Goal: Download file/media

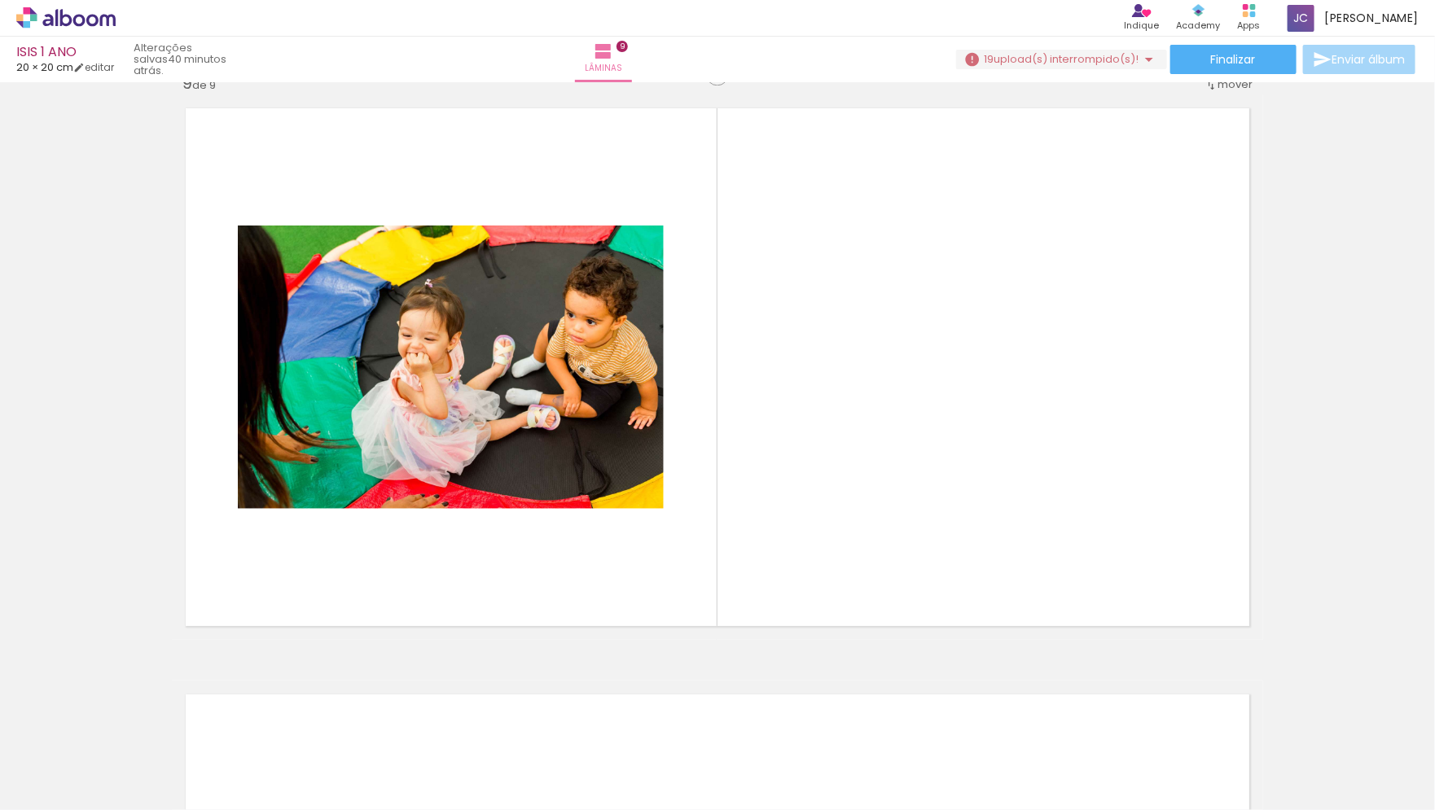
scroll to position [0, 1434]
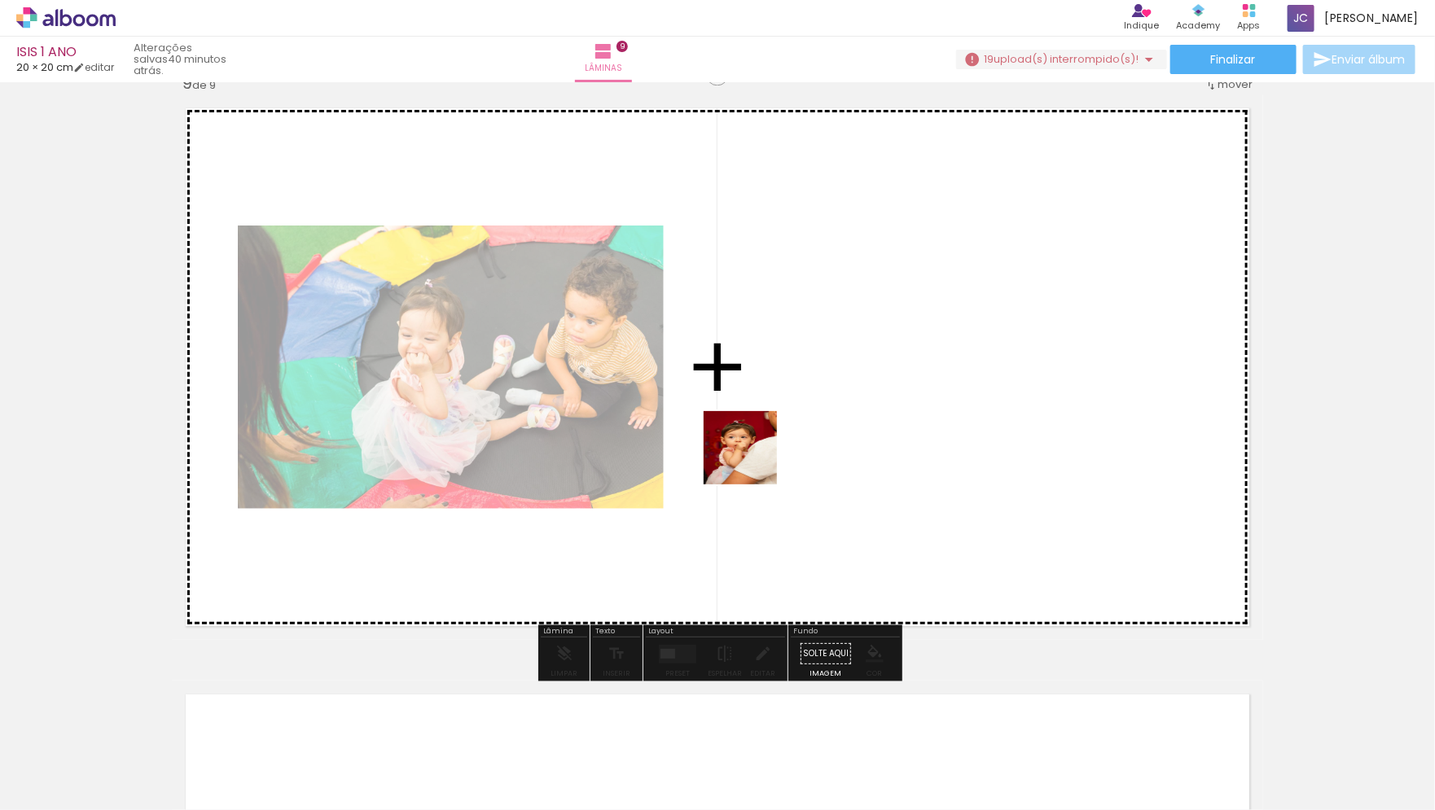
drag, startPoint x: 472, startPoint y: 771, endPoint x: 902, endPoint y: 348, distance: 604.2
click at [902, 348] on quentale-workspace at bounding box center [717, 405] width 1435 height 810
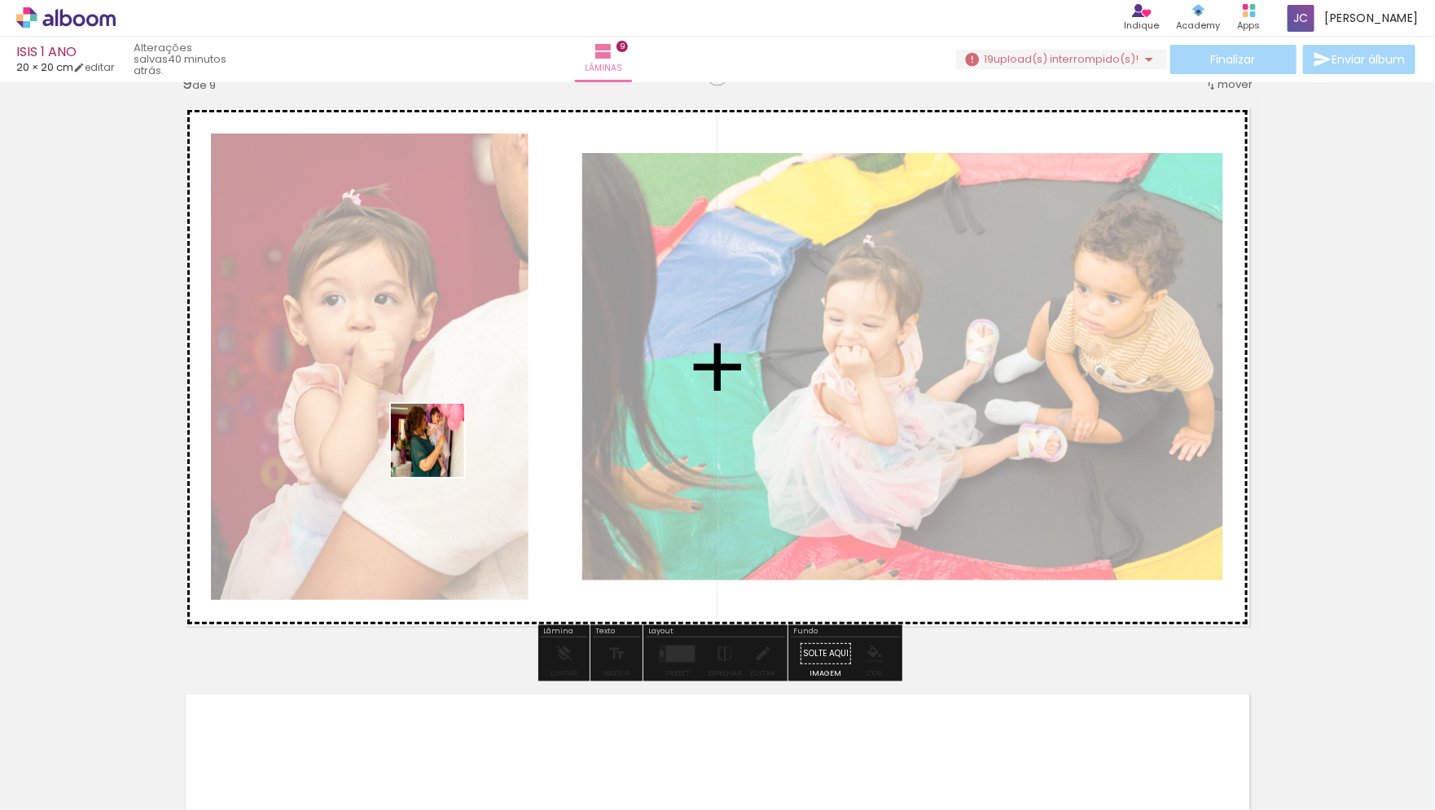
drag, startPoint x: 384, startPoint y: 769, endPoint x: 467, endPoint y: 371, distance: 405.9
click at [467, 371] on quentale-workspace at bounding box center [717, 405] width 1435 height 810
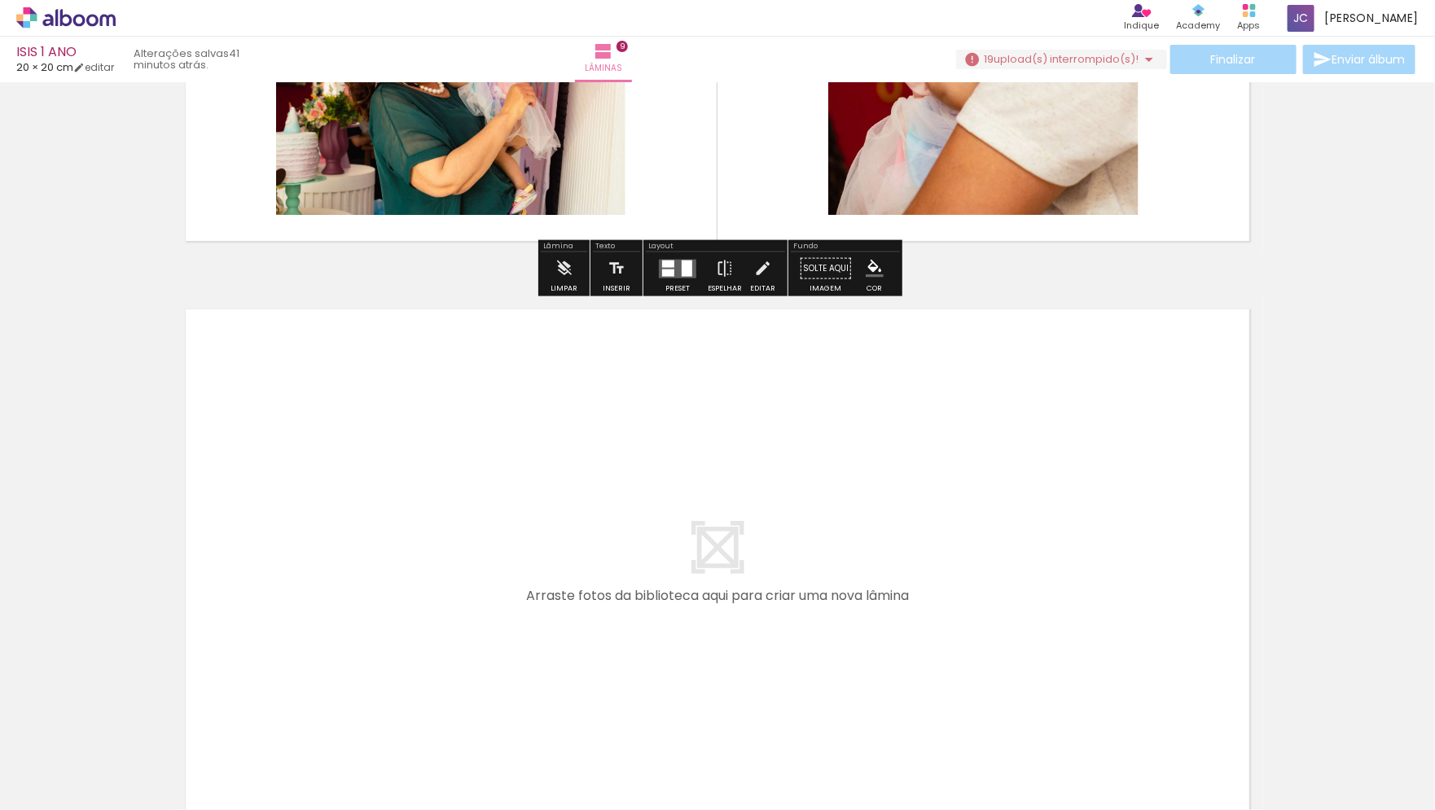
scroll to position [5301, 0]
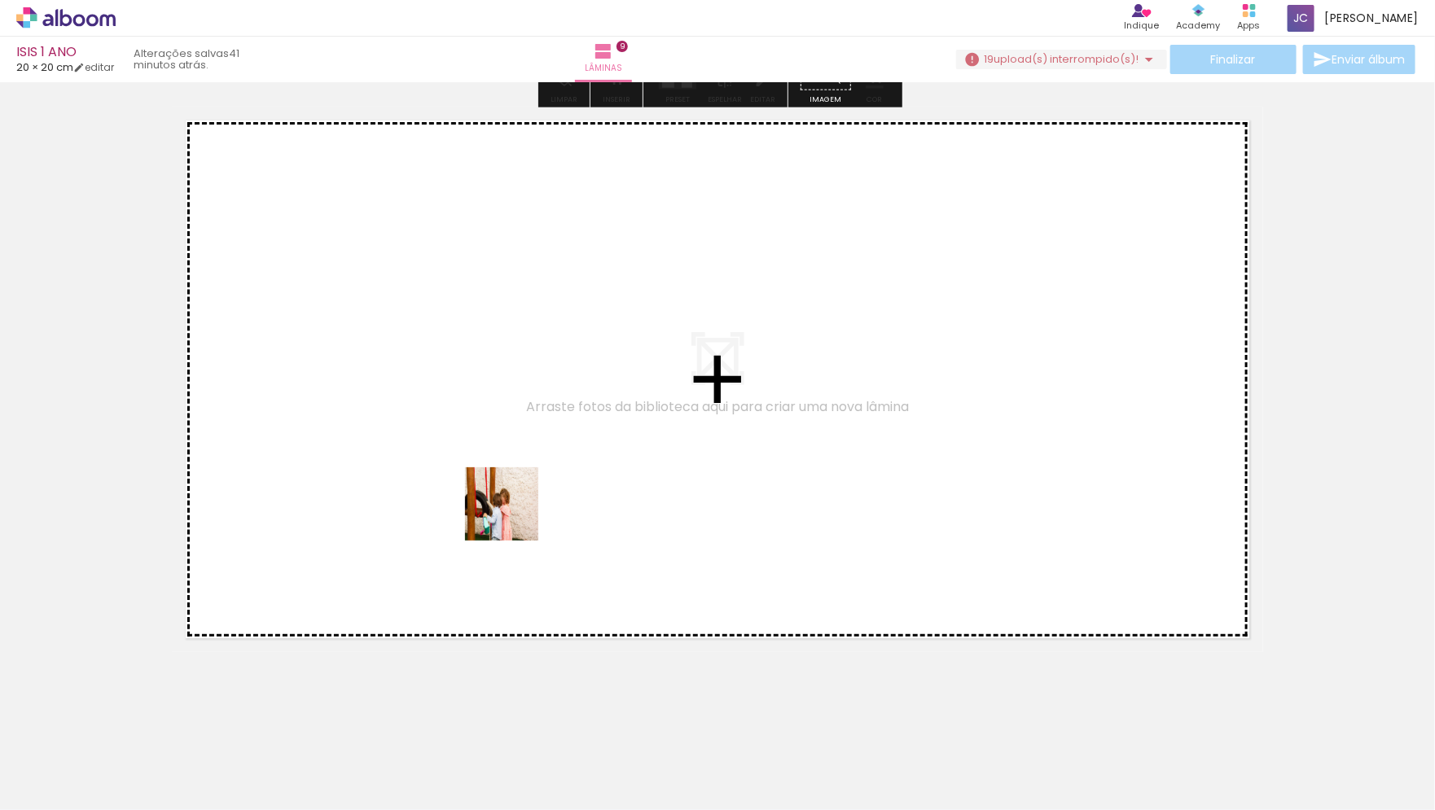
drag, startPoint x: 561, startPoint y: 771, endPoint x: 514, endPoint y: 516, distance: 258.5
click at [514, 516] on quentale-workspace at bounding box center [717, 405] width 1435 height 810
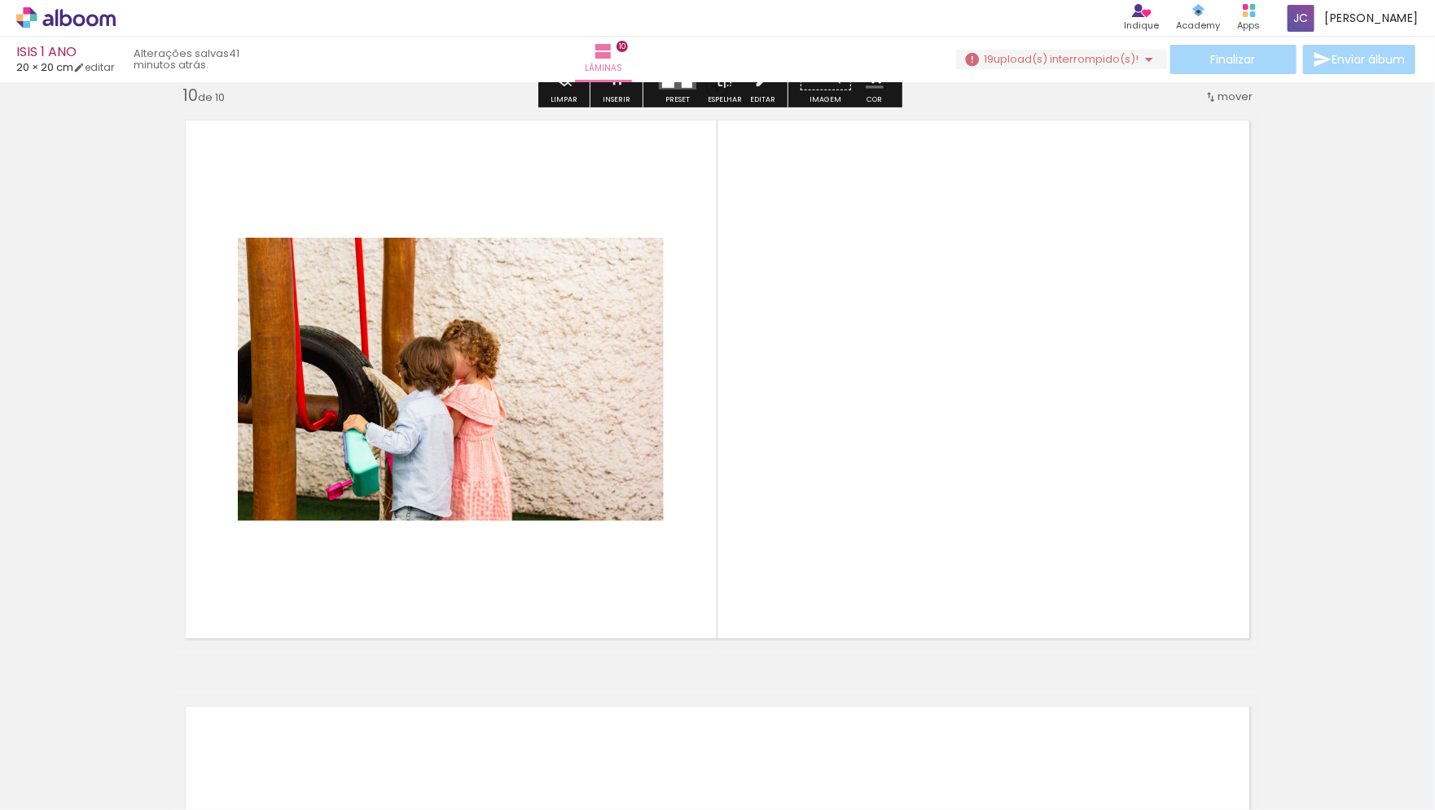
scroll to position [5285, 0]
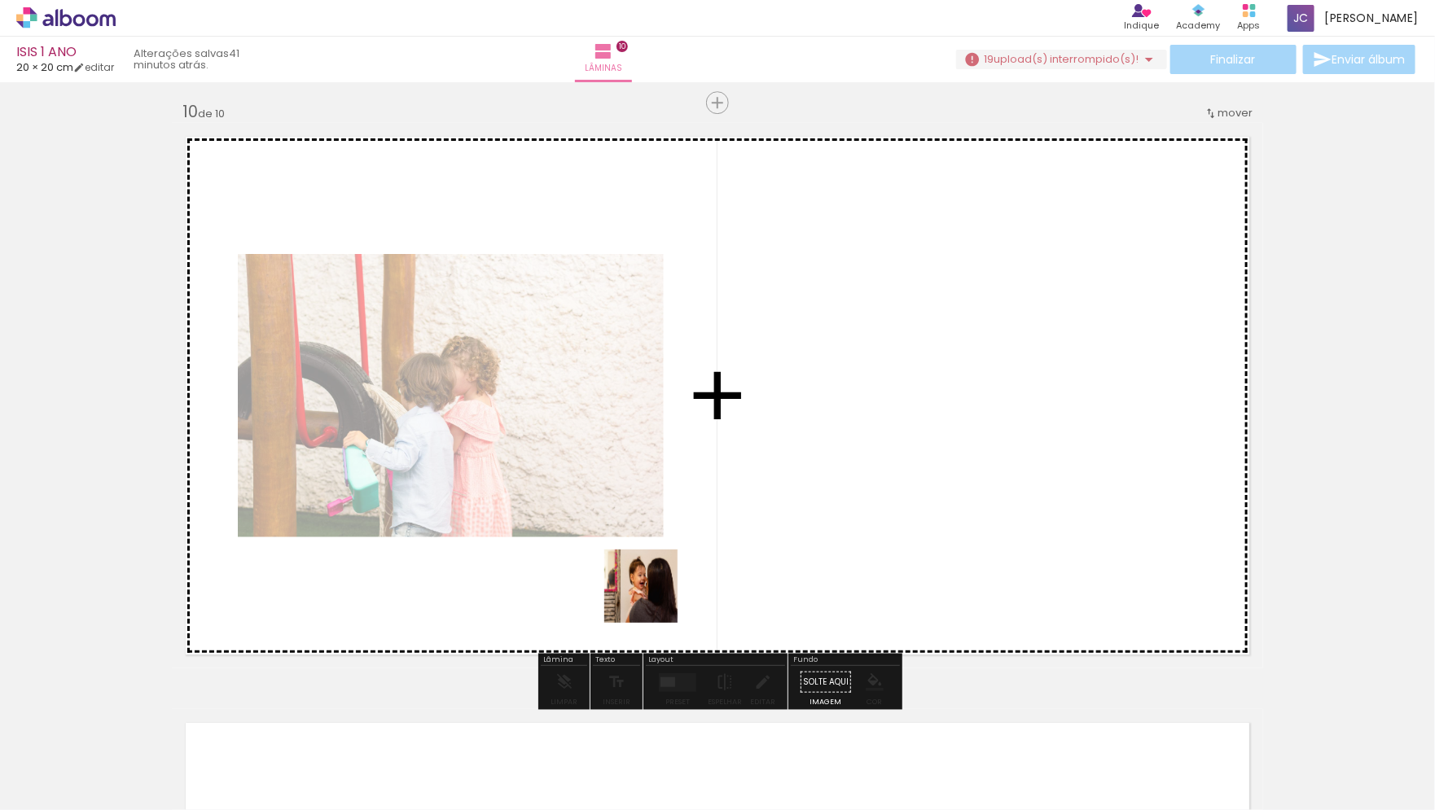
drag, startPoint x: 653, startPoint y: 755, endPoint x: 674, endPoint y: 378, distance: 377.7
click at [674, 384] on quentale-workspace at bounding box center [717, 405] width 1435 height 810
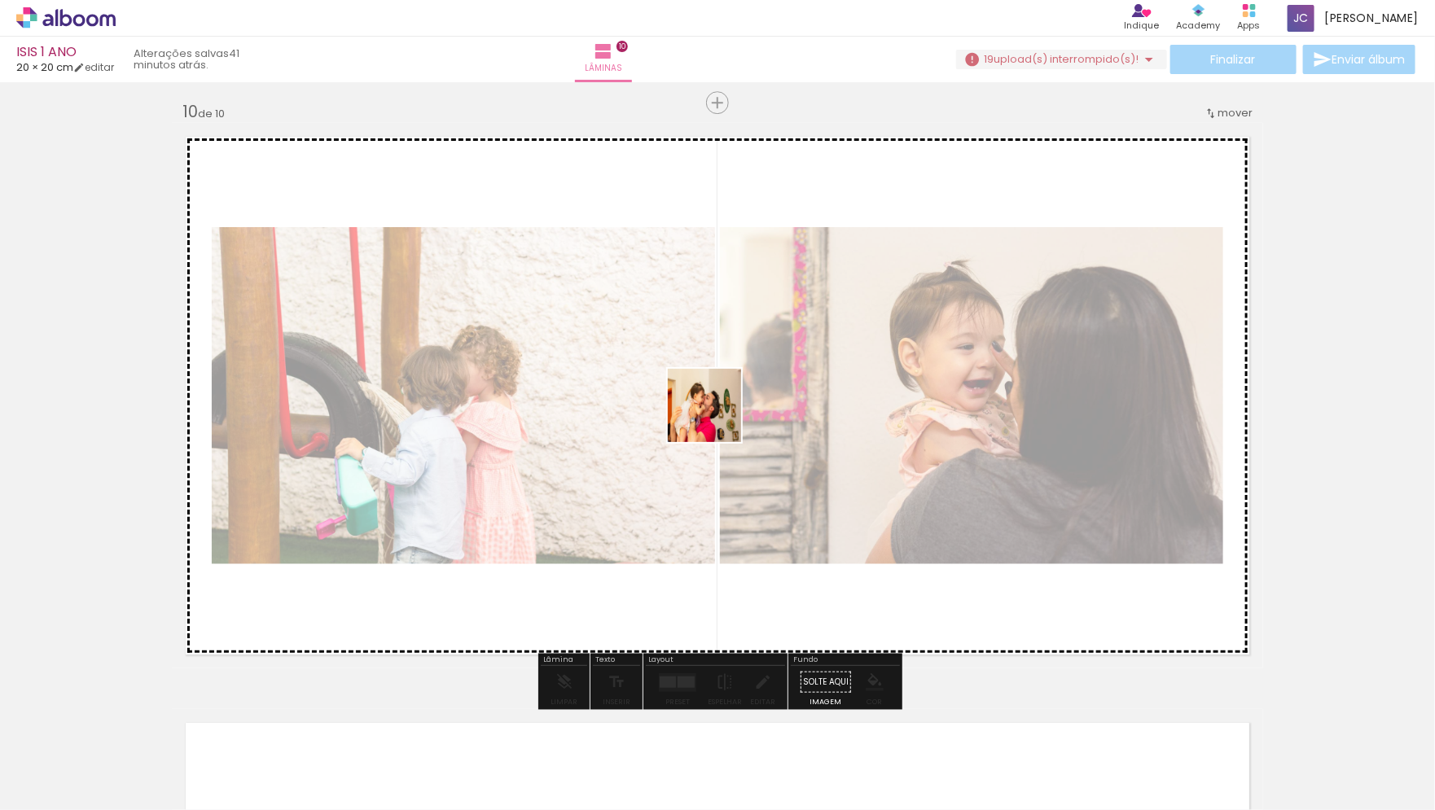
drag, startPoint x: 758, startPoint y: 775, endPoint x: 720, endPoint y: 375, distance: 401.7
click at [720, 375] on quentale-workspace at bounding box center [717, 405] width 1435 height 810
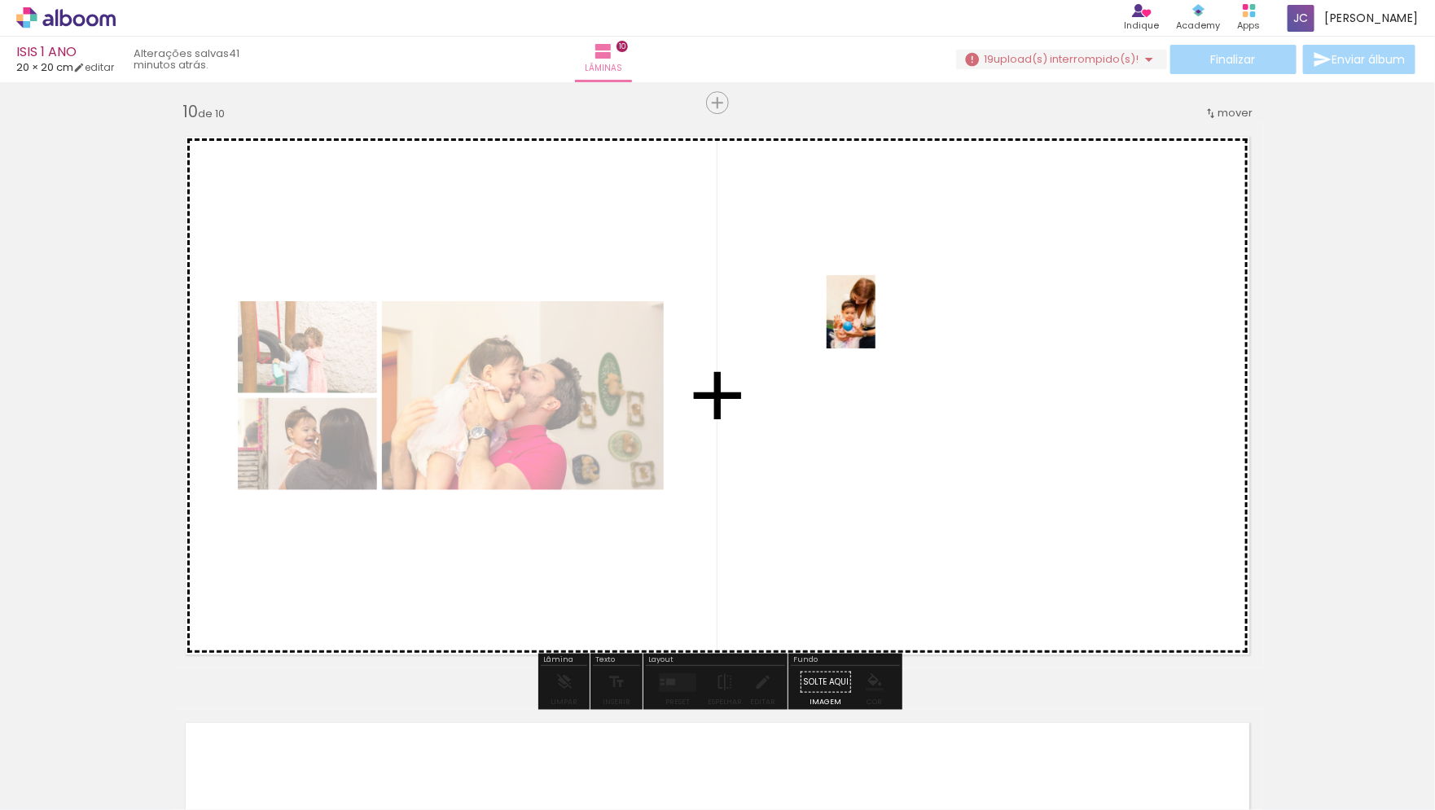
drag, startPoint x: 837, startPoint y: 775, endPoint x: 876, endPoint y: 324, distance: 452.9
click at [876, 324] on quentale-workspace at bounding box center [717, 405] width 1435 height 810
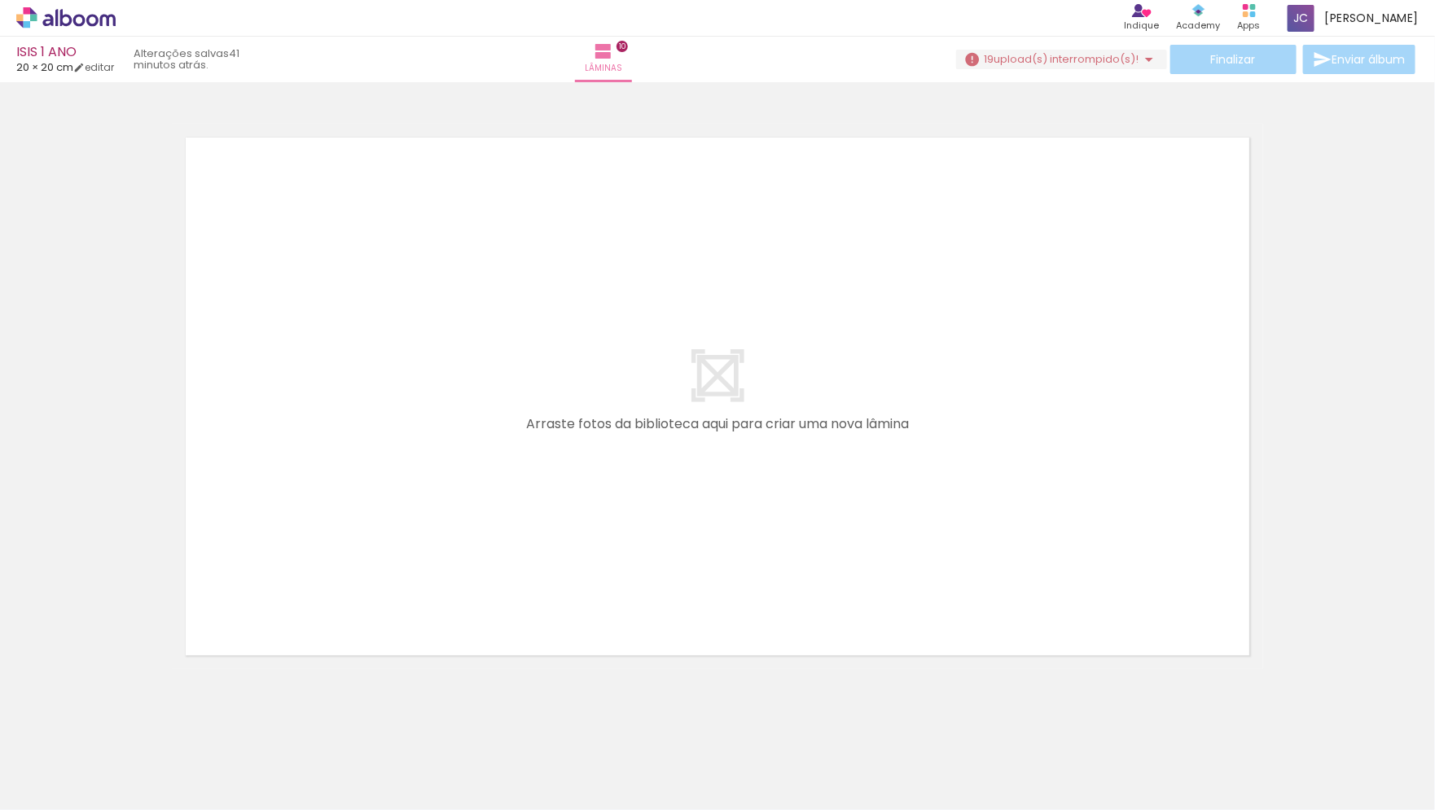
scroll to position [5887, 0]
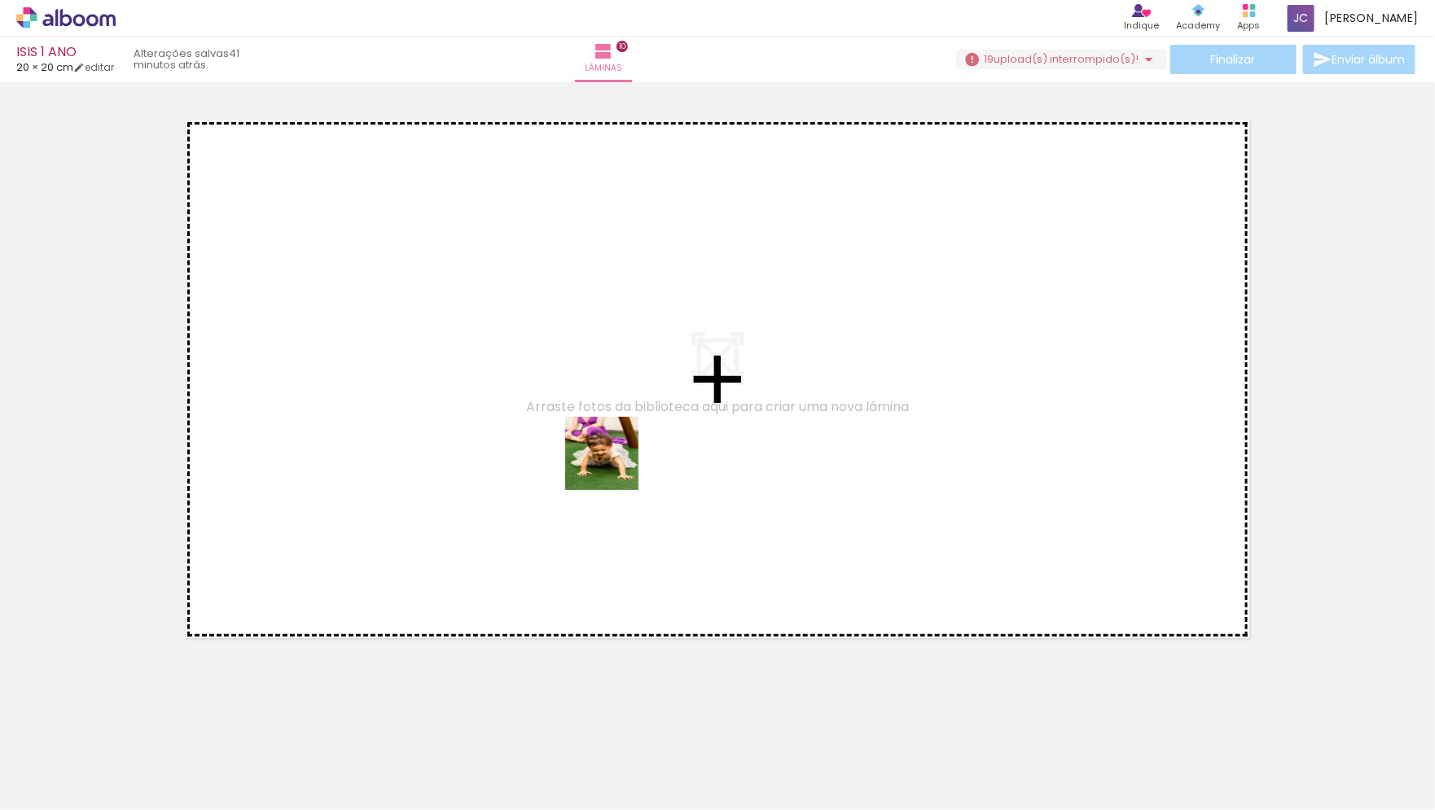
drag, startPoint x: 934, startPoint y: 752, endPoint x: 908, endPoint y: 757, distance: 26.5
click at [579, 433] on quentale-workspace at bounding box center [717, 405] width 1435 height 810
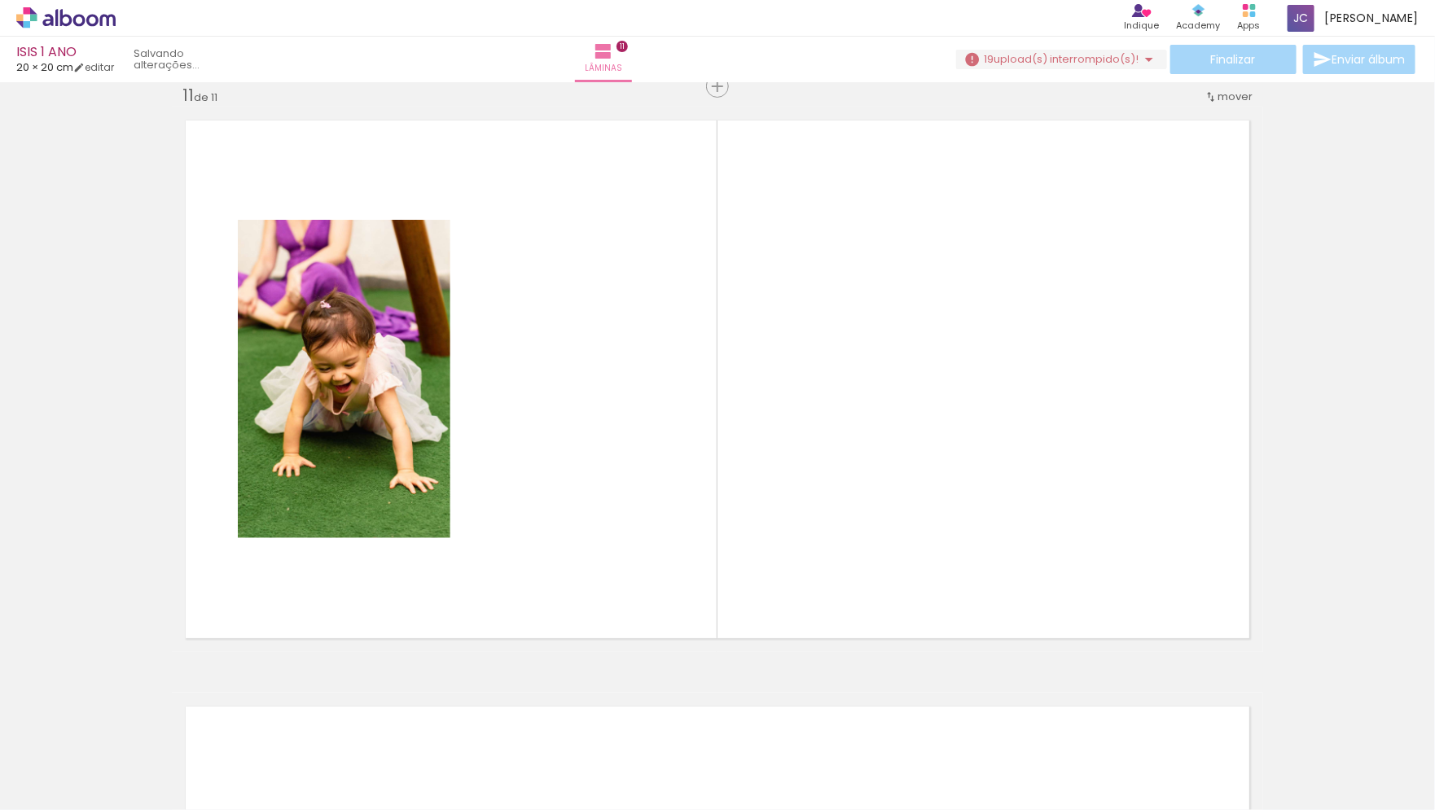
scroll to position [5871, 0]
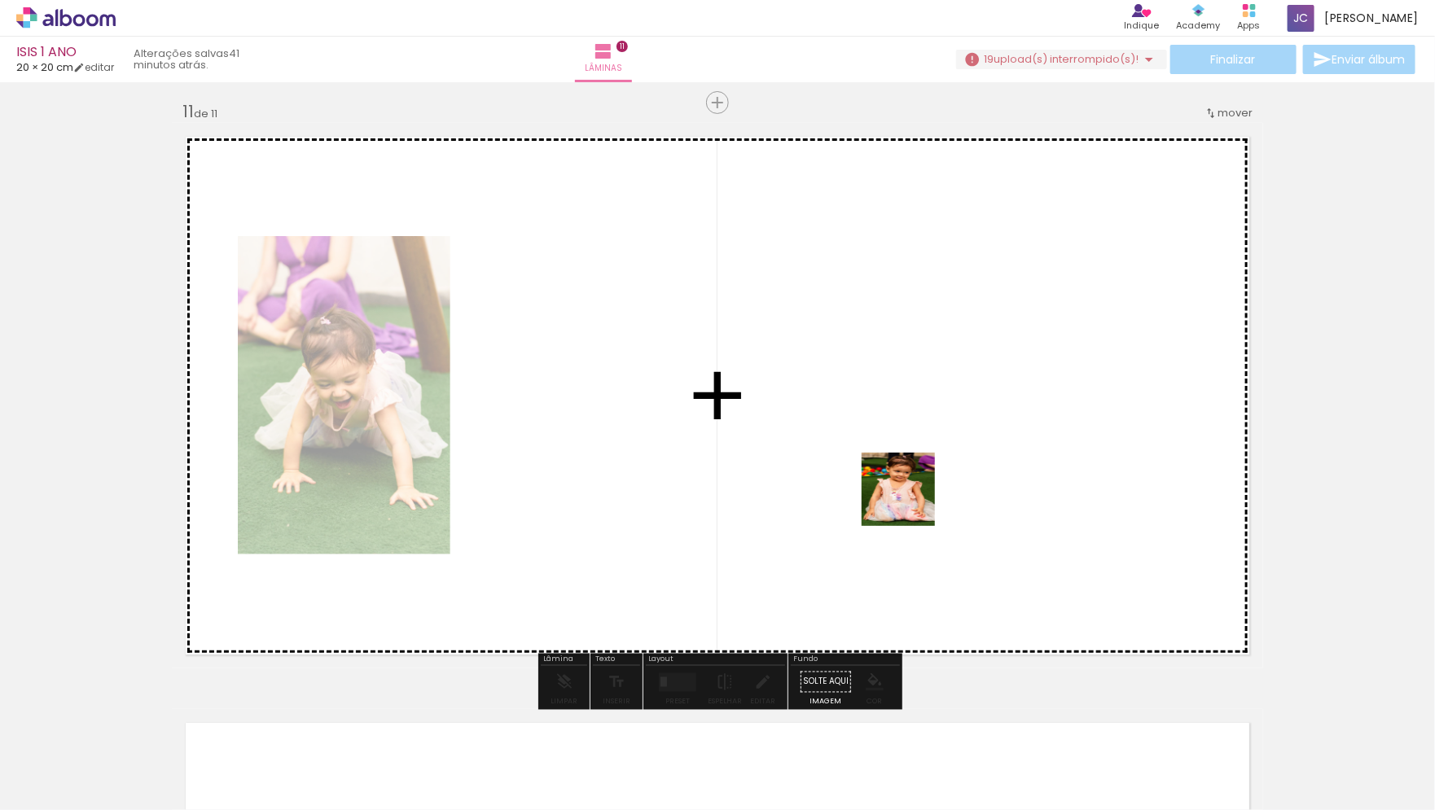
drag, startPoint x: 1012, startPoint y: 764, endPoint x: 872, endPoint y: 423, distance: 368.9
click at [872, 423] on quentale-workspace at bounding box center [717, 405] width 1435 height 810
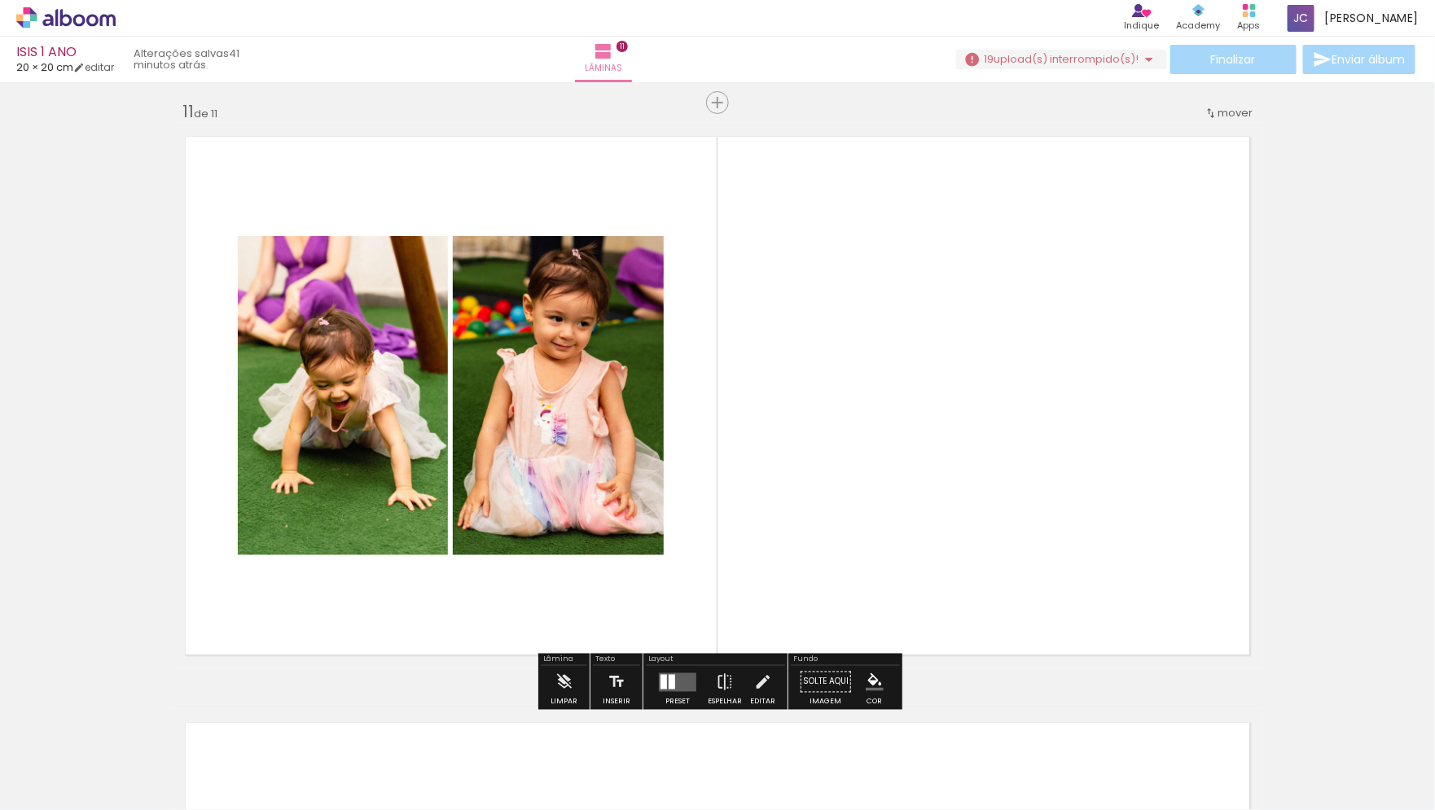
click at [672, 683] on quentale-layouter at bounding box center [677, 682] width 37 height 19
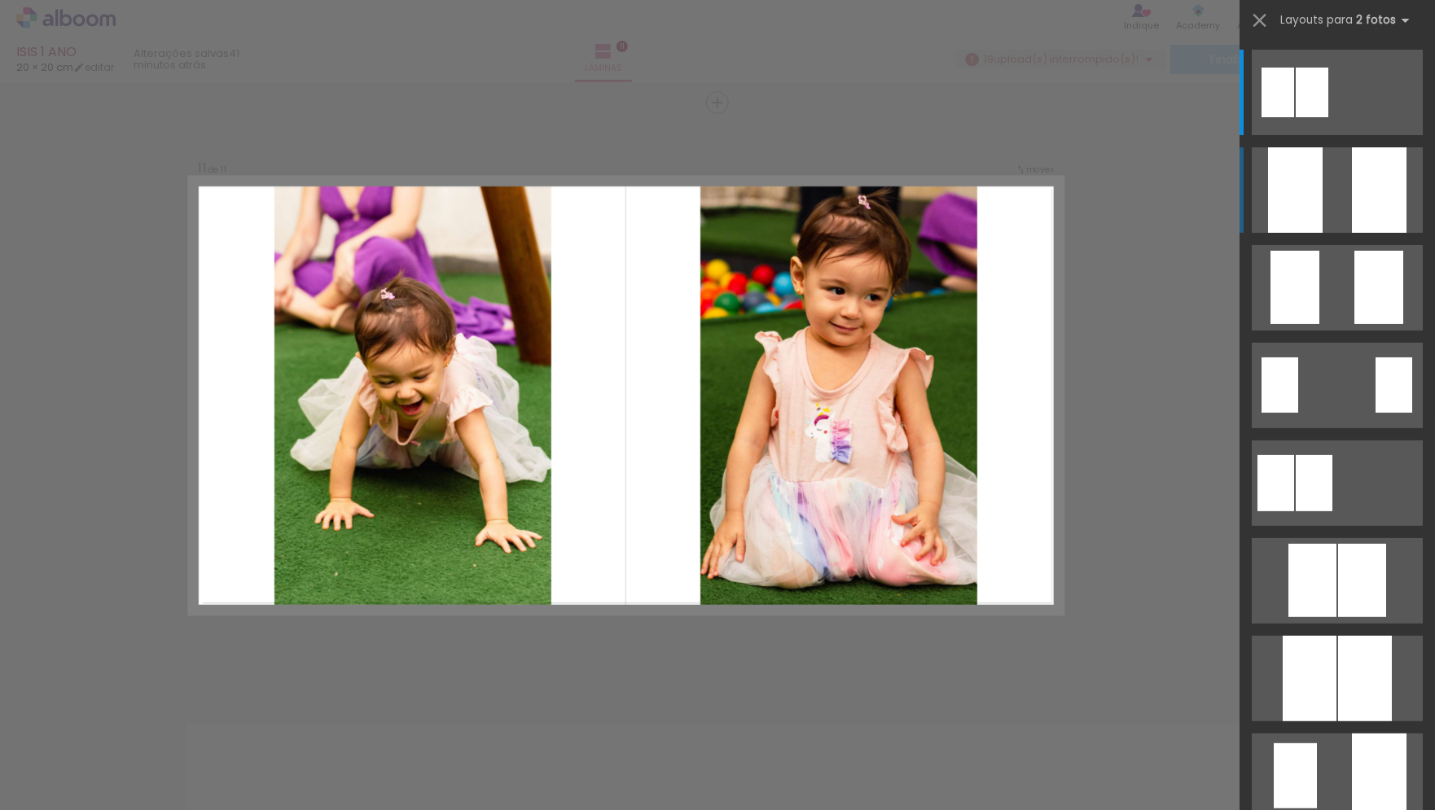
click at [1368, 213] on div at bounding box center [1379, 190] width 55 height 86
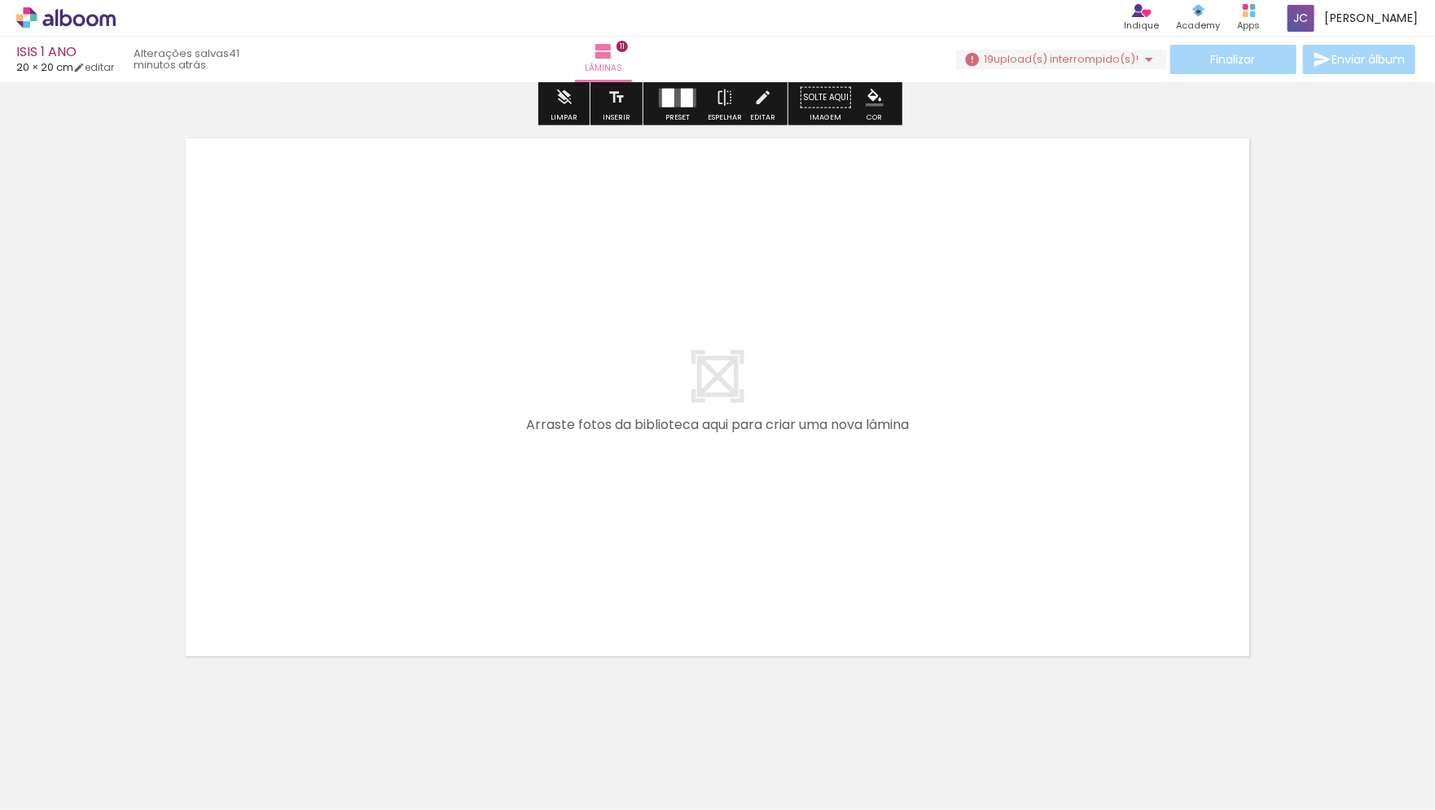
scroll to position [6474, 0]
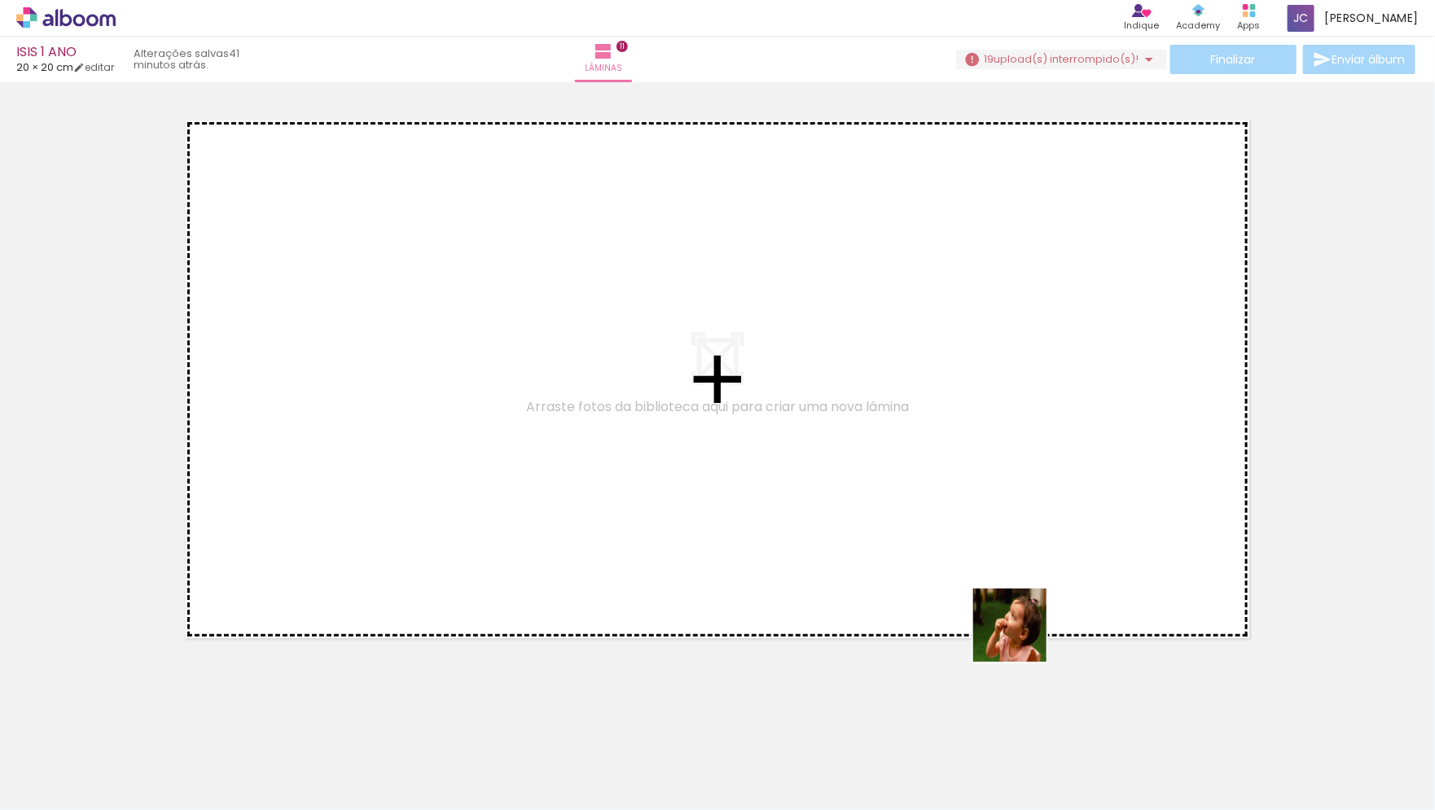
drag, startPoint x: 1109, startPoint y: 771, endPoint x: 749, endPoint y: 342, distance: 560.8
click at [749, 342] on quentale-workspace at bounding box center [717, 405] width 1435 height 810
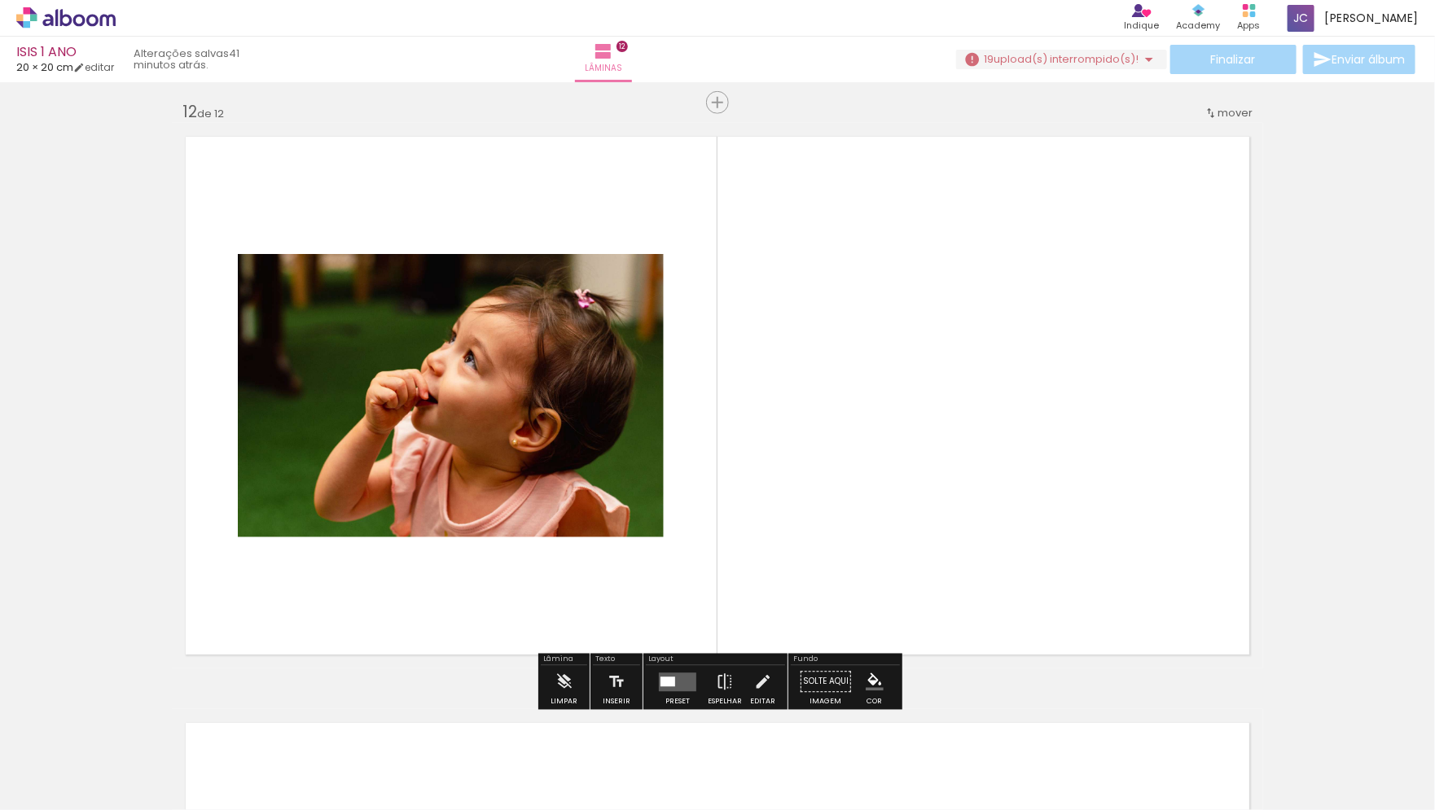
scroll to position [0, 2078]
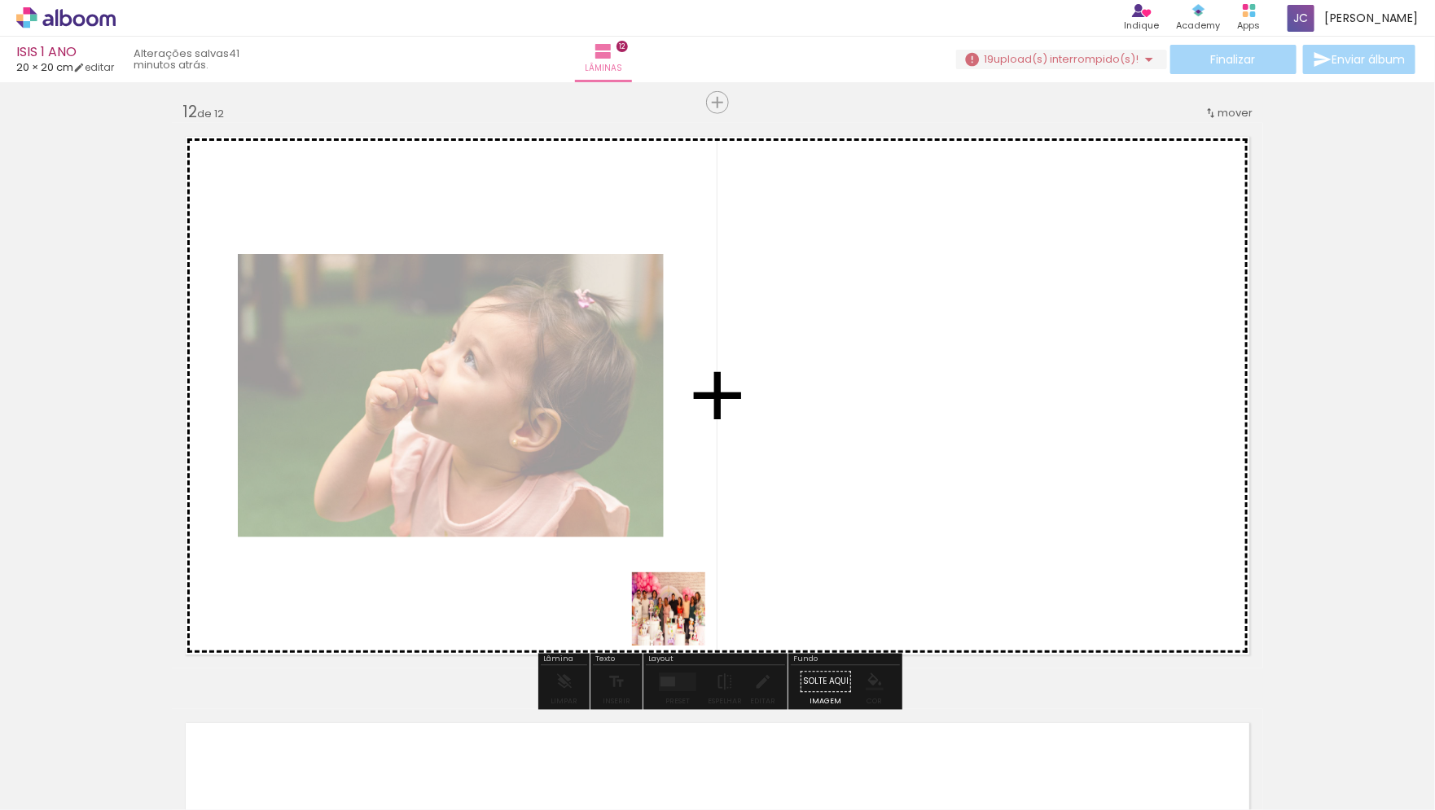
click at [1002, 324] on quentale-workspace at bounding box center [717, 405] width 1435 height 810
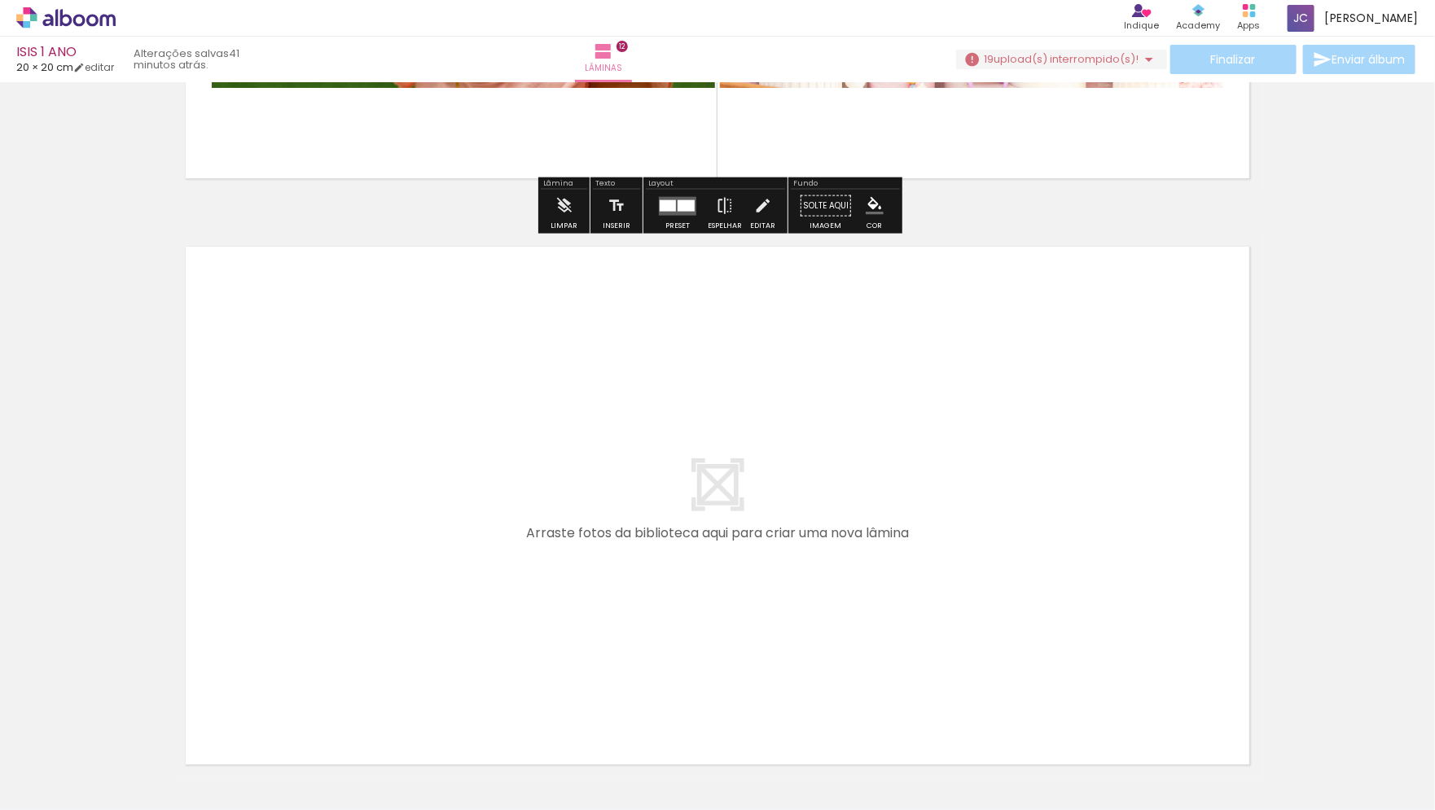
scroll to position [7060, 0]
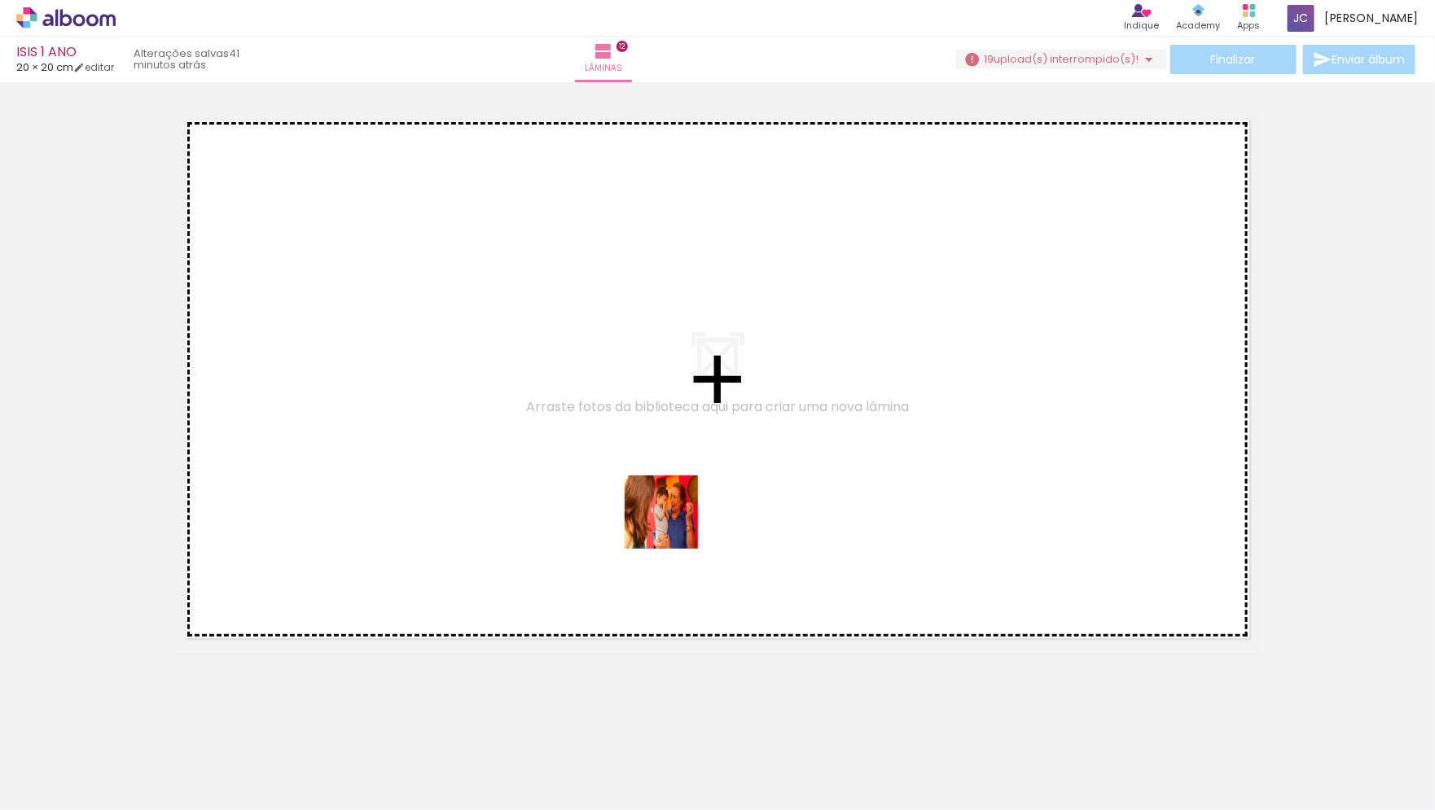
drag, startPoint x: 1022, startPoint y: 770, endPoint x: 513, endPoint y: 394, distance: 632.6
click at [508, 394] on quentale-workspace at bounding box center [717, 405] width 1435 height 810
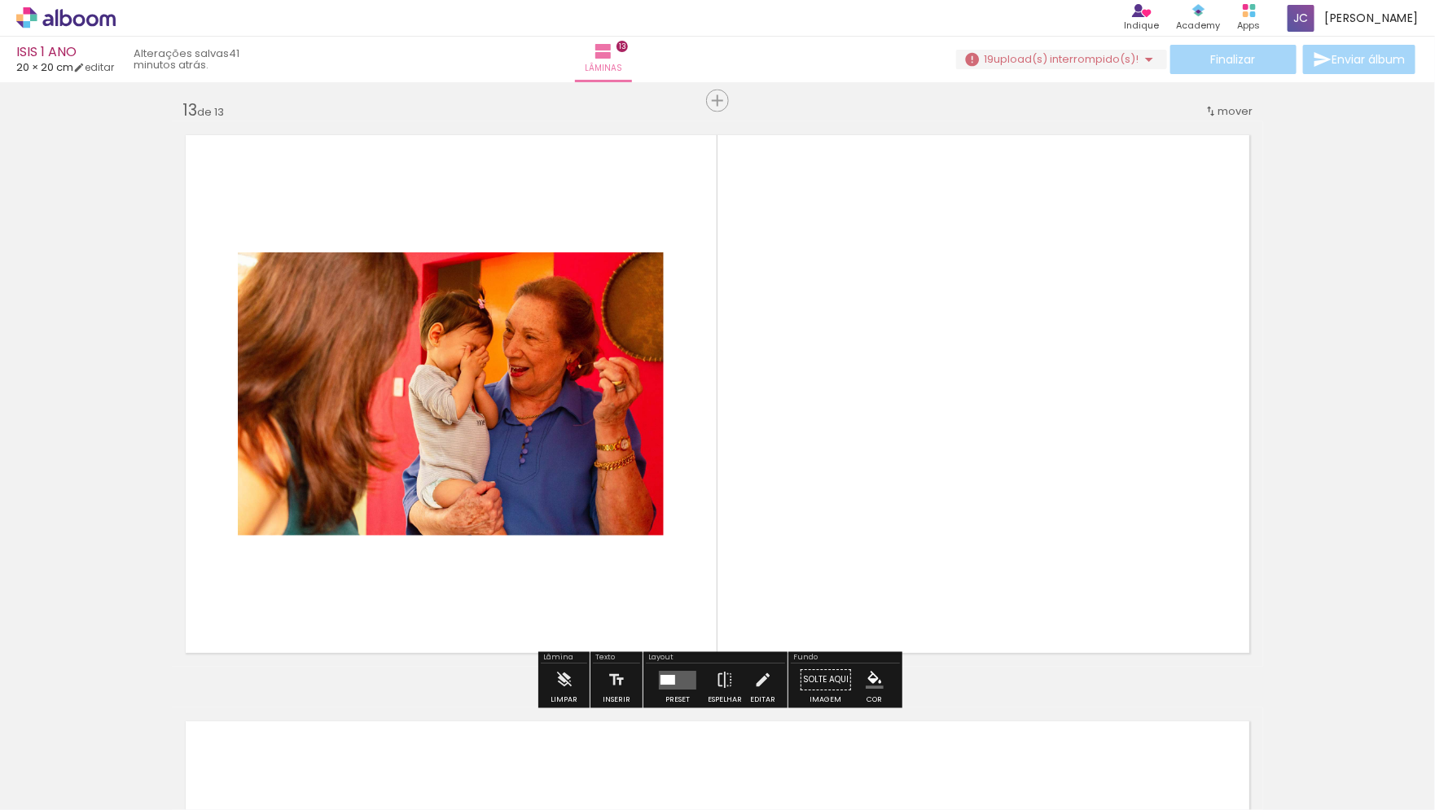
scroll to position [7044, 0]
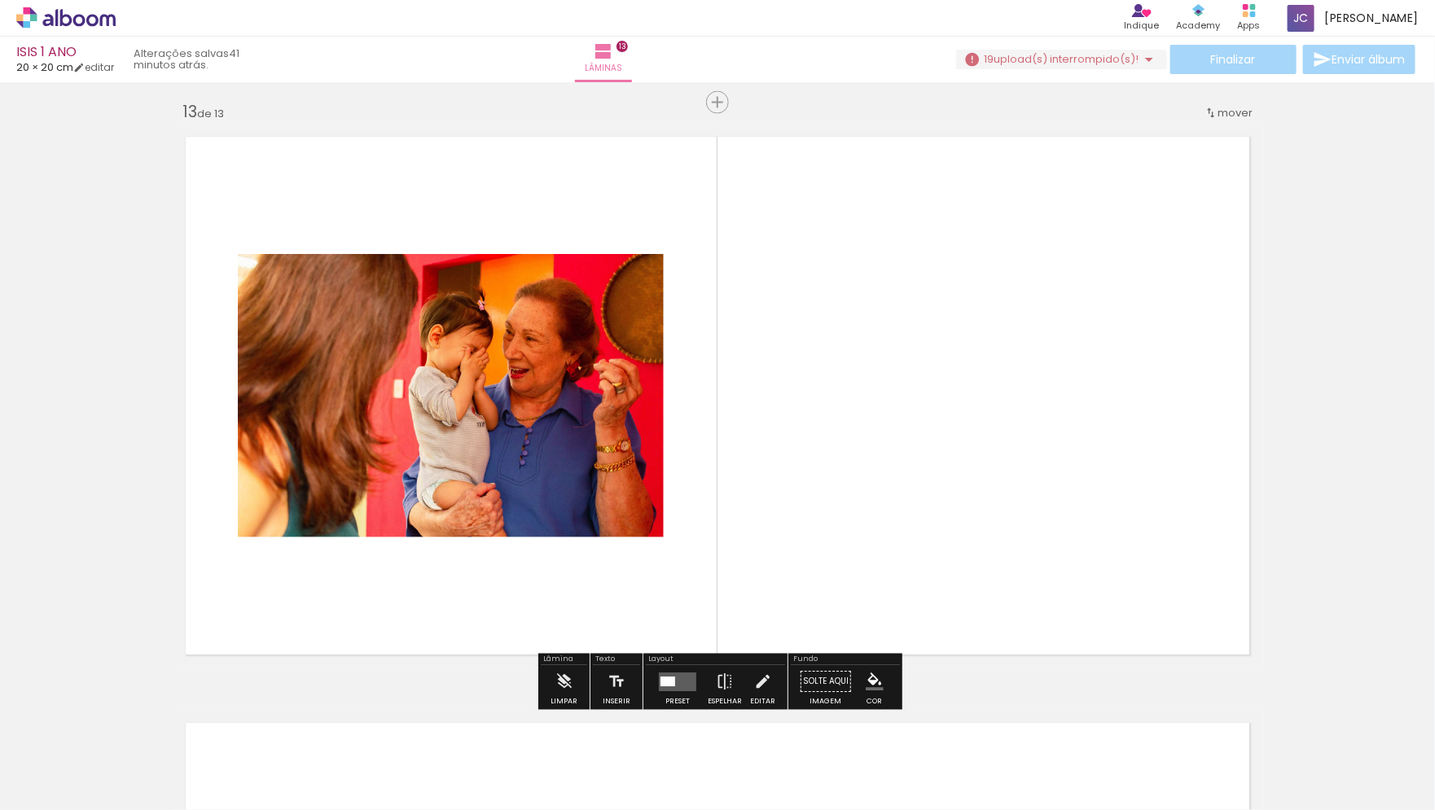
drag, startPoint x: 1103, startPoint y: 751, endPoint x: 863, endPoint y: 419, distance: 410.1
click at [892, 463] on quentale-workspace at bounding box center [717, 405] width 1435 height 810
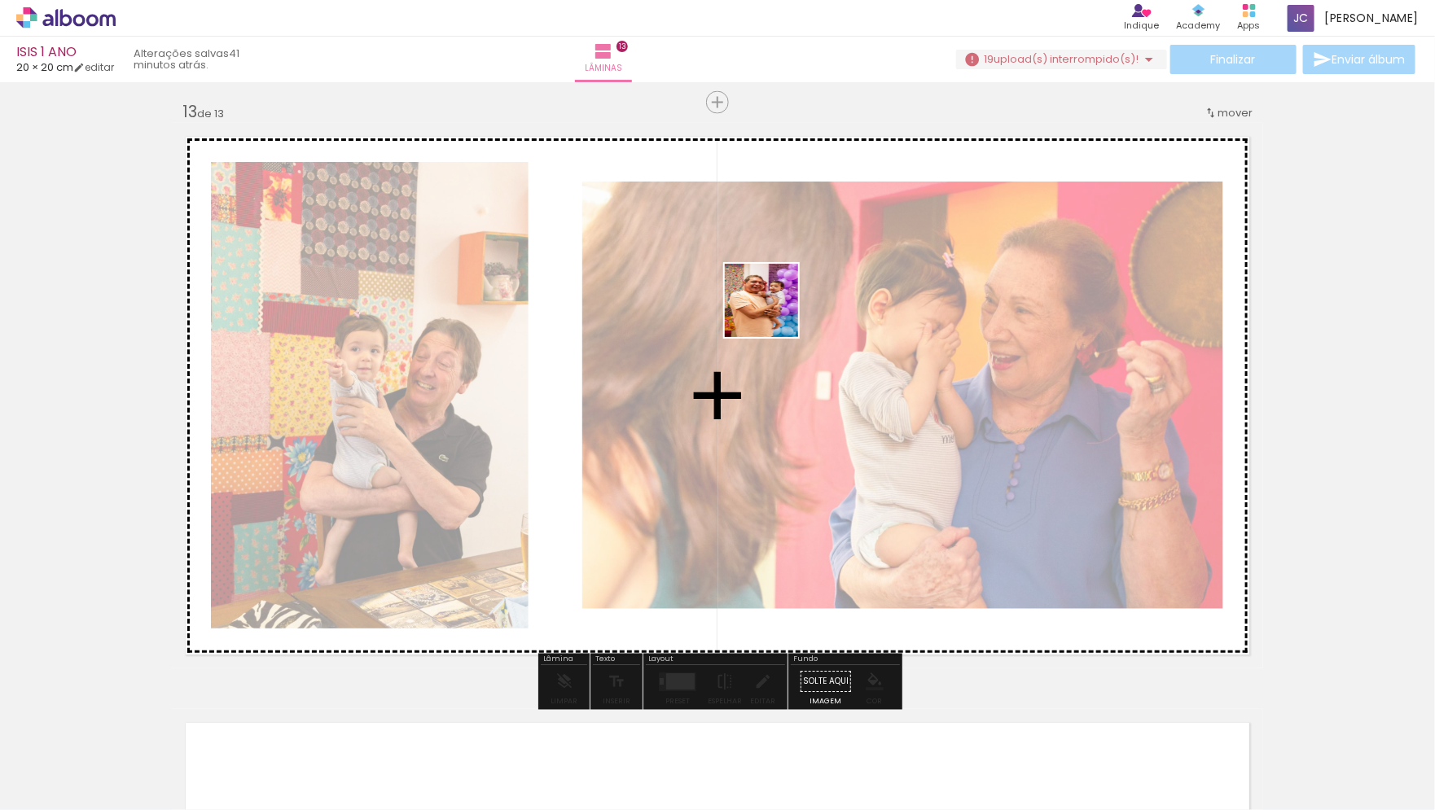
drag, startPoint x: 1202, startPoint y: 769, endPoint x: 713, endPoint y: 248, distance: 714.5
click at [714, 252] on quentale-workspace at bounding box center [717, 405] width 1435 height 810
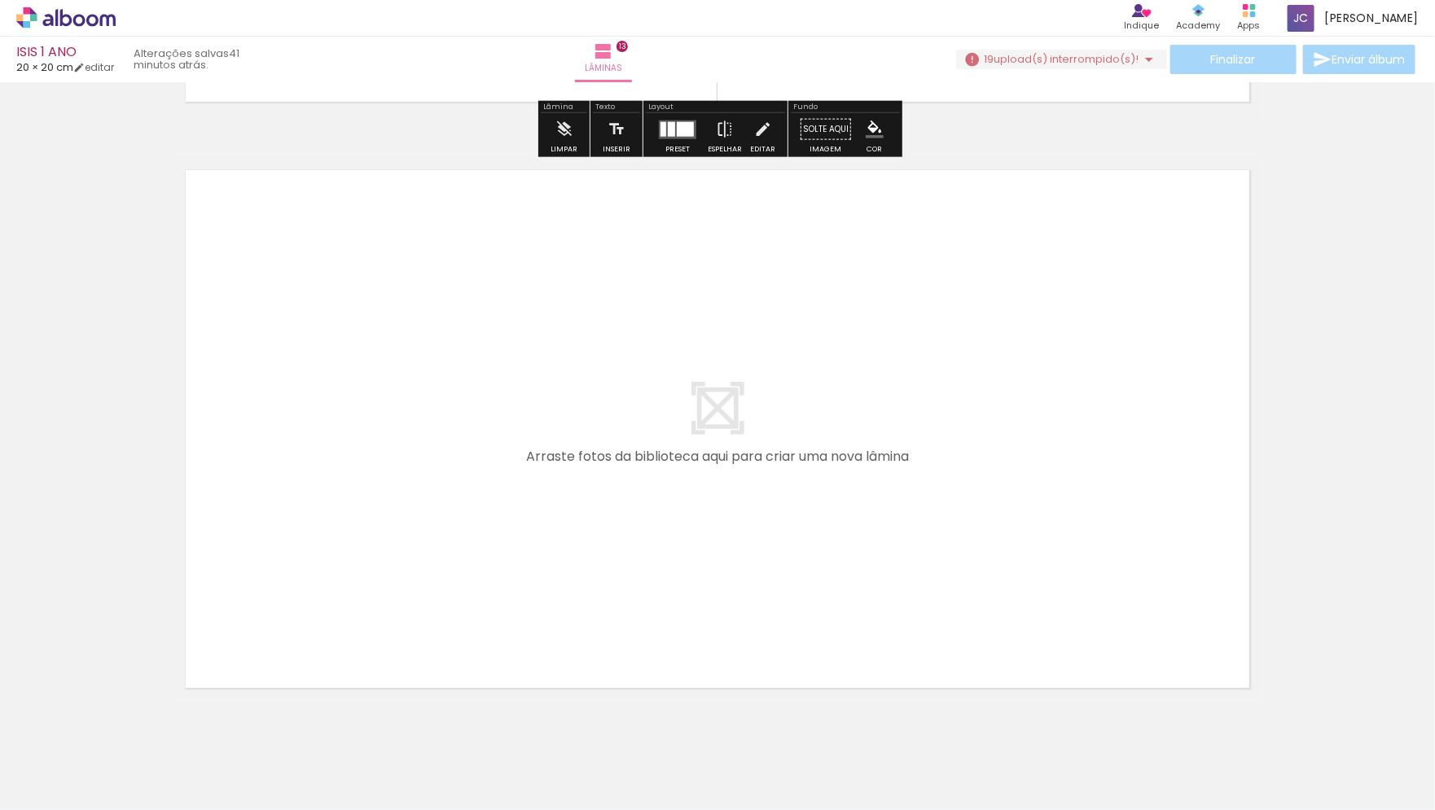
scroll to position [7647, 0]
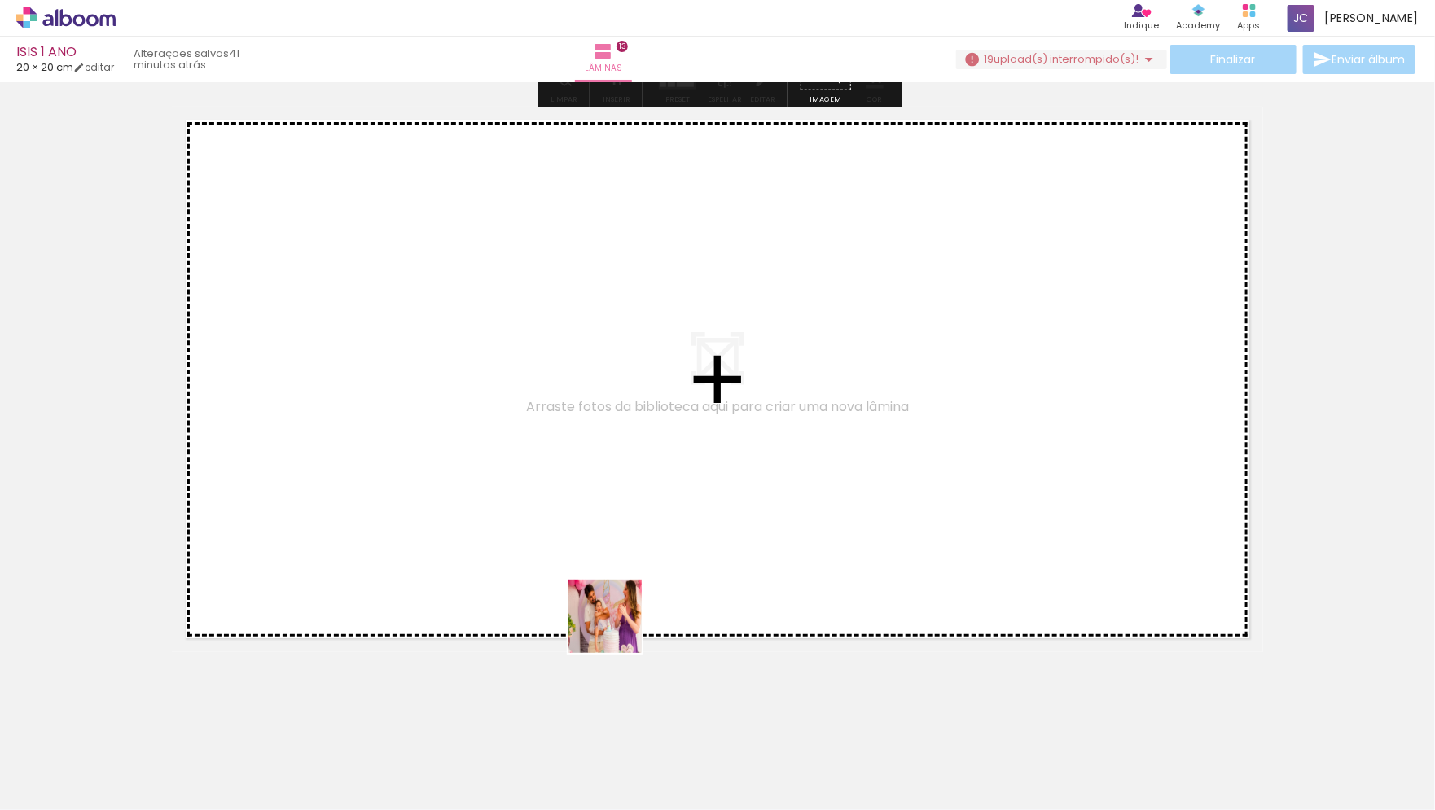
drag, startPoint x: 643, startPoint y: 764, endPoint x: 586, endPoint y: 507, distance: 263.0
click at [586, 507] on quentale-workspace at bounding box center [717, 405] width 1435 height 810
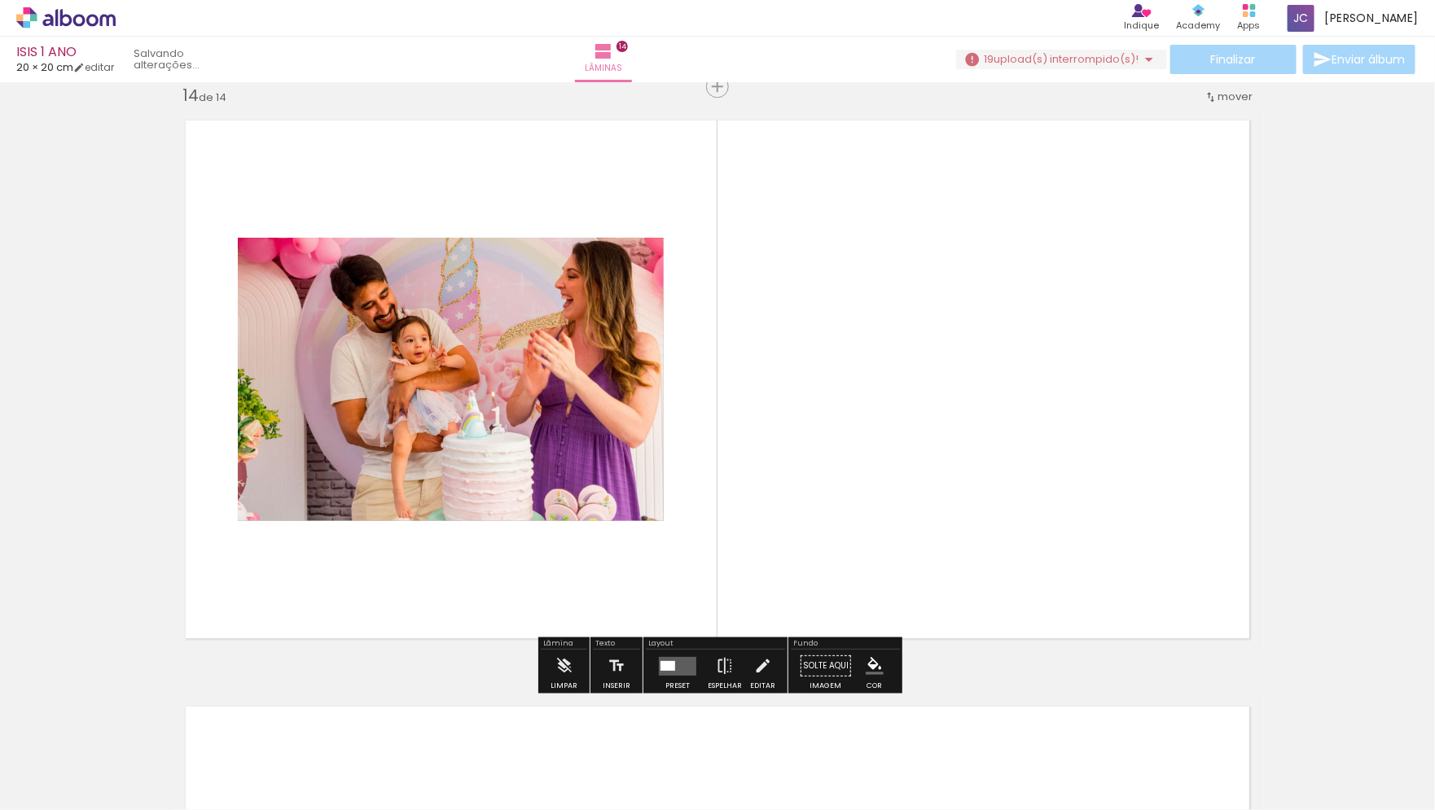
scroll to position [7631, 0]
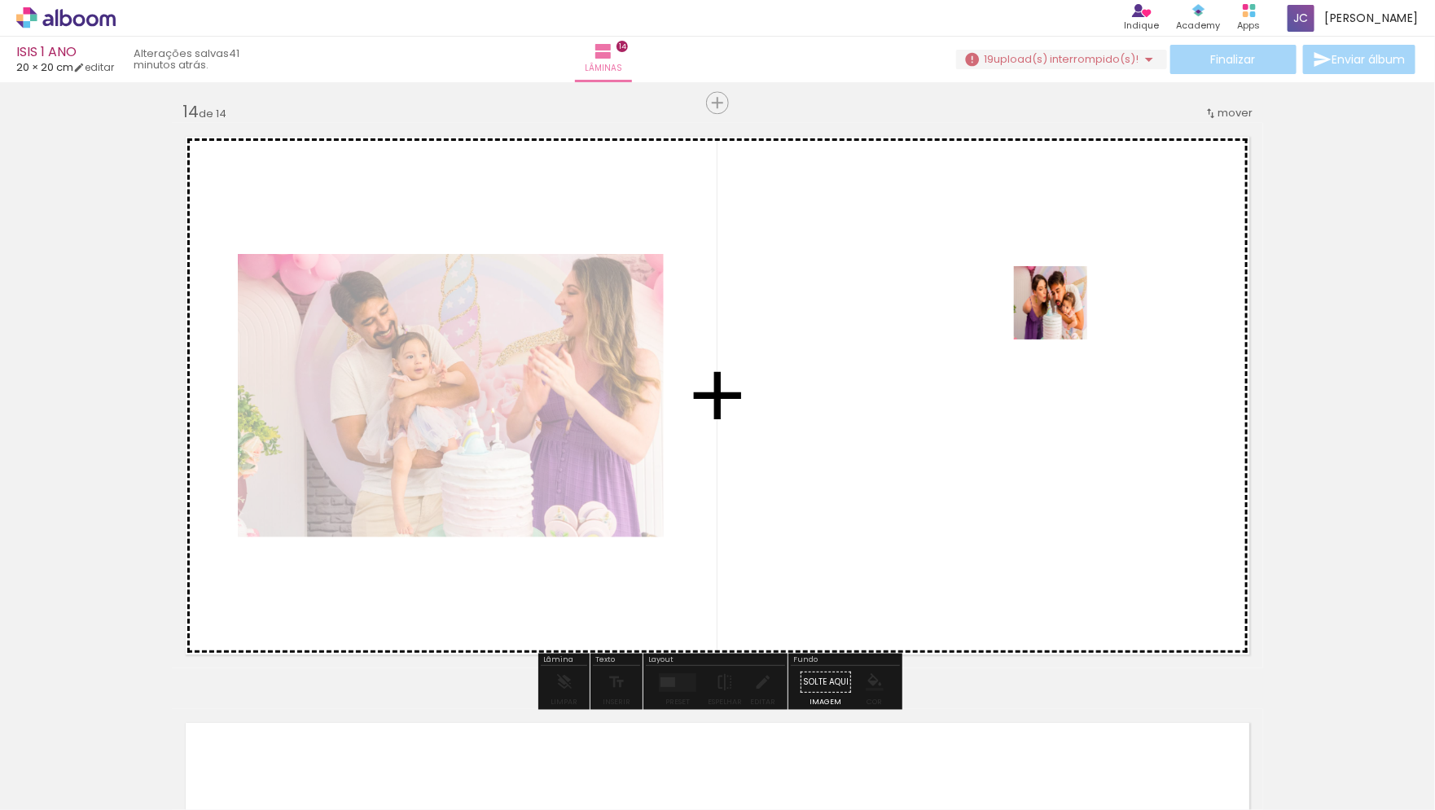
click at [1072, 299] on quentale-workspace at bounding box center [717, 405] width 1435 height 810
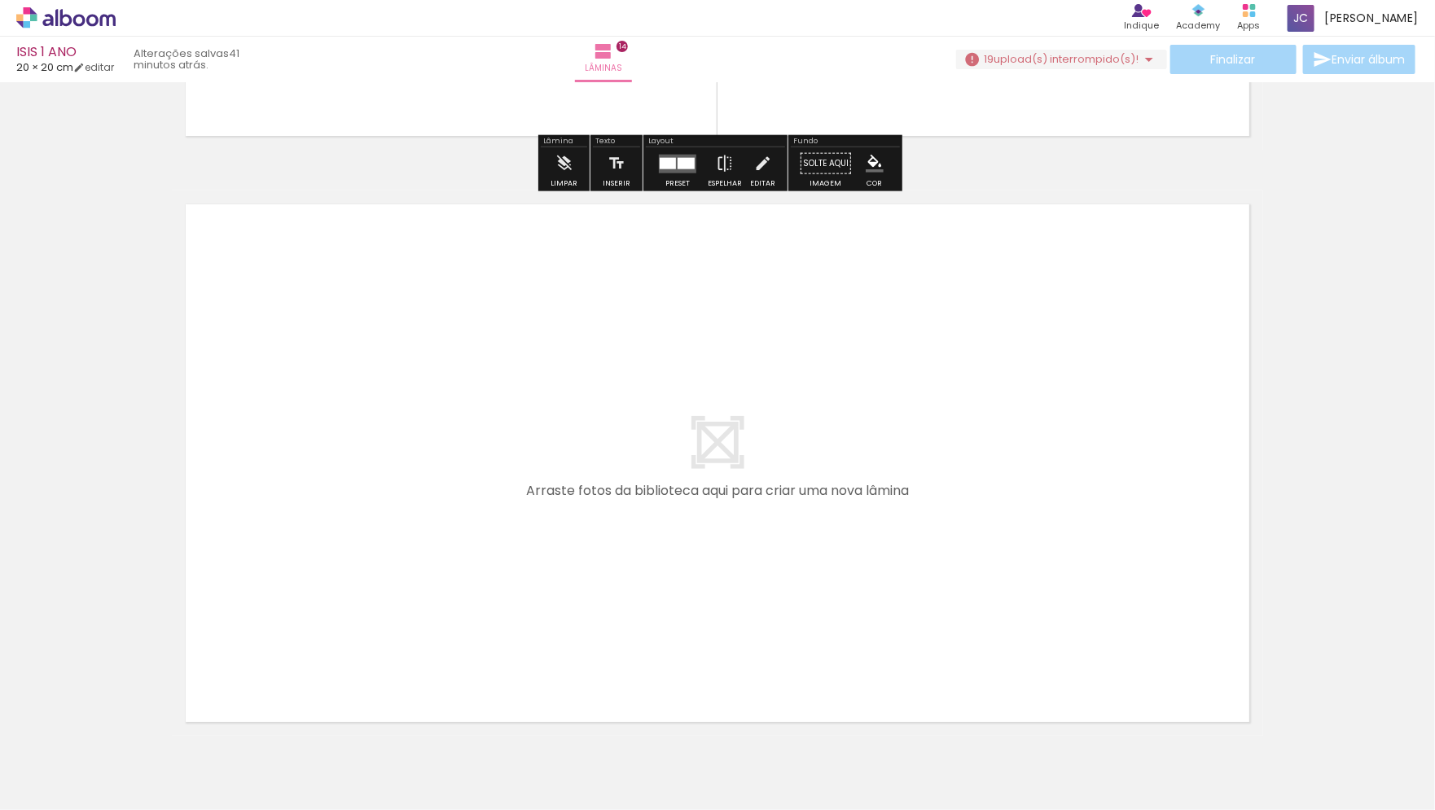
scroll to position [8196, 0]
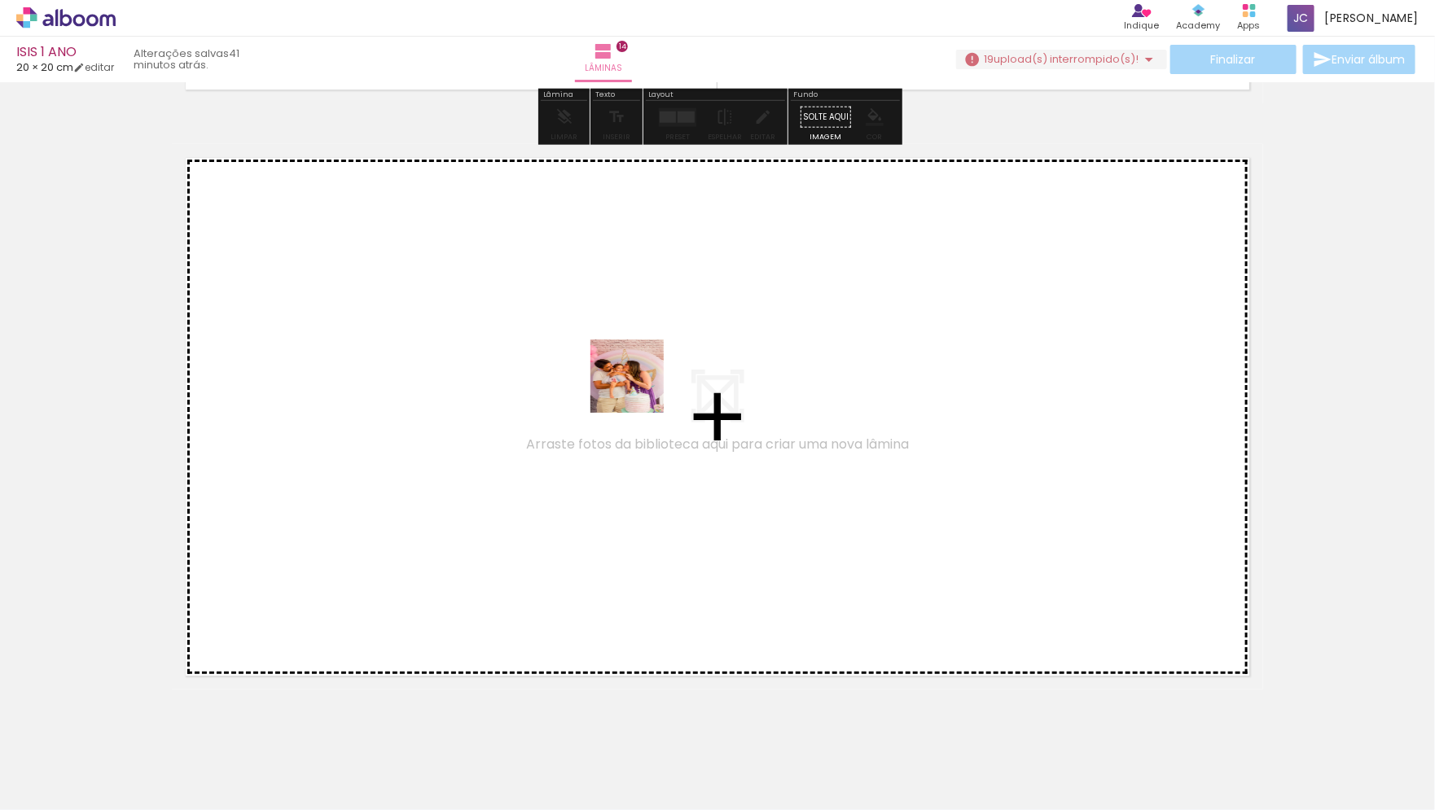
click at [638, 386] on quentale-workspace at bounding box center [717, 405] width 1435 height 810
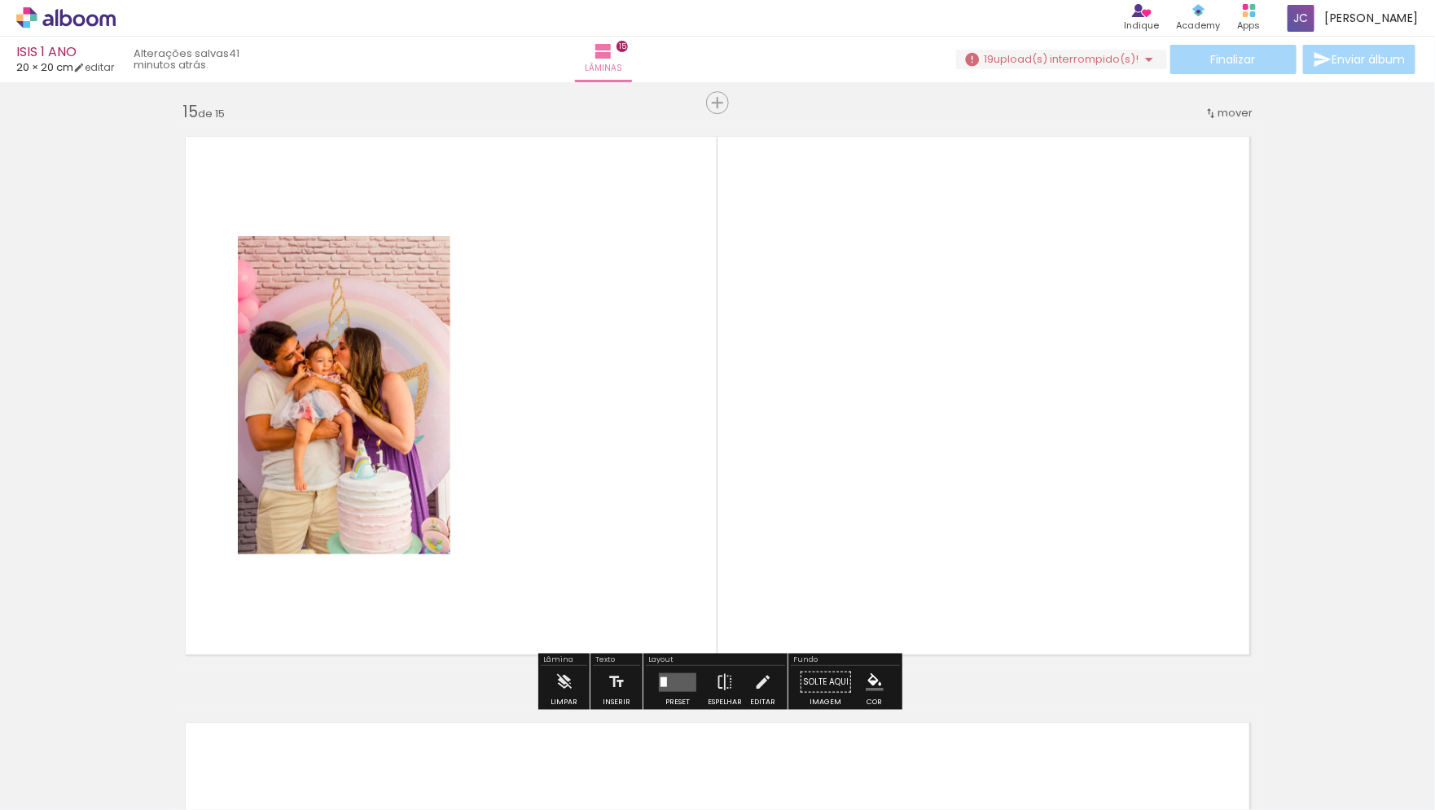
scroll to position [8217, 0]
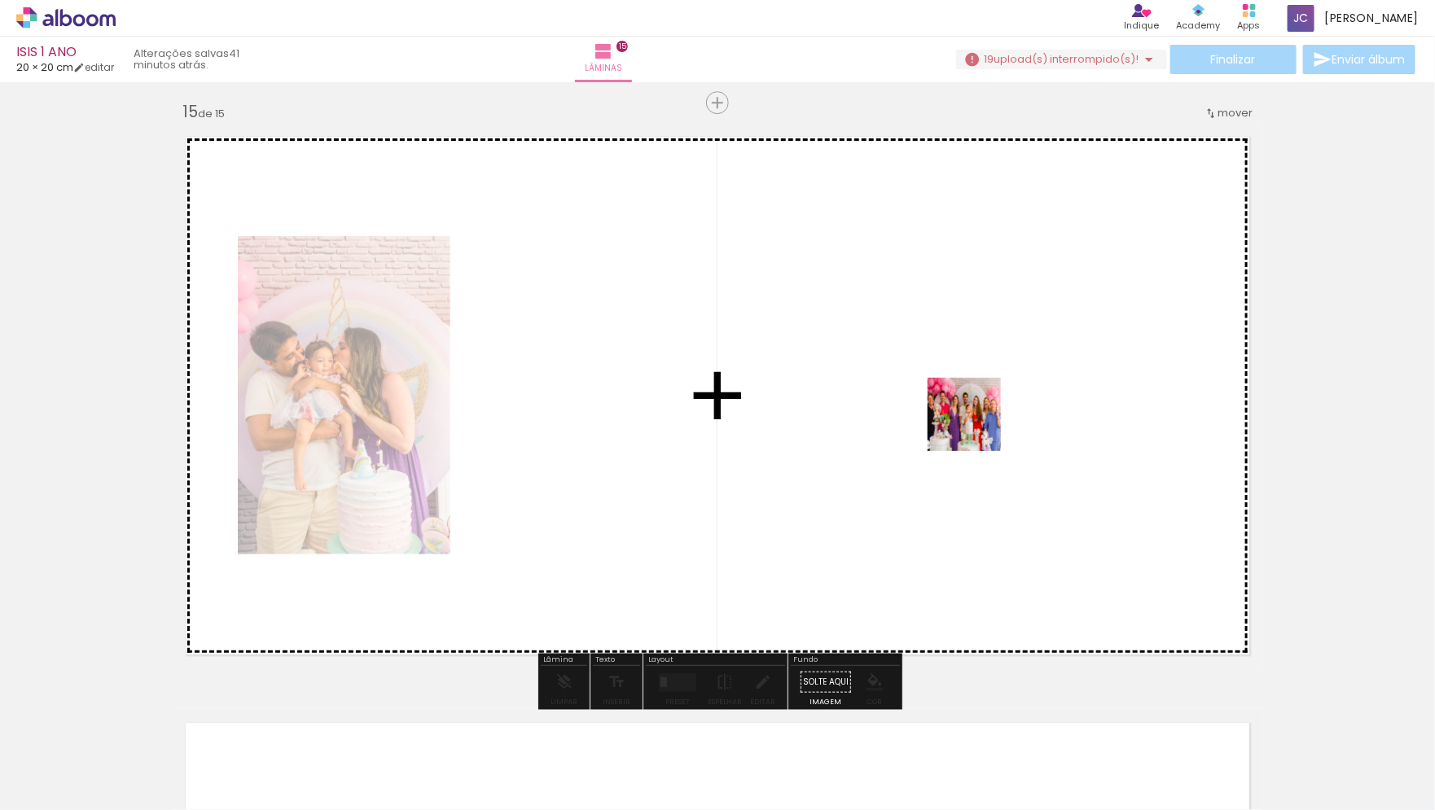
drag, startPoint x: 920, startPoint y: 768, endPoint x: 979, endPoint y: 415, distance: 357.7
click at [979, 415] on quentale-workspace at bounding box center [717, 405] width 1435 height 810
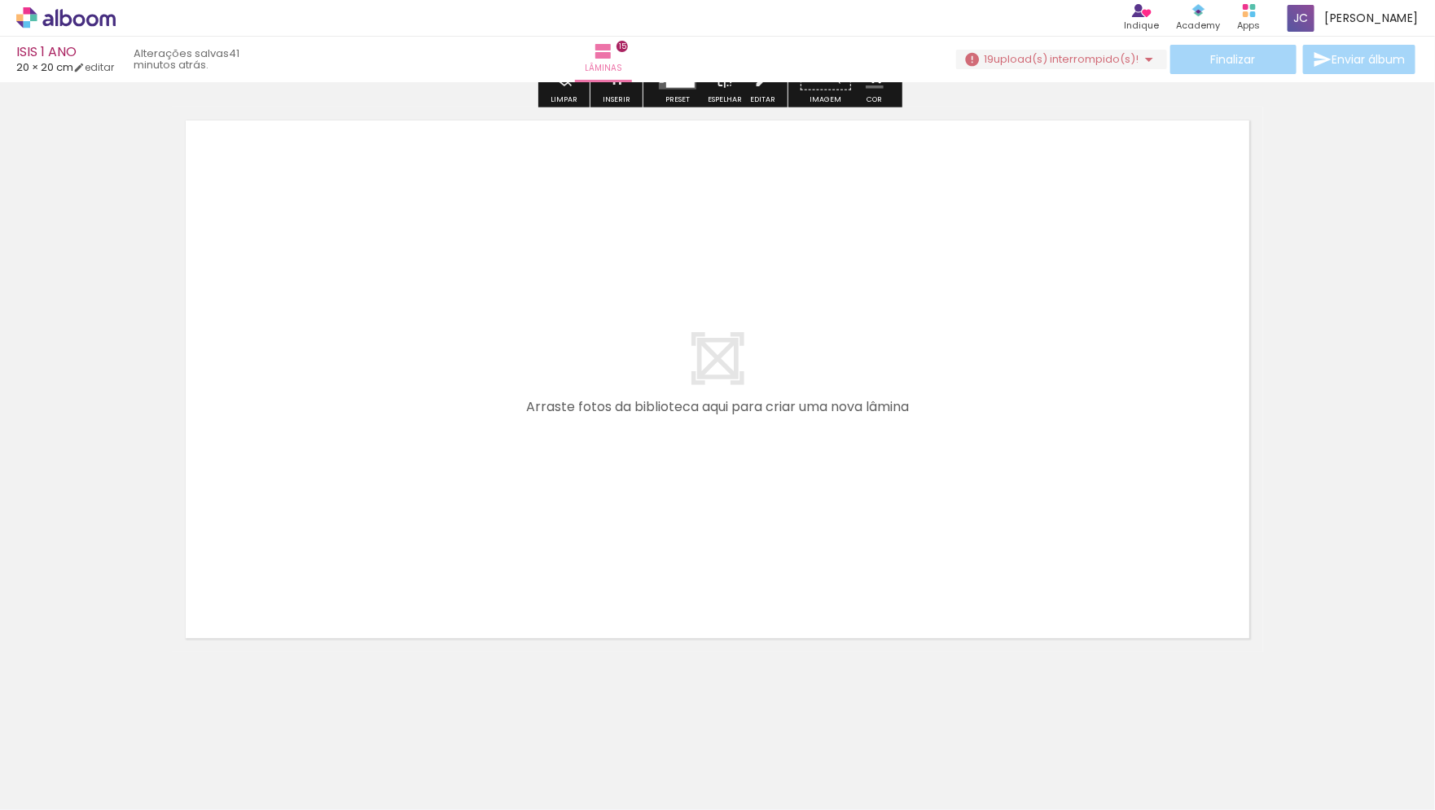
scroll to position [8808, 0]
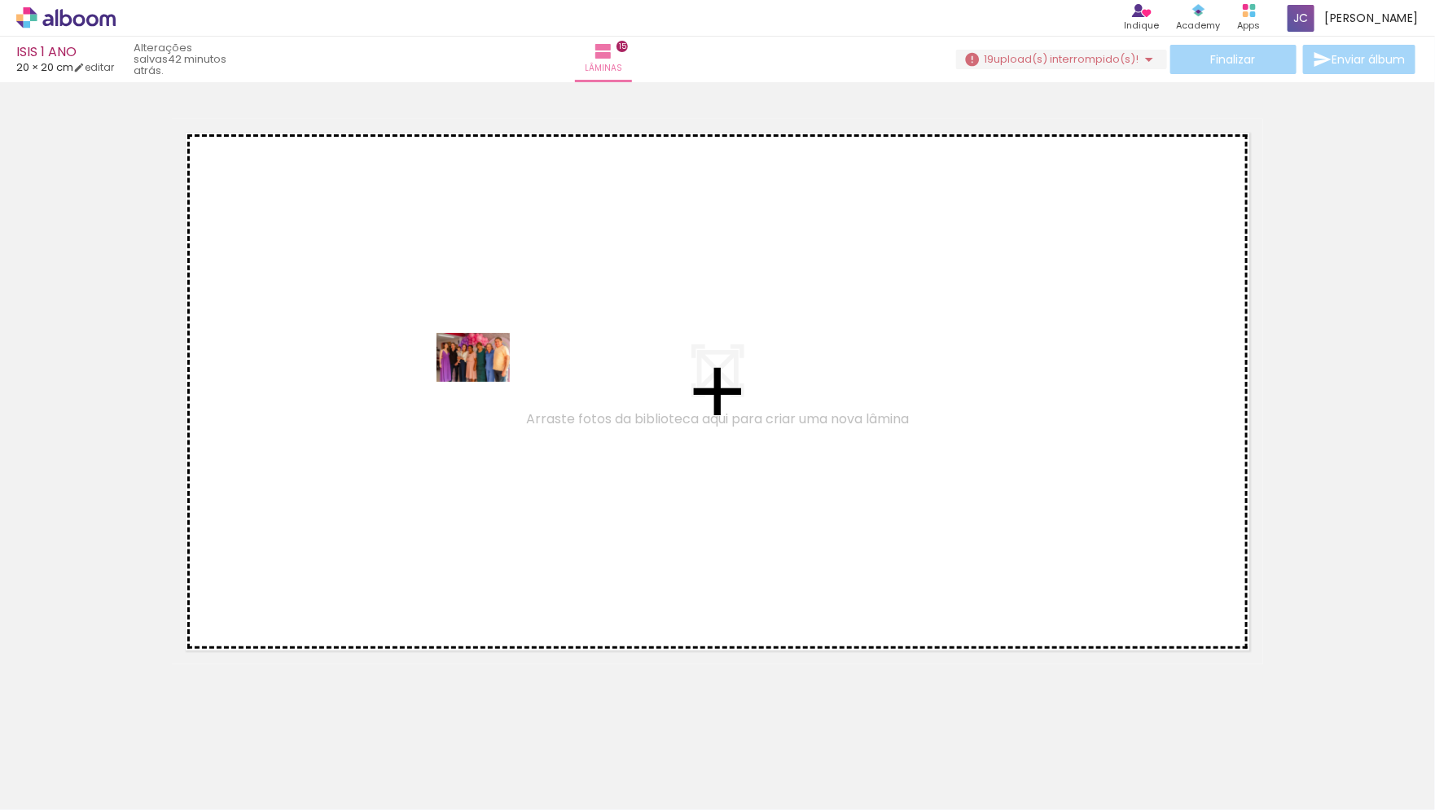
drag, startPoint x: 1280, startPoint y: 761, endPoint x: 484, endPoint y: 382, distance: 882.1
click at [484, 382] on quentale-workspace at bounding box center [717, 405] width 1435 height 810
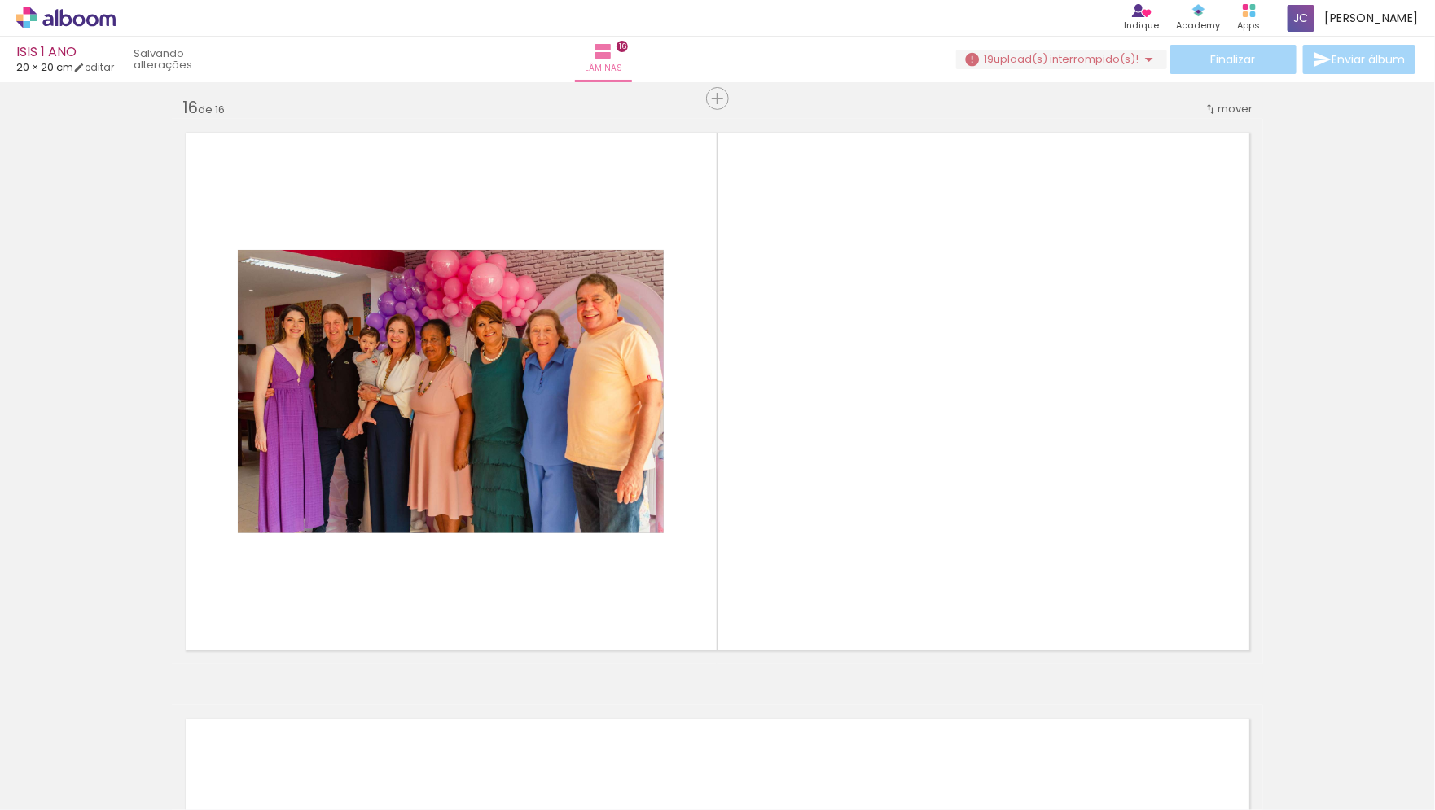
scroll to position [8803, 0]
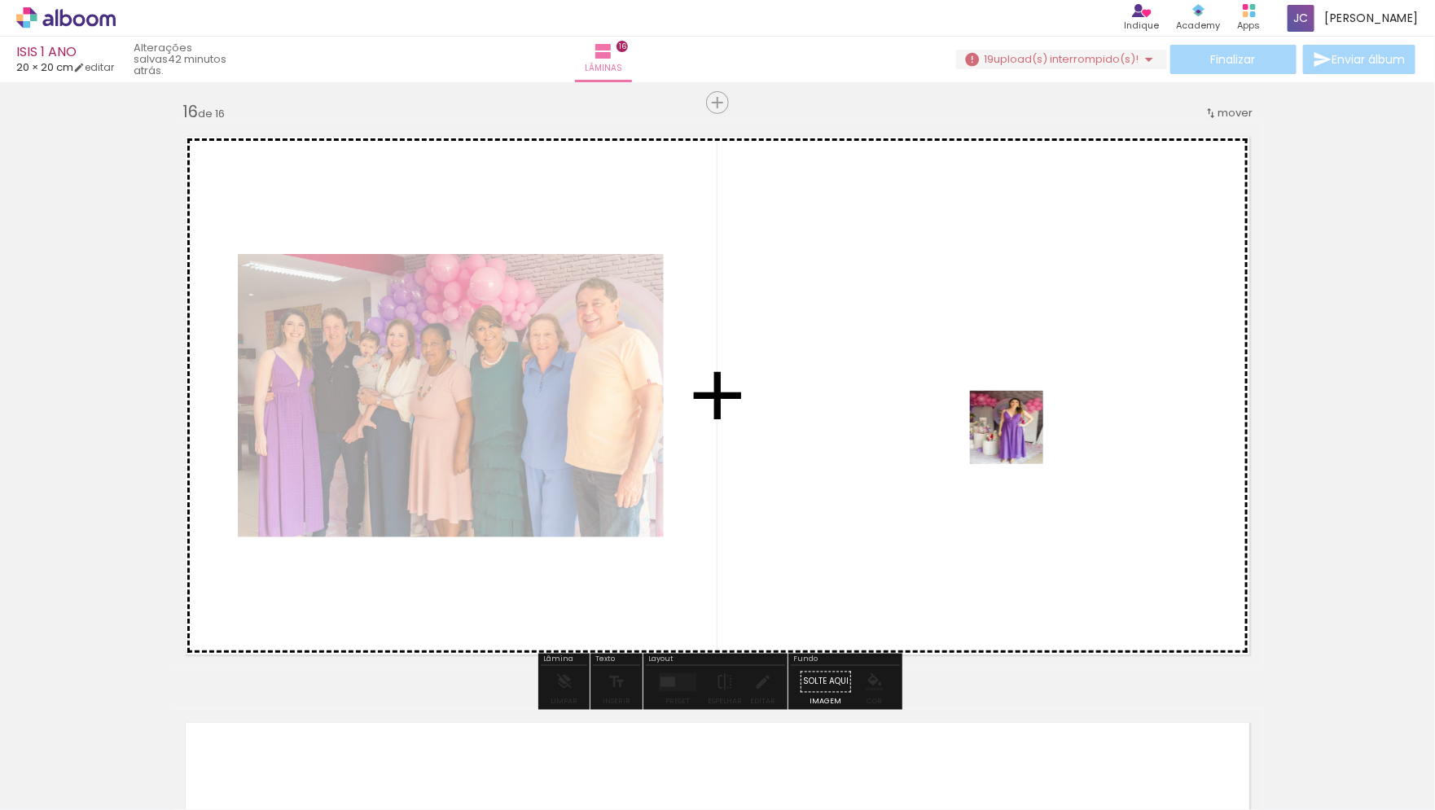
drag, startPoint x: 1384, startPoint y: 778, endPoint x: 926, endPoint y: 377, distance: 608.4
click at [927, 378] on quentale-workspace at bounding box center [717, 405] width 1435 height 810
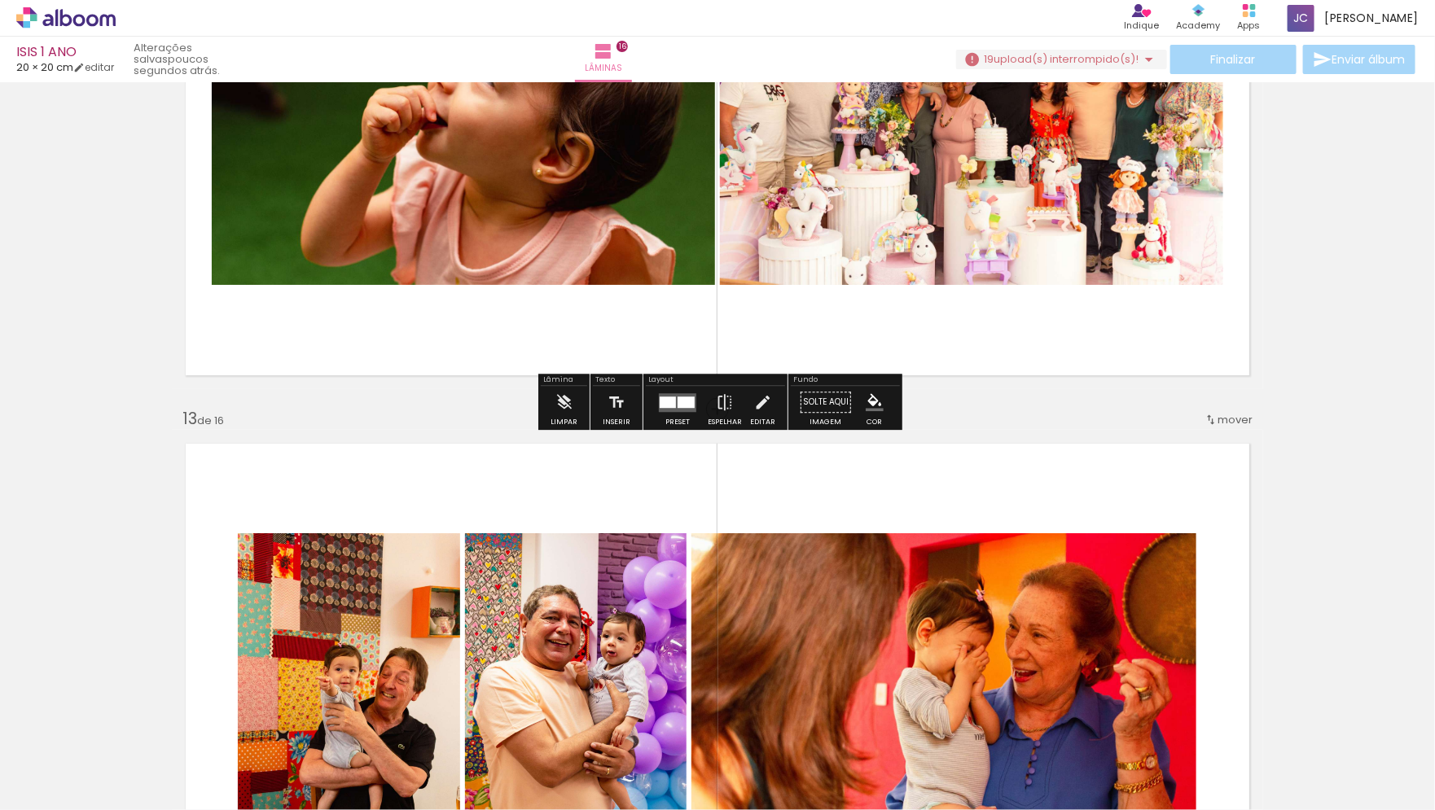
scroll to position [6743, 0]
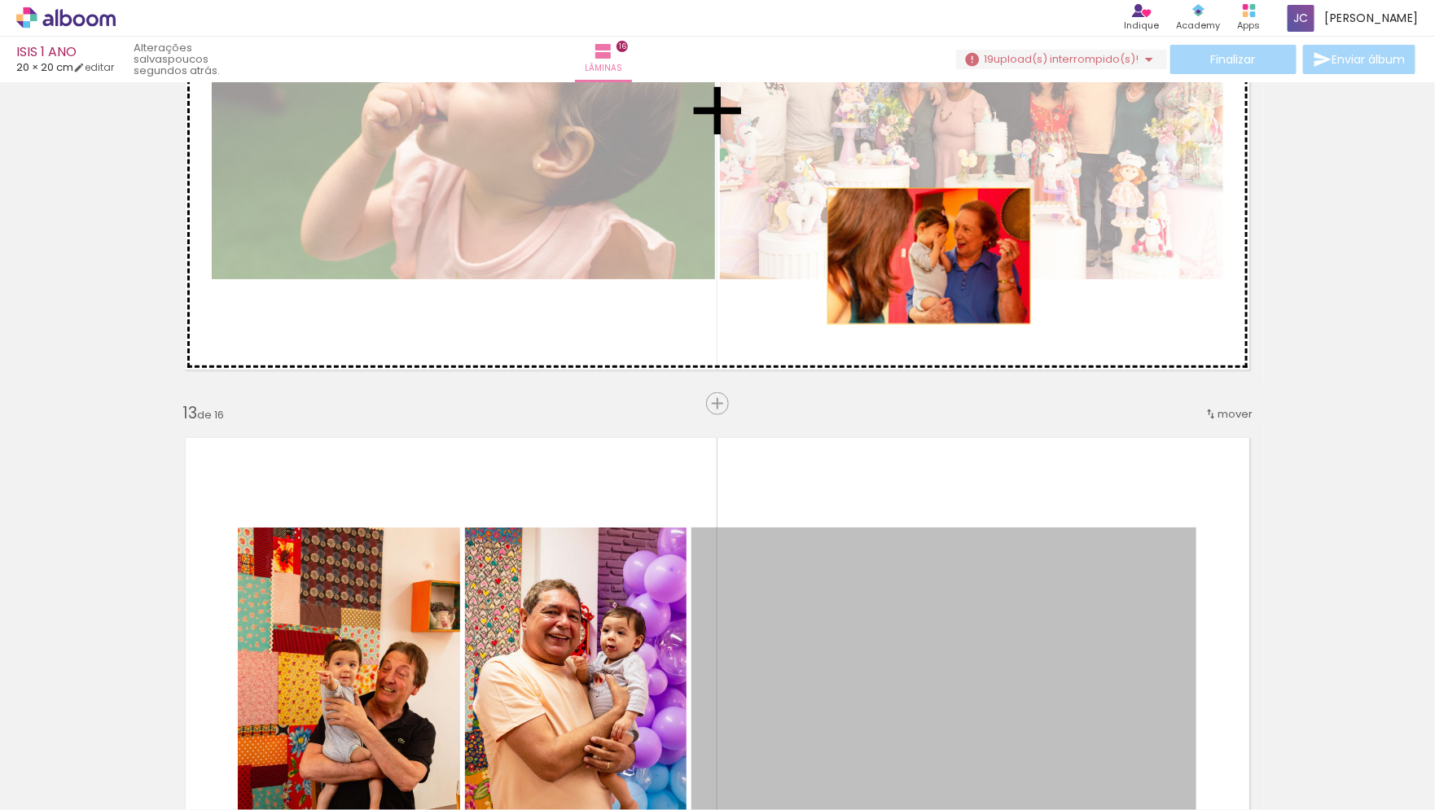
drag, startPoint x: 979, startPoint y: 648, endPoint x: 929, endPoint y: 255, distance: 396.5
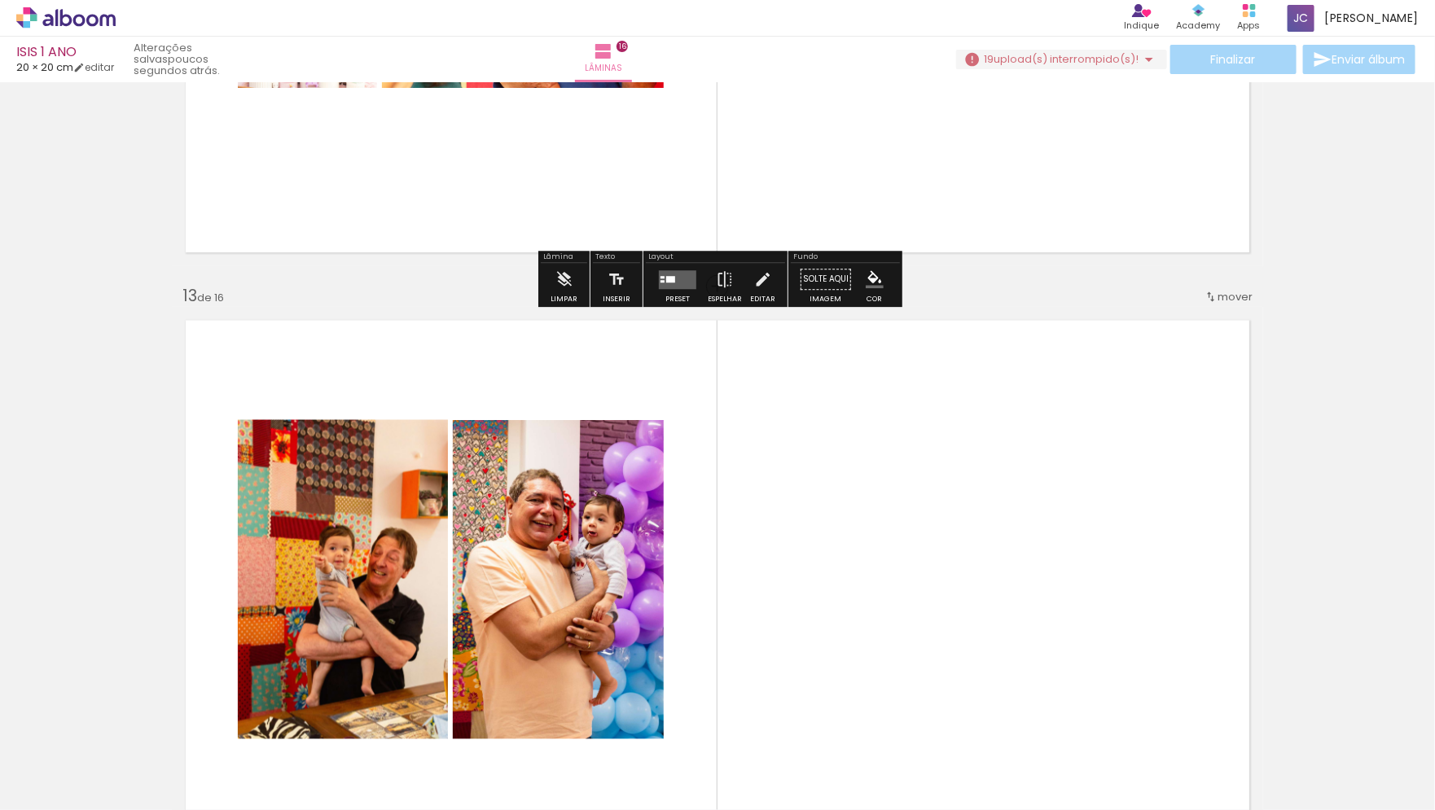
scroll to position [6867, 0]
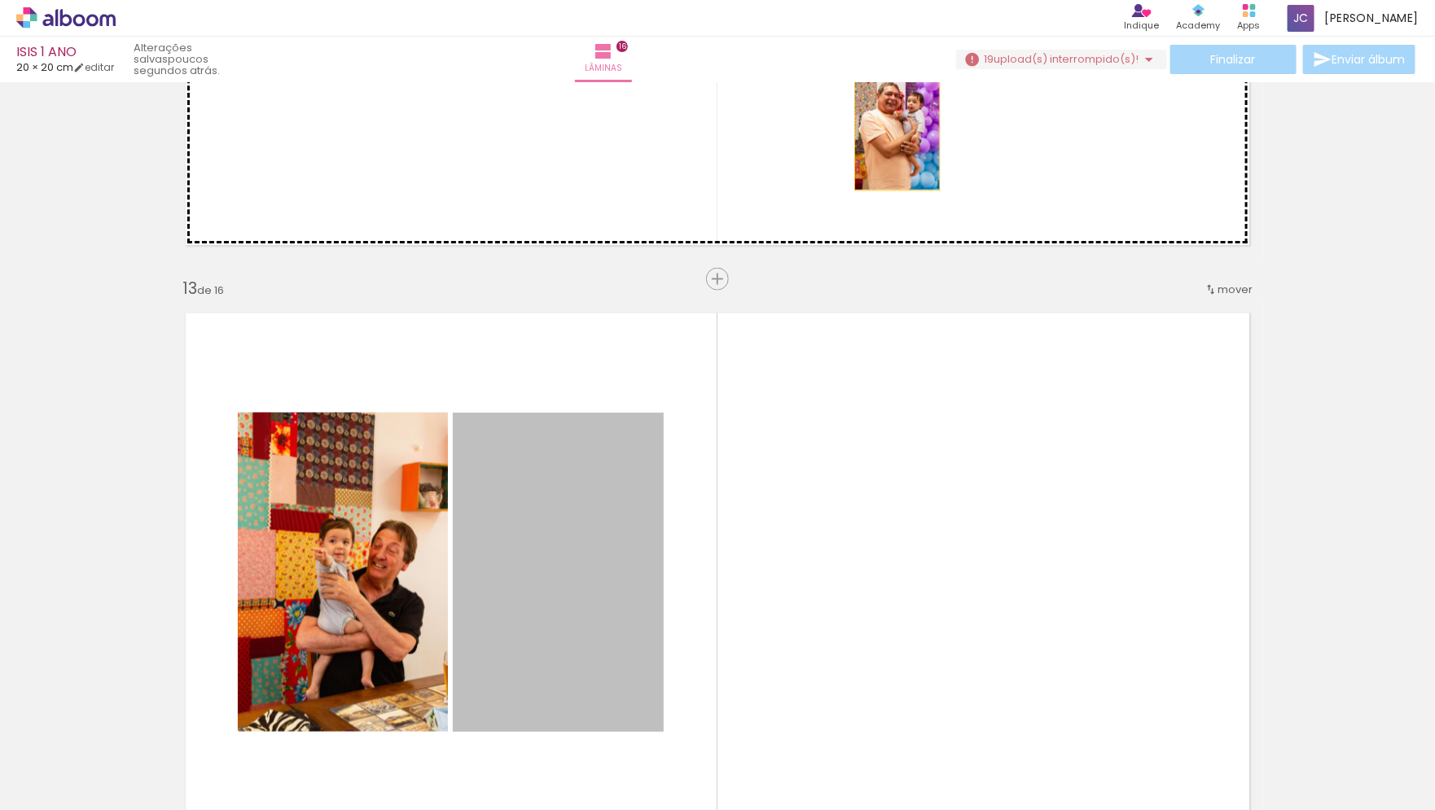
drag, startPoint x: 600, startPoint y: 570, endPoint x: 949, endPoint y: 84, distance: 598.3
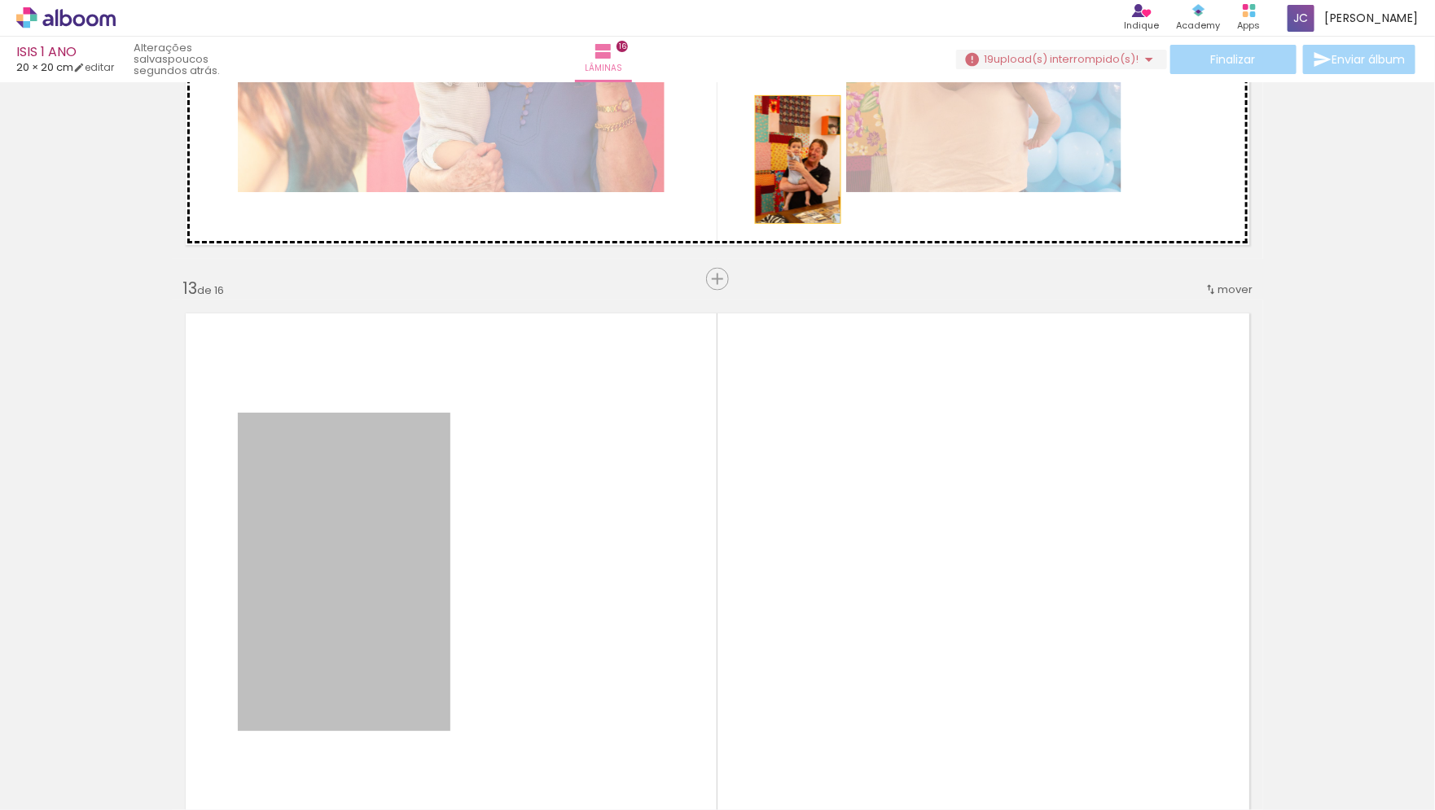
drag, startPoint x: 363, startPoint y: 589, endPoint x: 791, endPoint y: 160, distance: 605.3
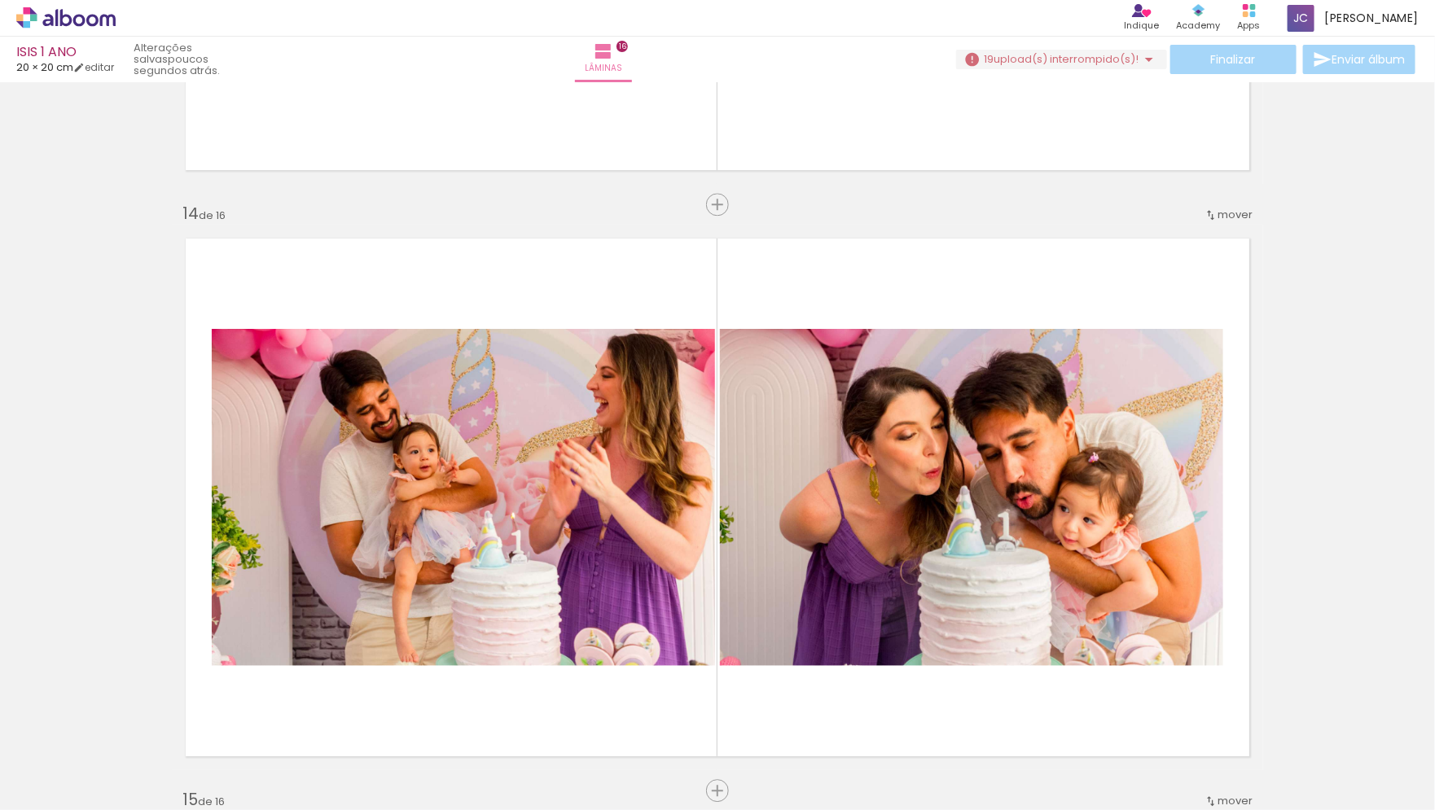
scroll to position [7528, 0]
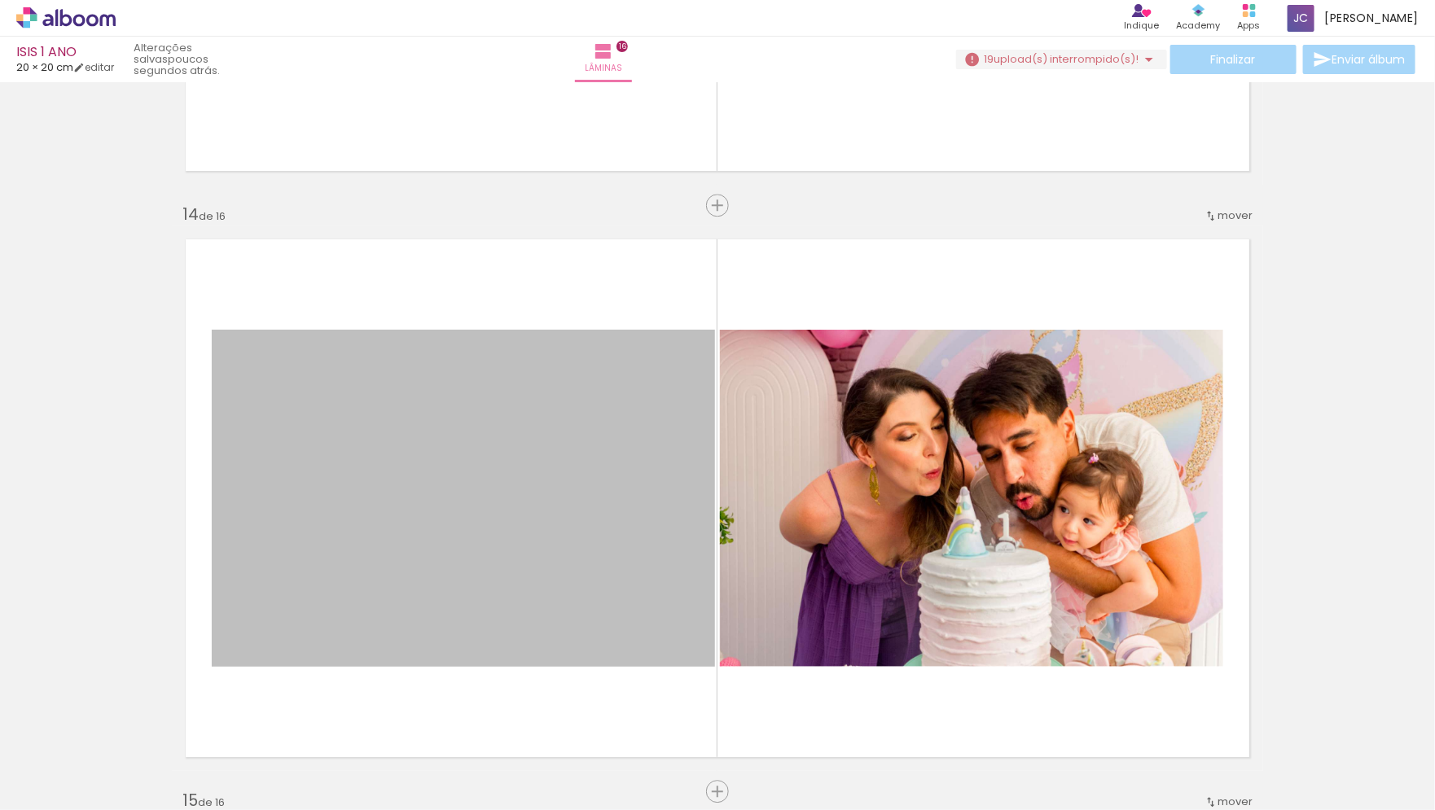
drag, startPoint x: 661, startPoint y: 562, endPoint x: 653, endPoint y: 29, distance: 532.8
click at [653, 0] on div "ISIS 1 ANO 20 × 20 cm editar poucos segundos atrás. Lâminas 16 Finalizar Enviar…" at bounding box center [717, 0] width 1435 height 0
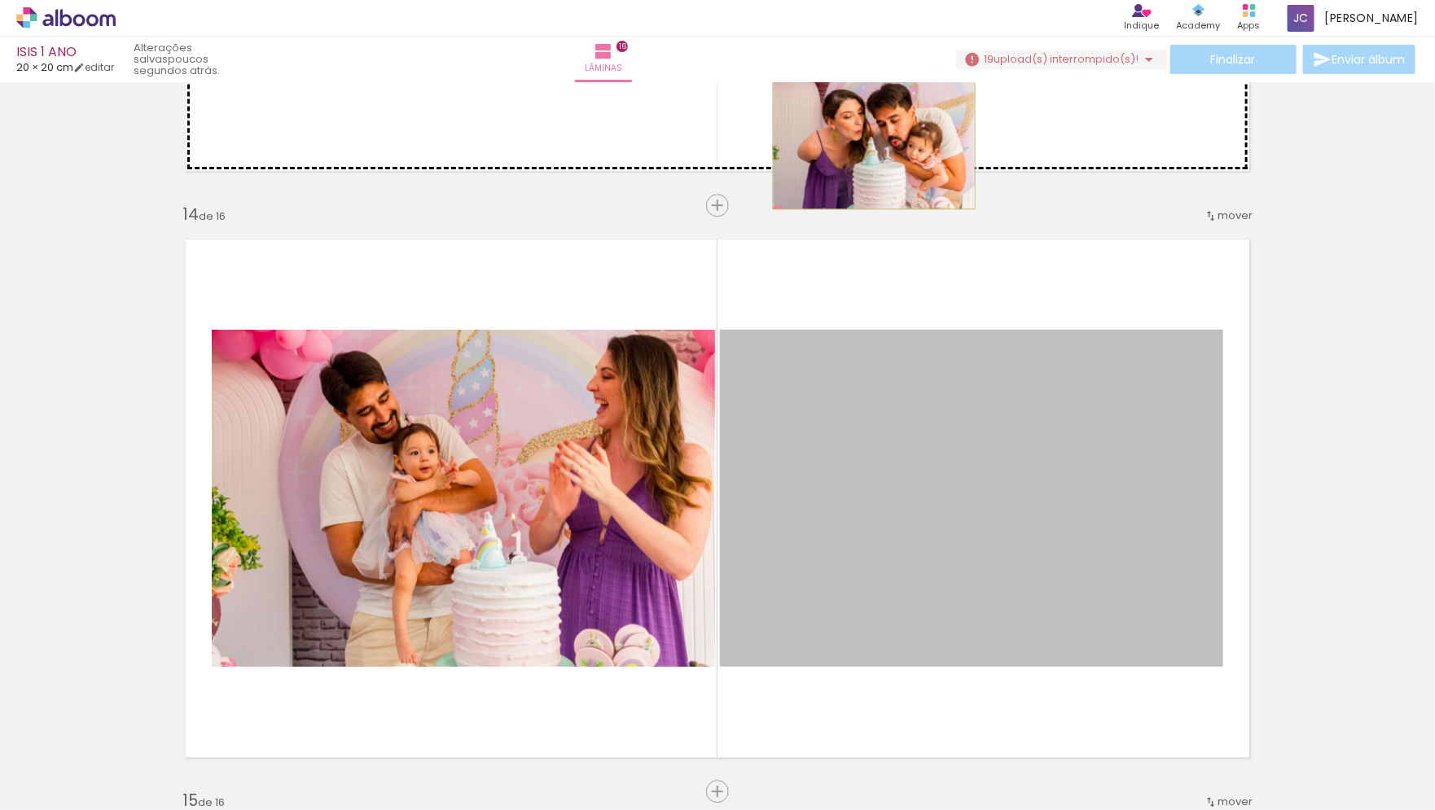
drag, startPoint x: 899, startPoint y: 566, endPoint x: 875, endPoint y: 141, distance: 425.9
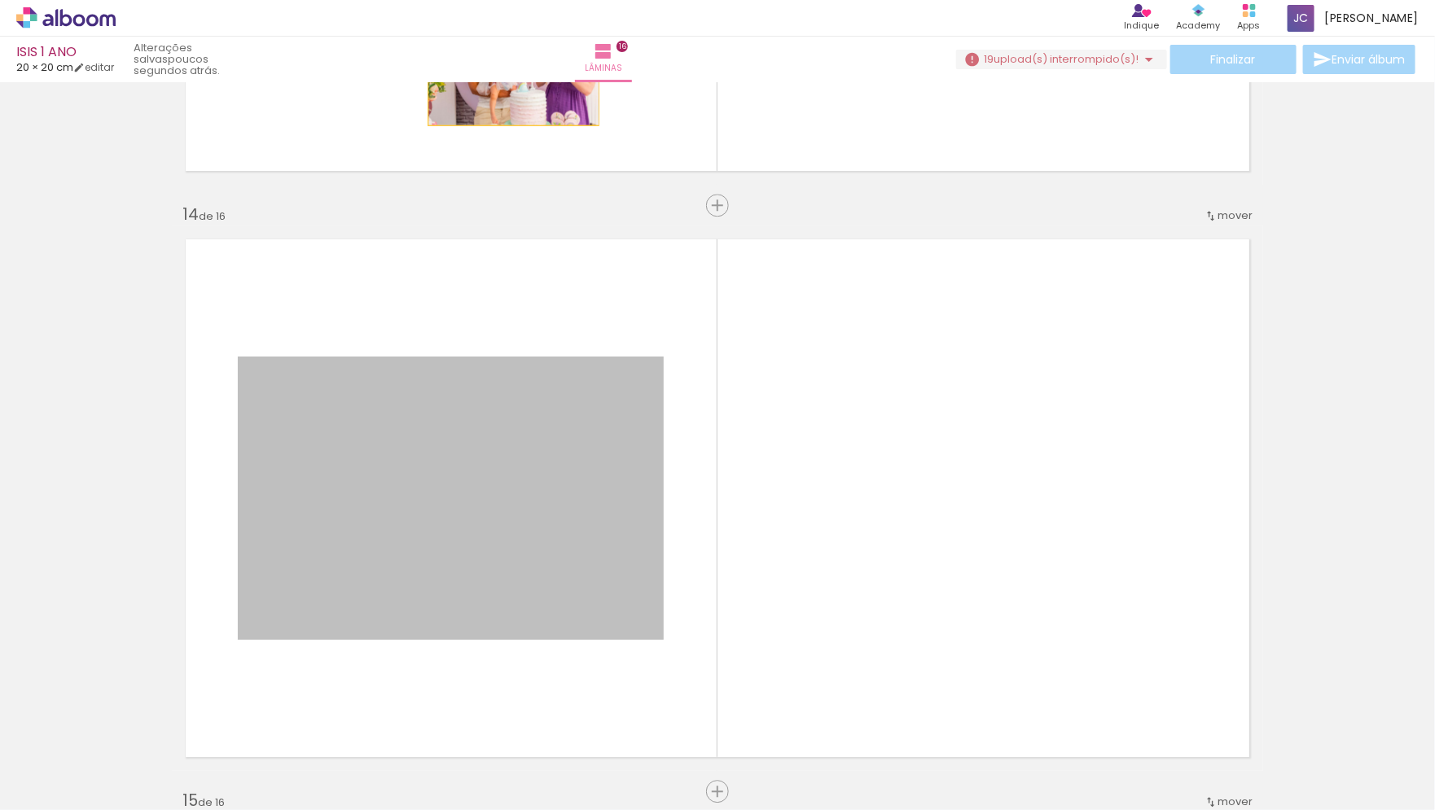
drag, startPoint x: 464, startPoint y: 566, endPoint x: 515, endPoint y: 72, distance: 496.2
click at [515, 0] on div "ISIS 1 ANO 20 × 20 cm editar poucos segundos atrás. Lâminas 16 Finalizar Enviar…" at bounding box center [717, 0] width 1435 height 0
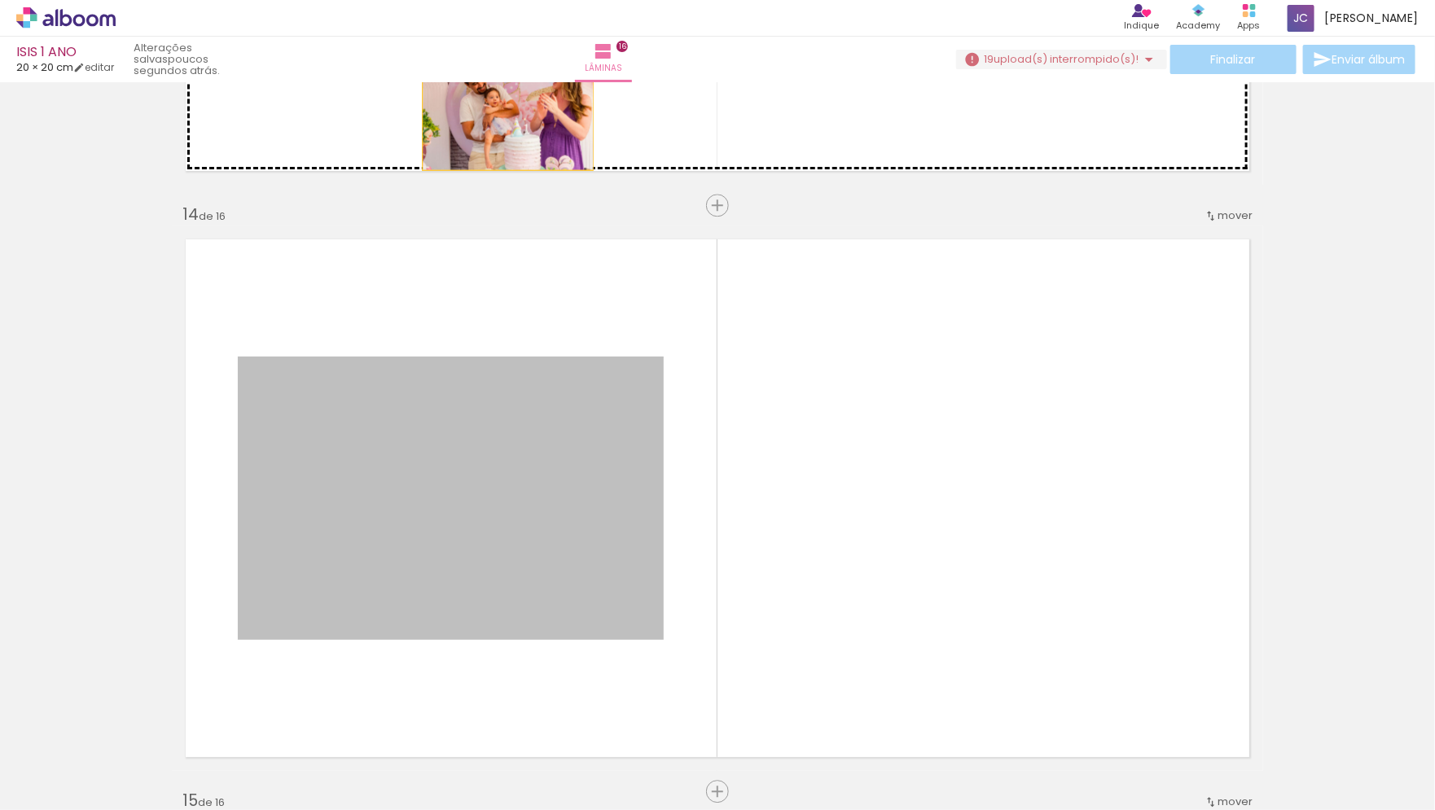
drag, startPoint x: 498, startPoint y: 459, endPoint x: 508, endPoint y: 112, distance: 347.2
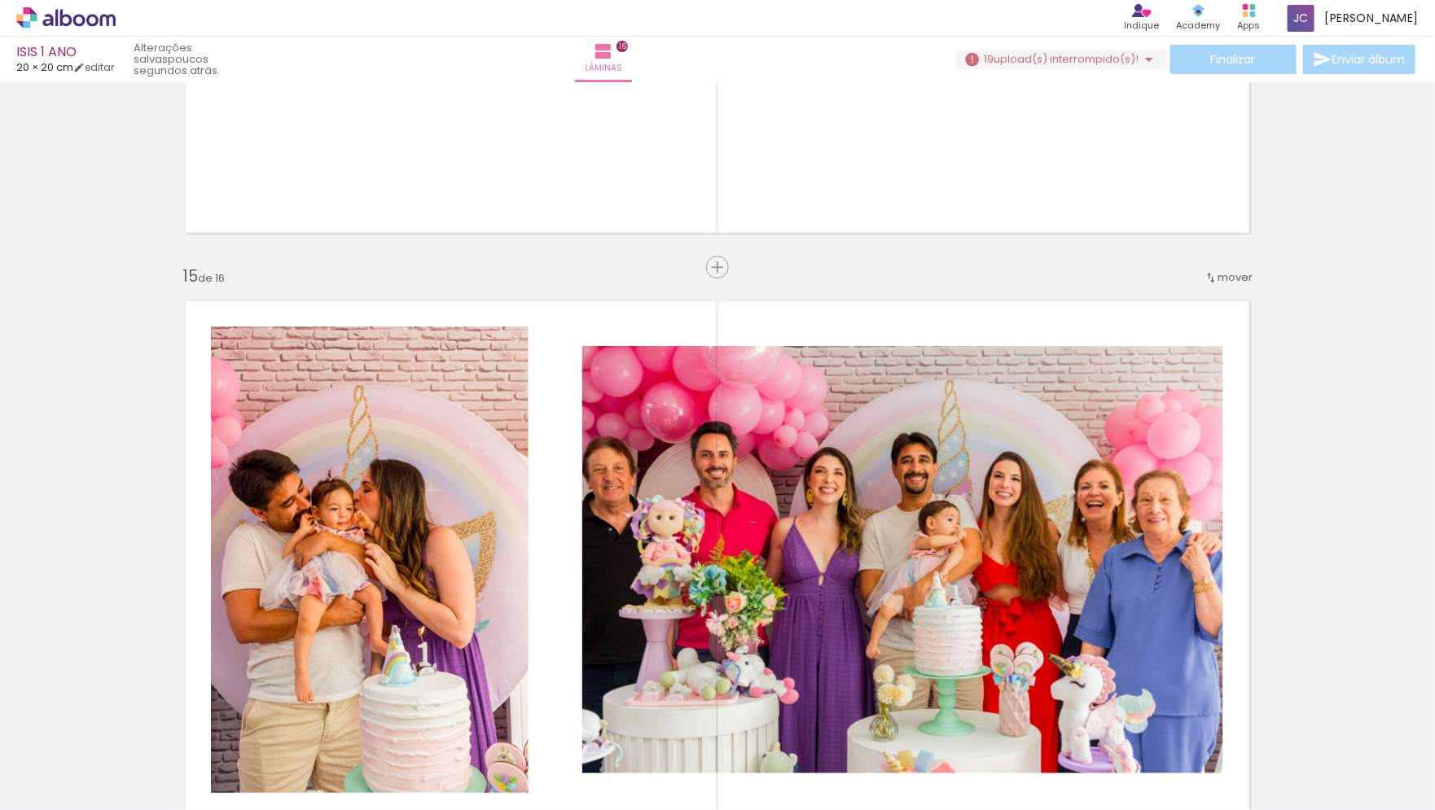
scroll to position [8058, 0]
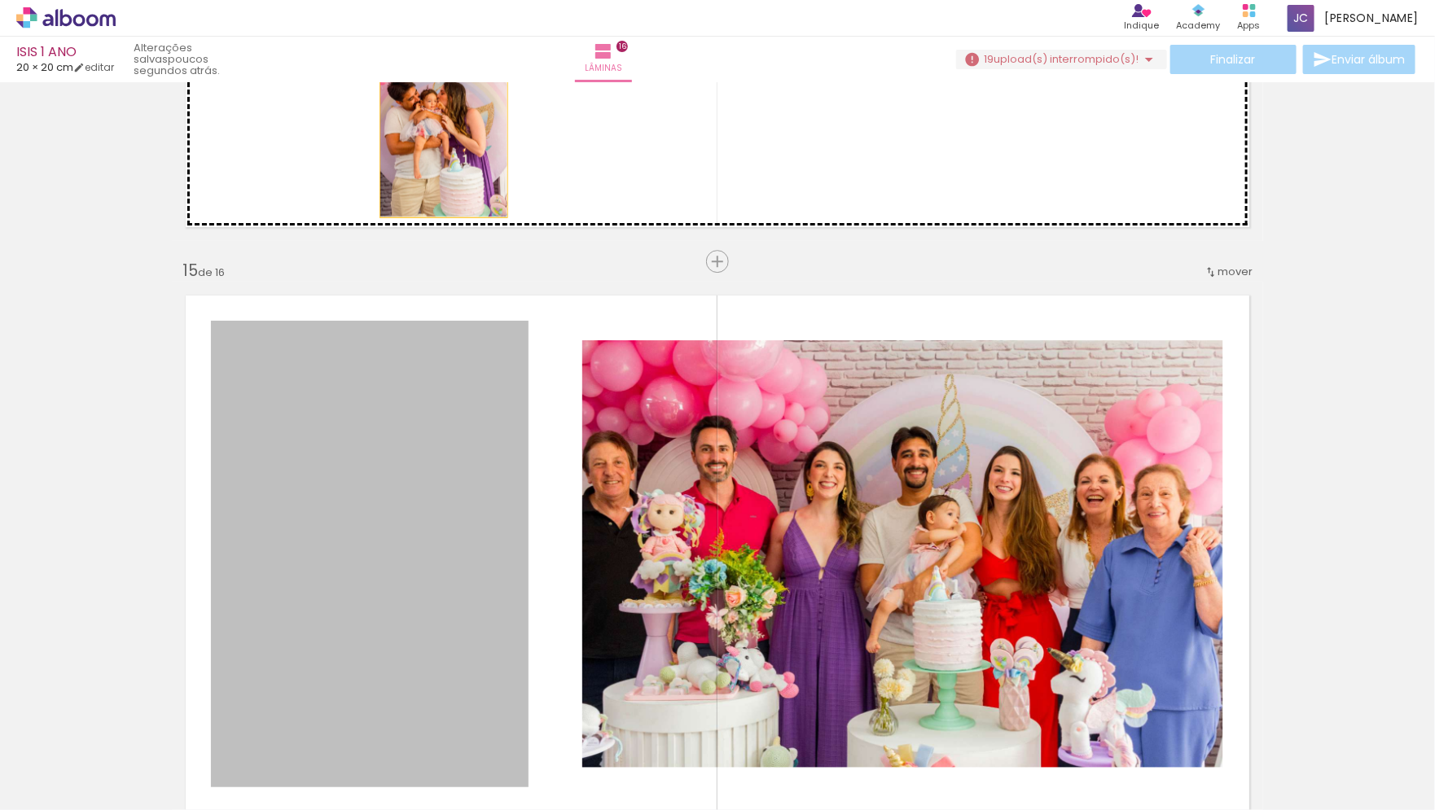
drag, startPoint x: 421, startPoint y: 564, endPoint x: 455, endPoint y: 132, distance: 433.1
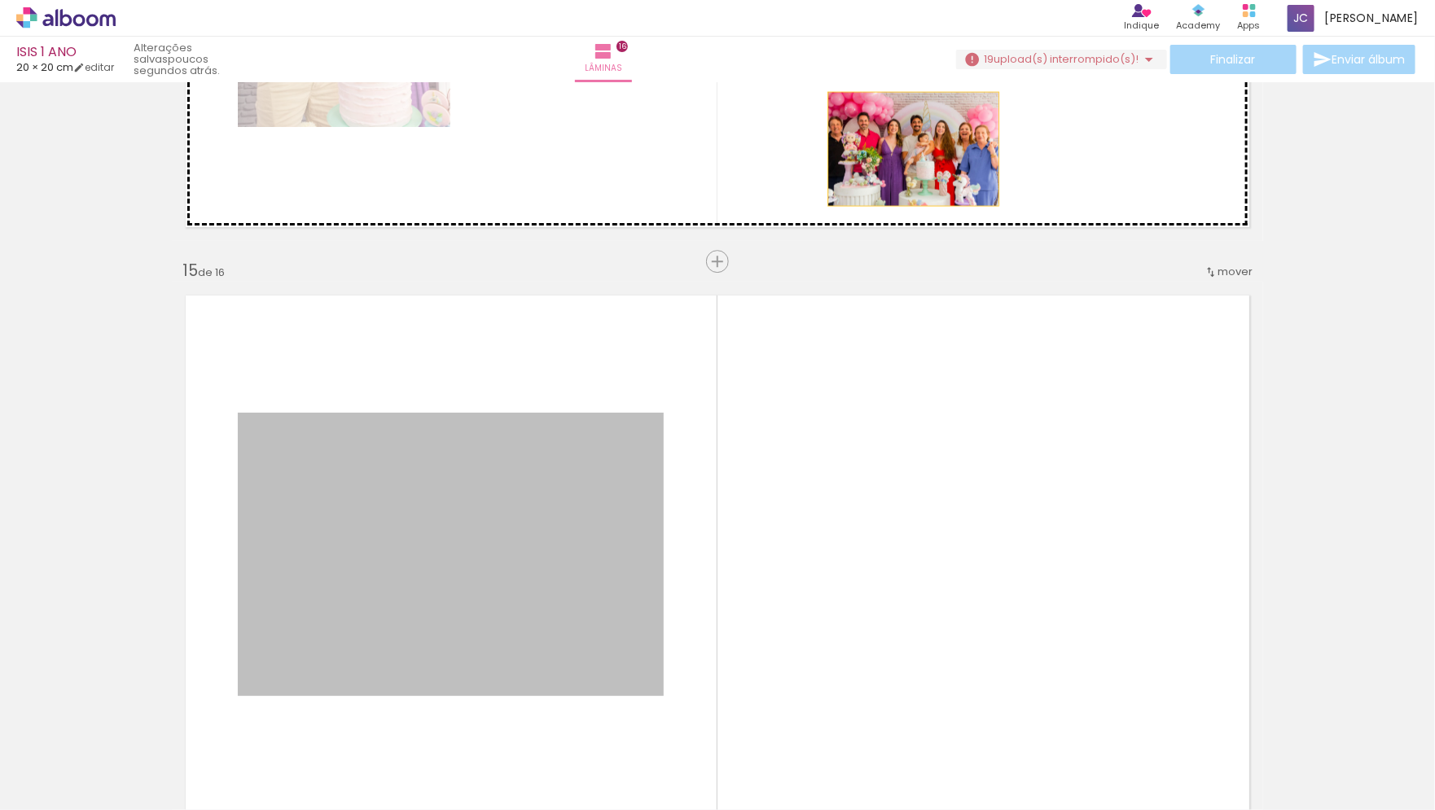
drag, startPoint x: 550, startPoint y: 584, endPoint x: 914, endPoint y: 148, distance: 567.9
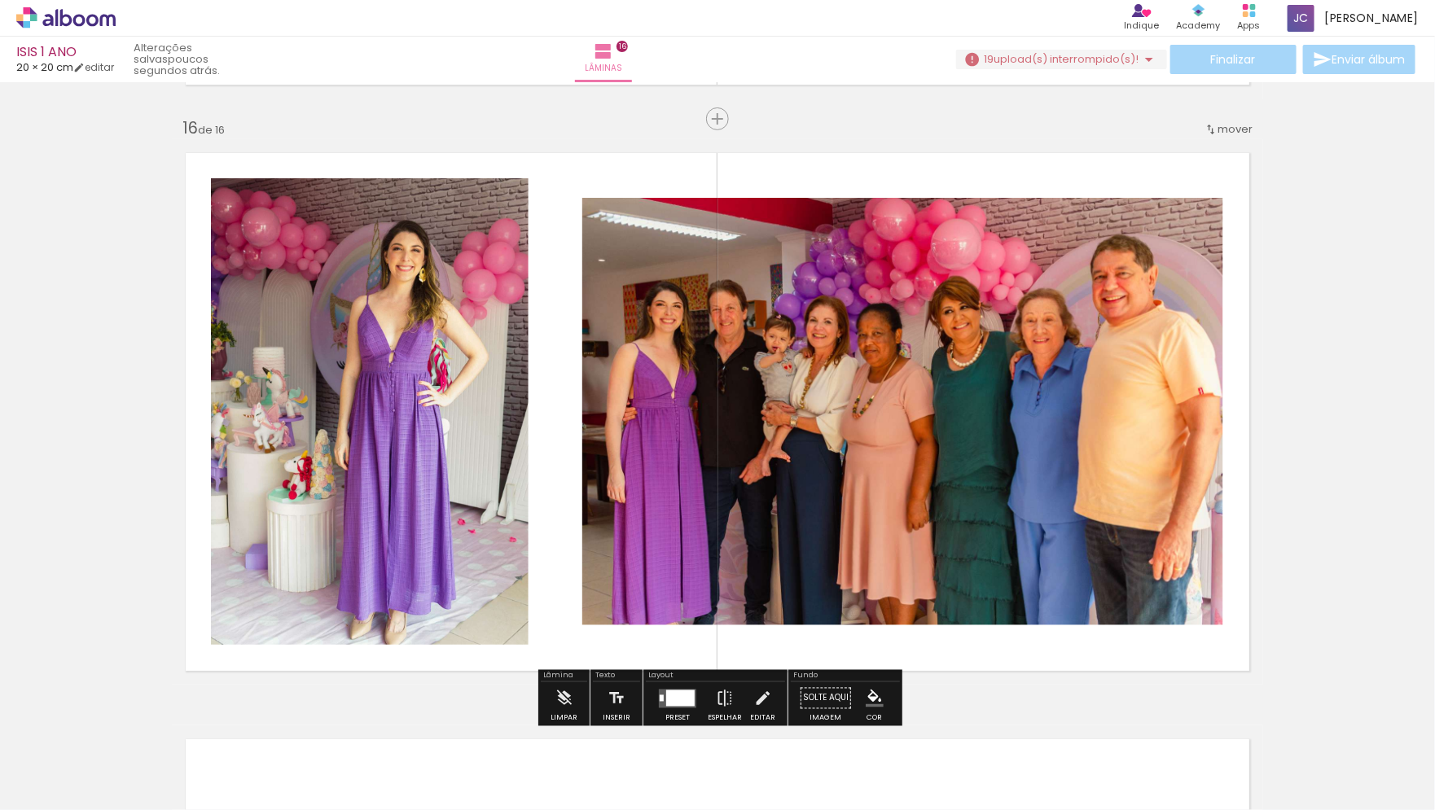
scroll to position [8744, 0]
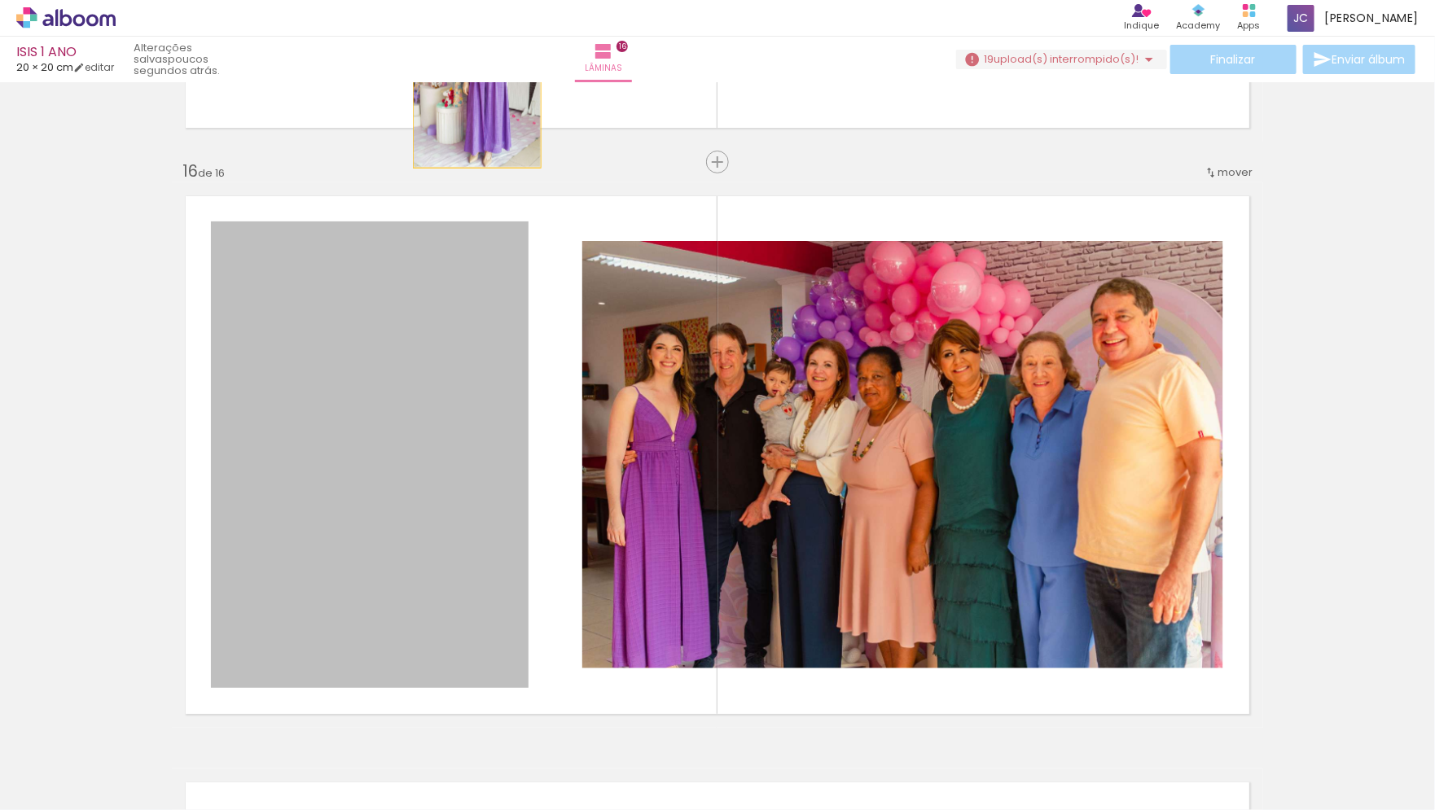
drag, startPoint x: 389, startPoint y: 559, endPoint x: 478, endPoint y: 72, distance: 494.5
click at [478, 0] on div "ISIS 1 ANO 20 × 20 cm editar poucos segundos atrás. Lâminas 16 Finalizar Enviar…" at bounding box center [717, 0] width 1435 height 0
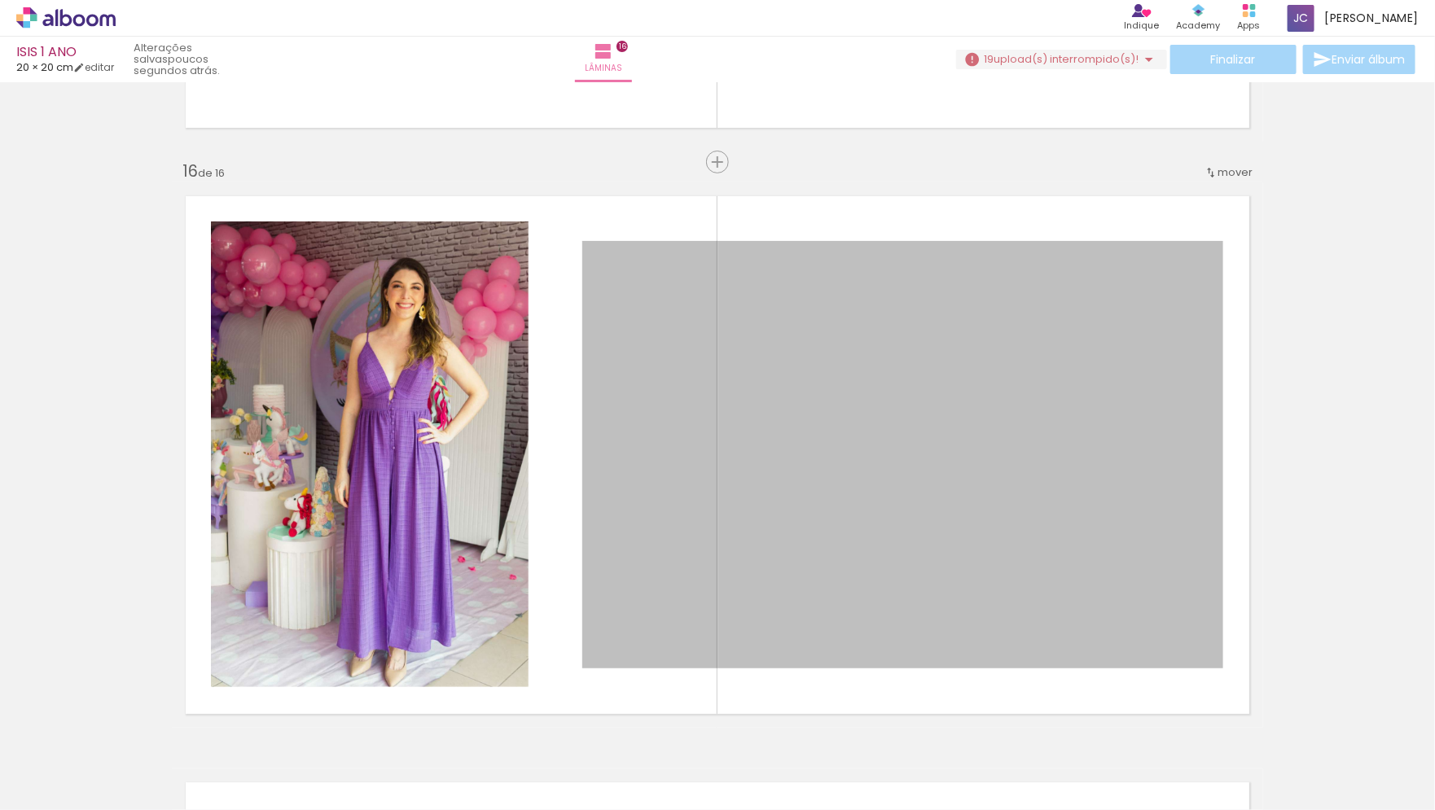
drag, startPoint x: 732, startPoint y: 462, endPoint x: 752, endPoint y: -36, distance: 498.1
click at [752, 0] on html "link( href="../../bower_components/polymer/polymer.html" rel="import" ) picture…" at bounding box center [717, 405] width 1435 height 810
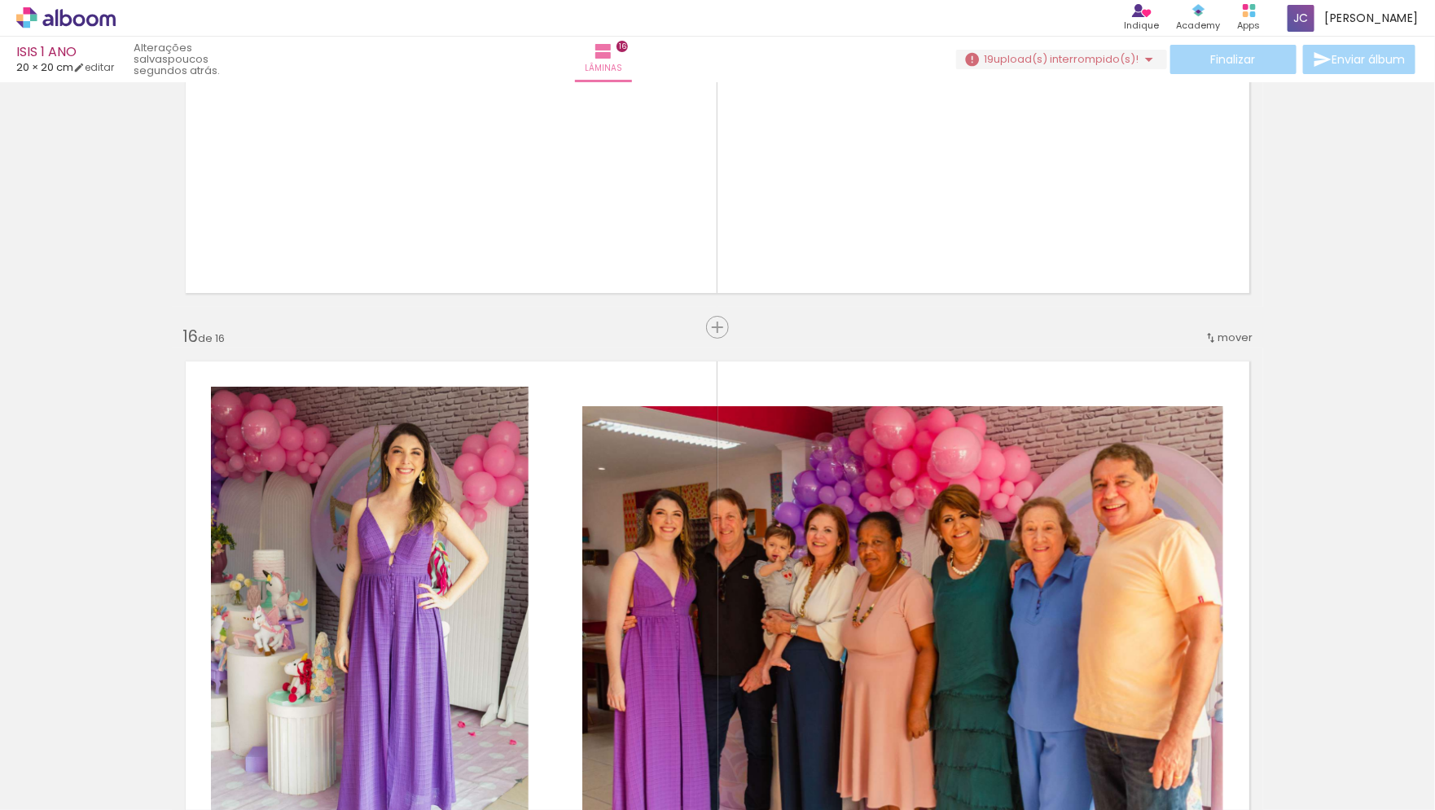
scroll to position [8570, 0]
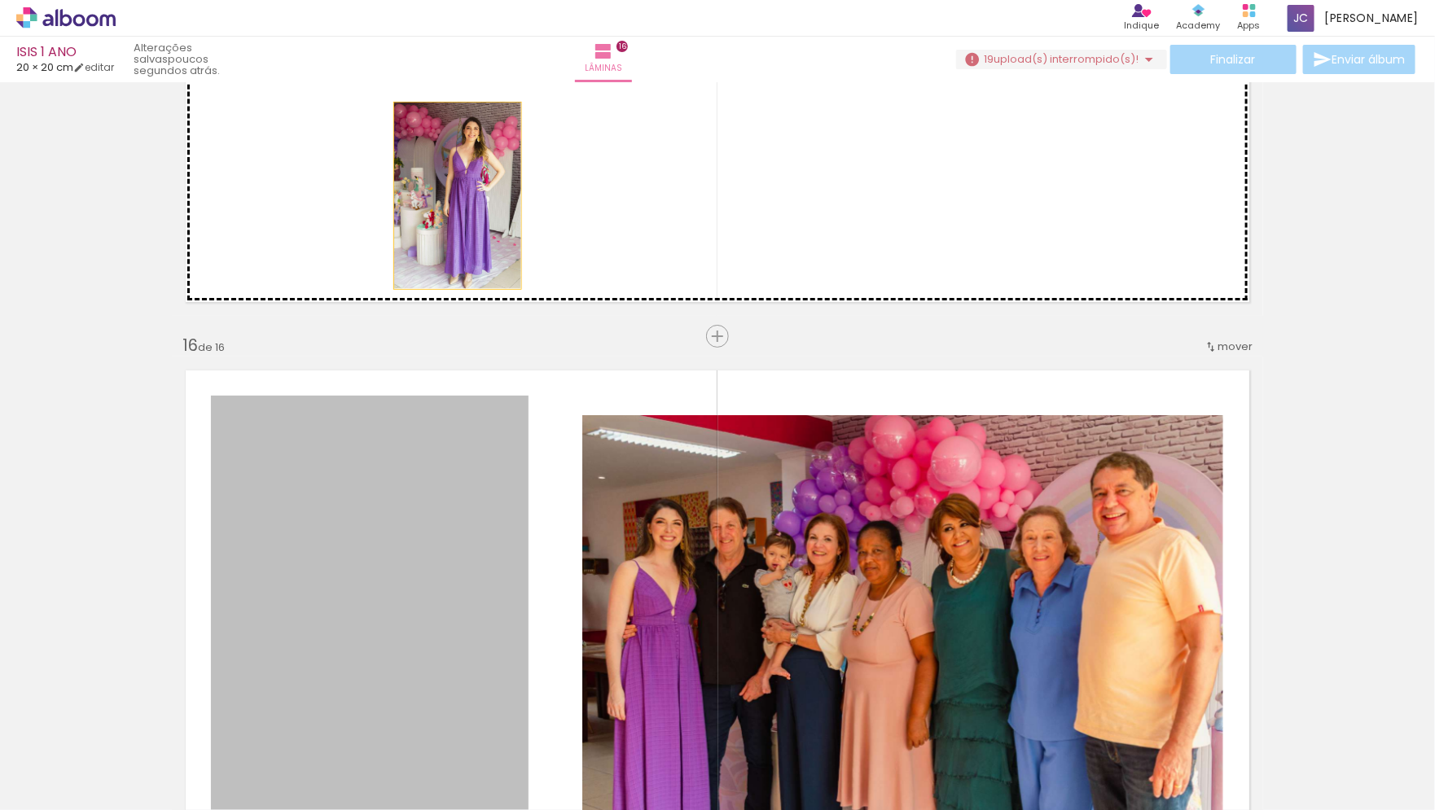
drag, startPoint x: 340, startPoint y: 593, endPoint x: 458, endPoint y: 195, distance: 414.7
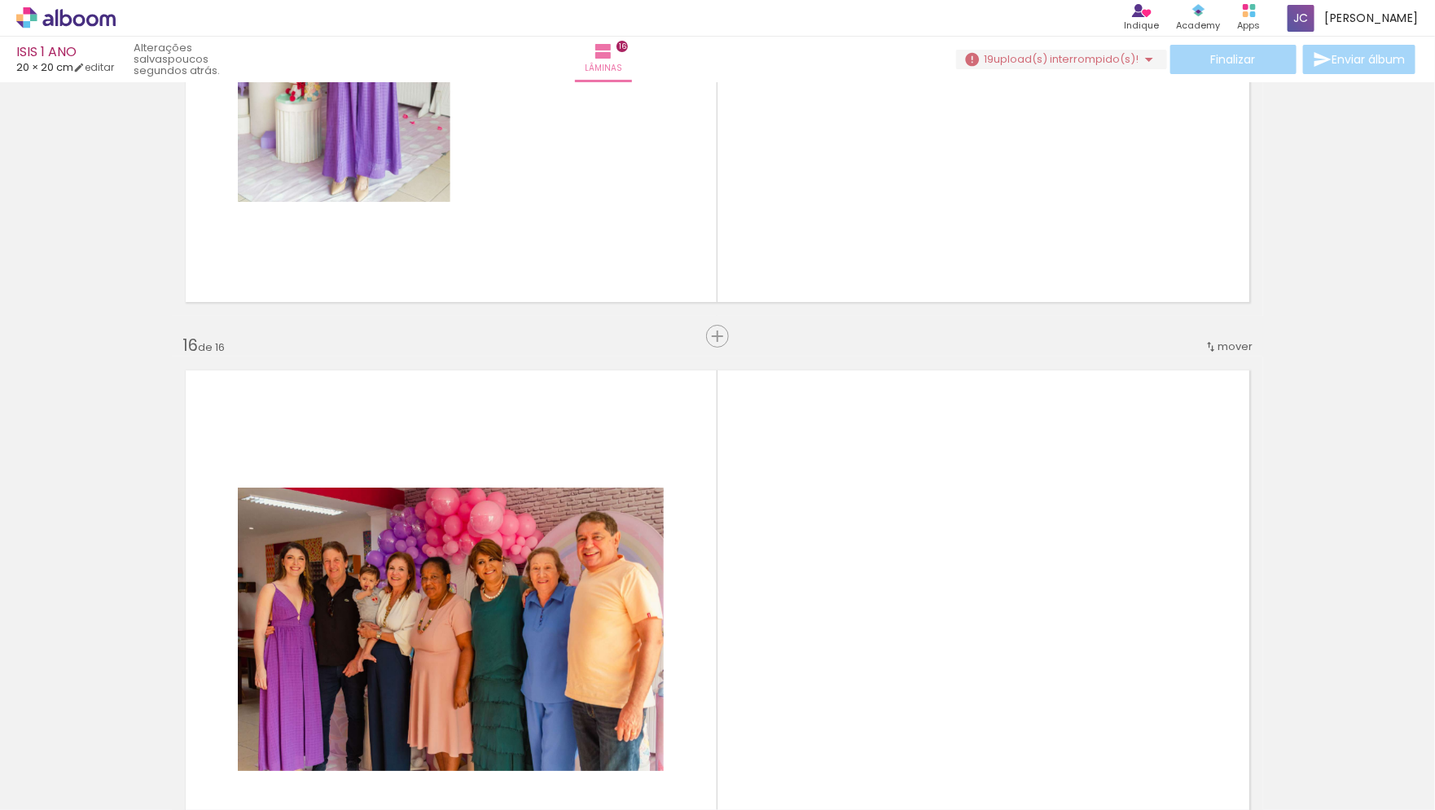
click at [727, 605] on quentale-layouter at bounding box center [717, 630] width 1091 height 546
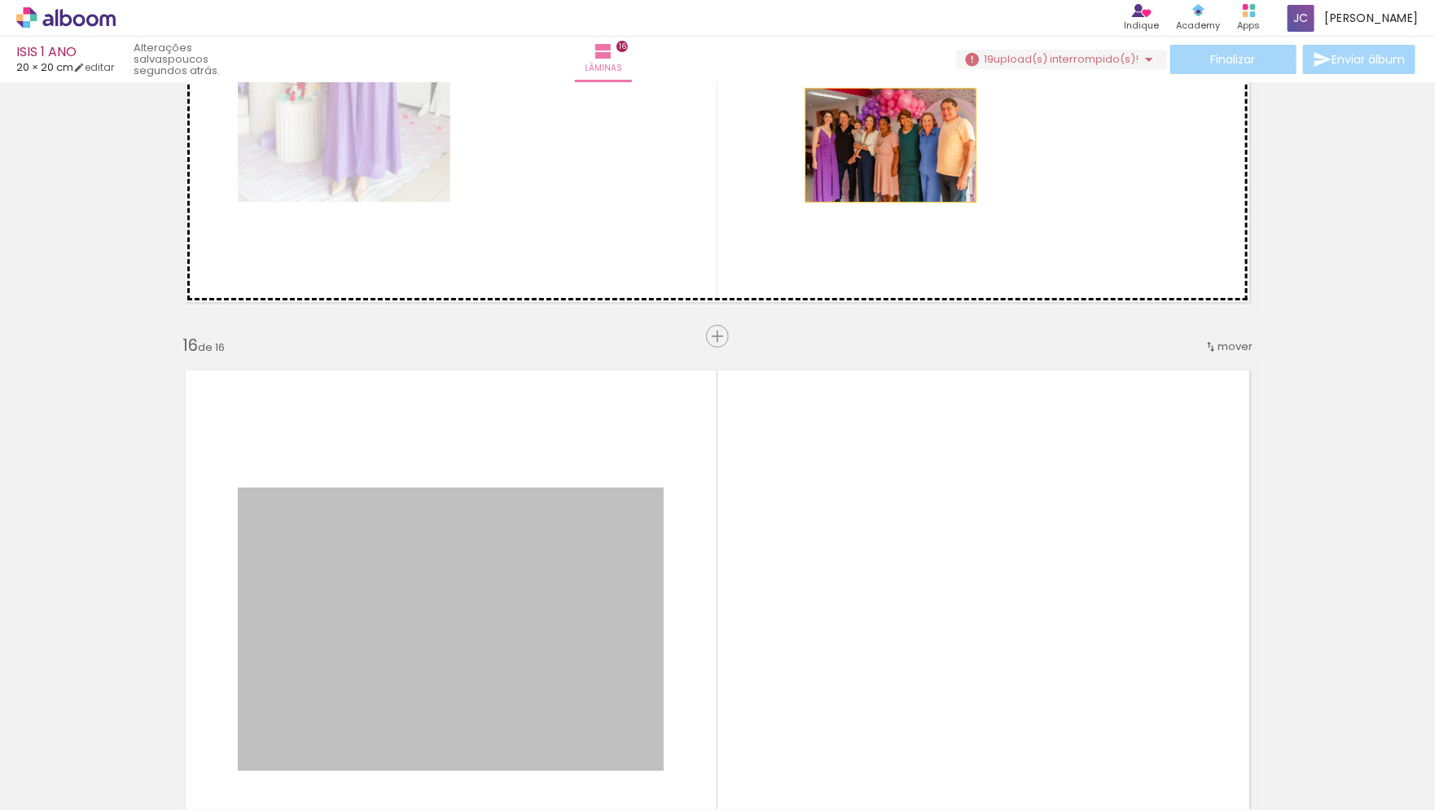
drag, startPoint x: 579, startPoint y: 605, endPoint x: 891, endPoint y: 145, distance: 556.0
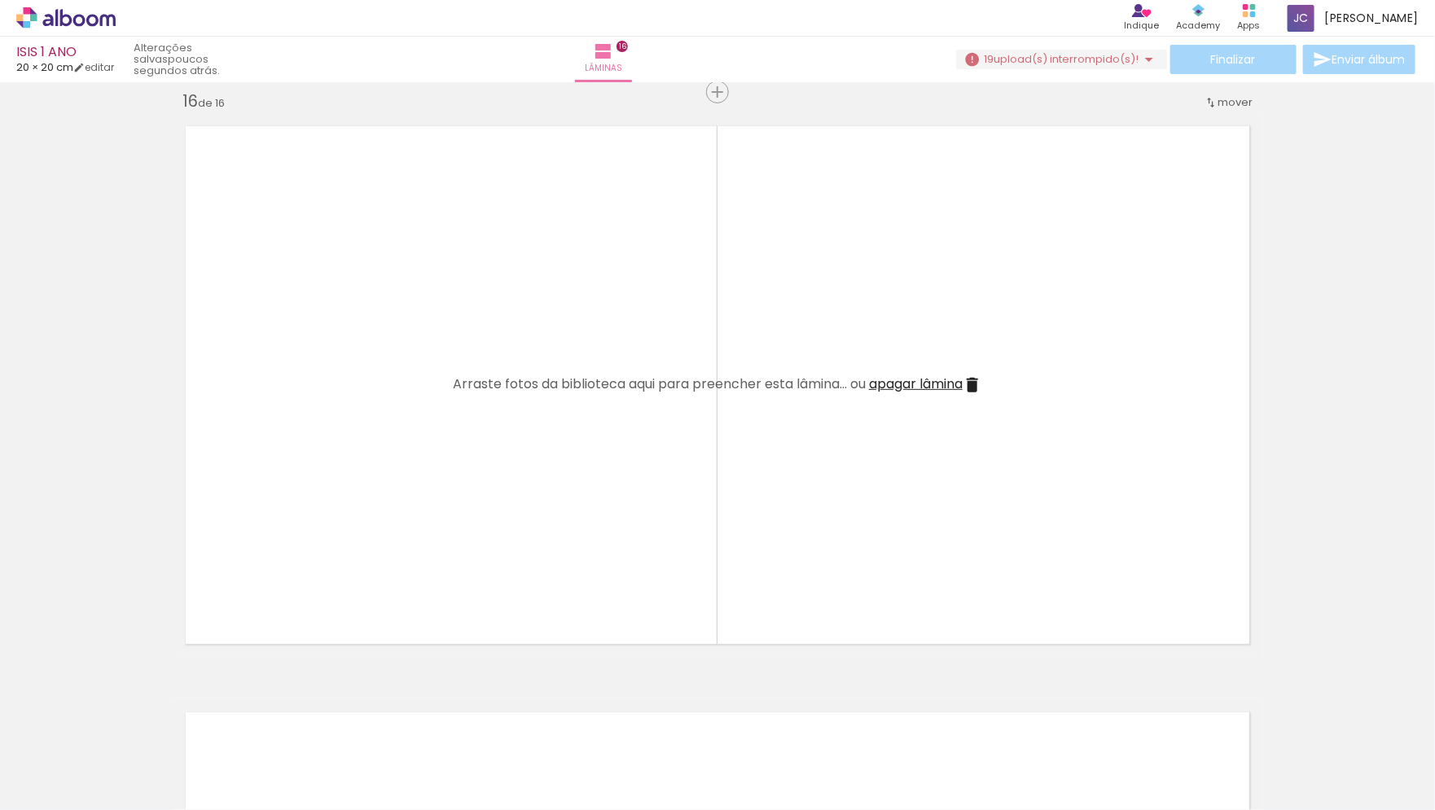
click at [942, 391] on span "apagar lâmina" at bounding box center [916, 384] width 94 height 19
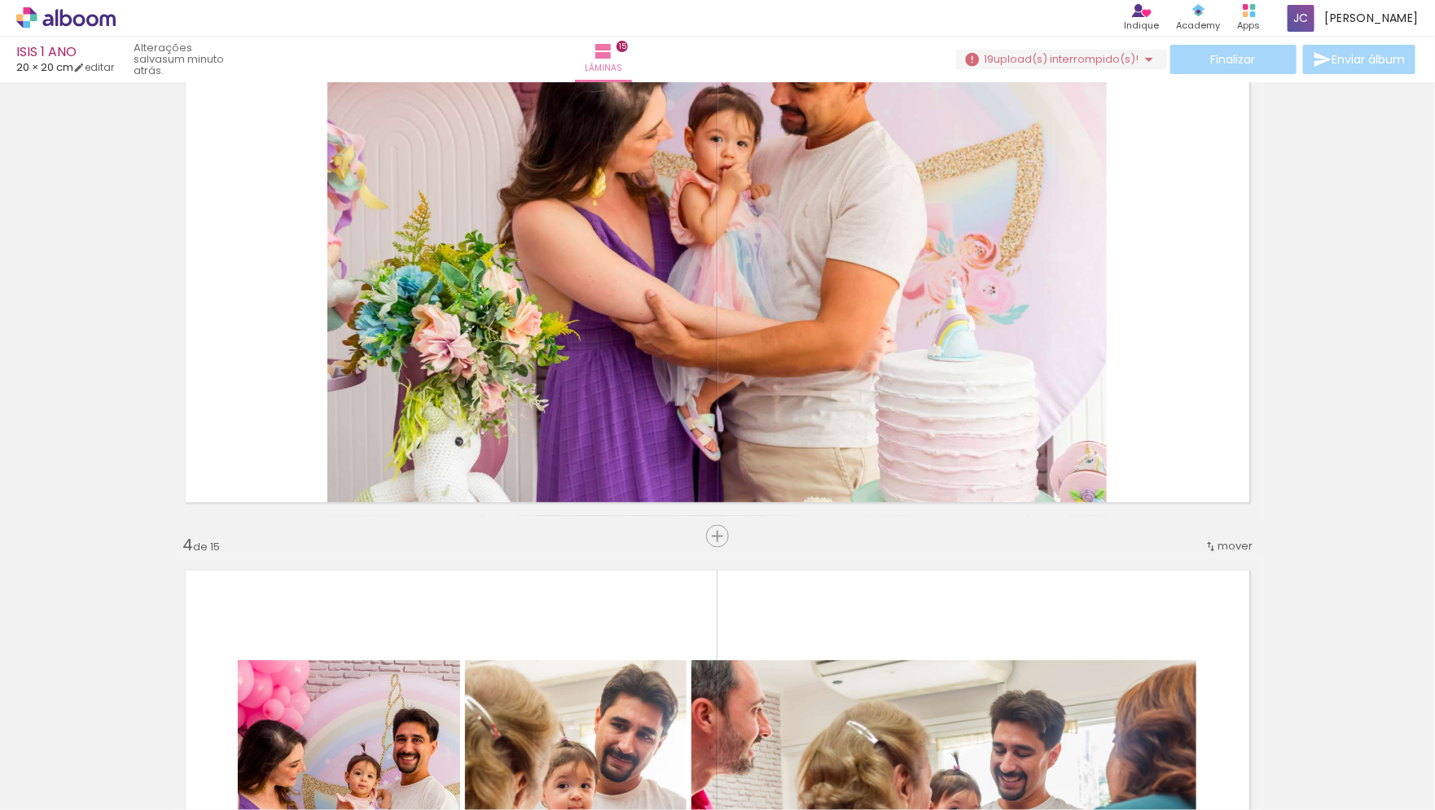
scroll to position [0, 0]
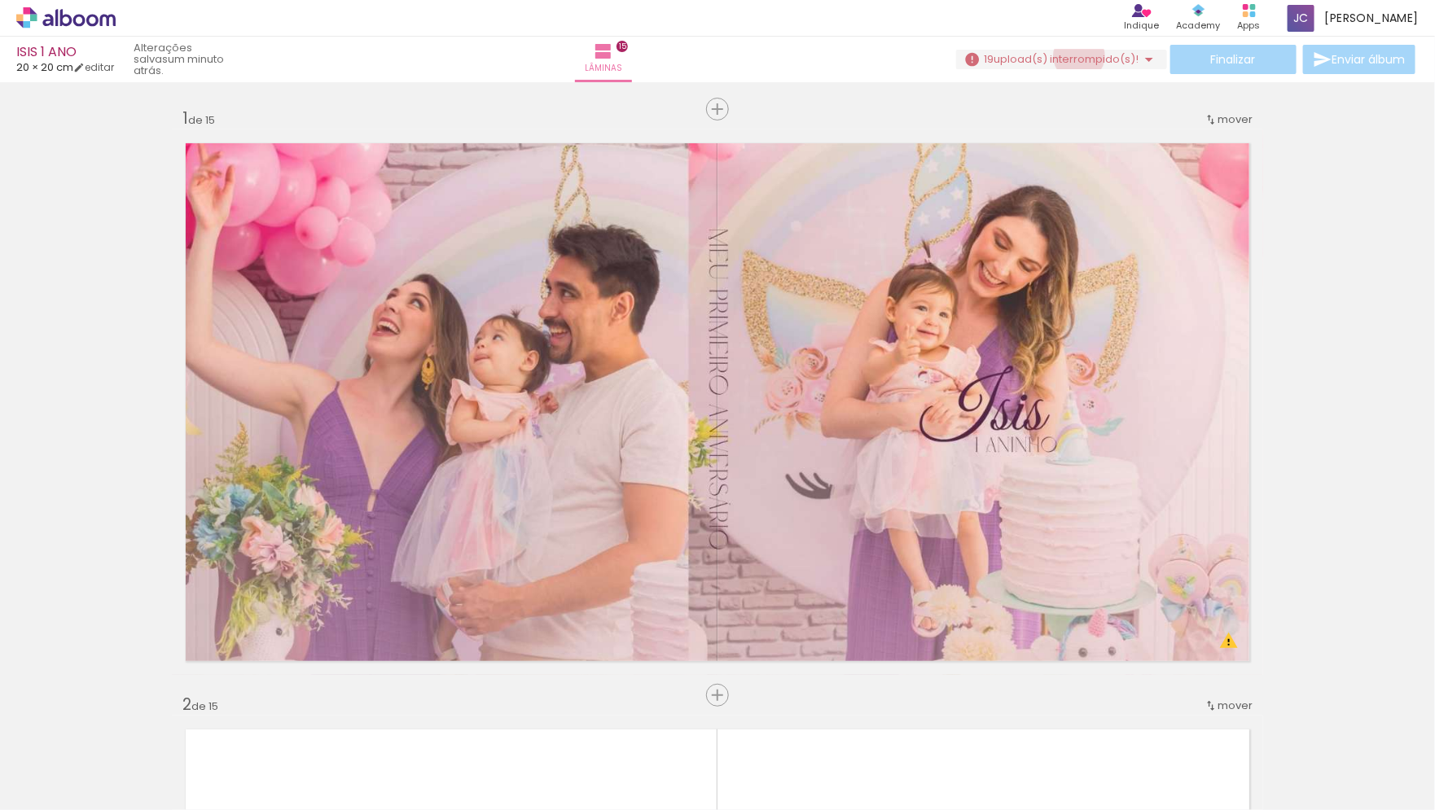
click at [1073, 56] on span "upload(s) interrompido(s)!" at bounding box center [1067, 58] width 145 height 15
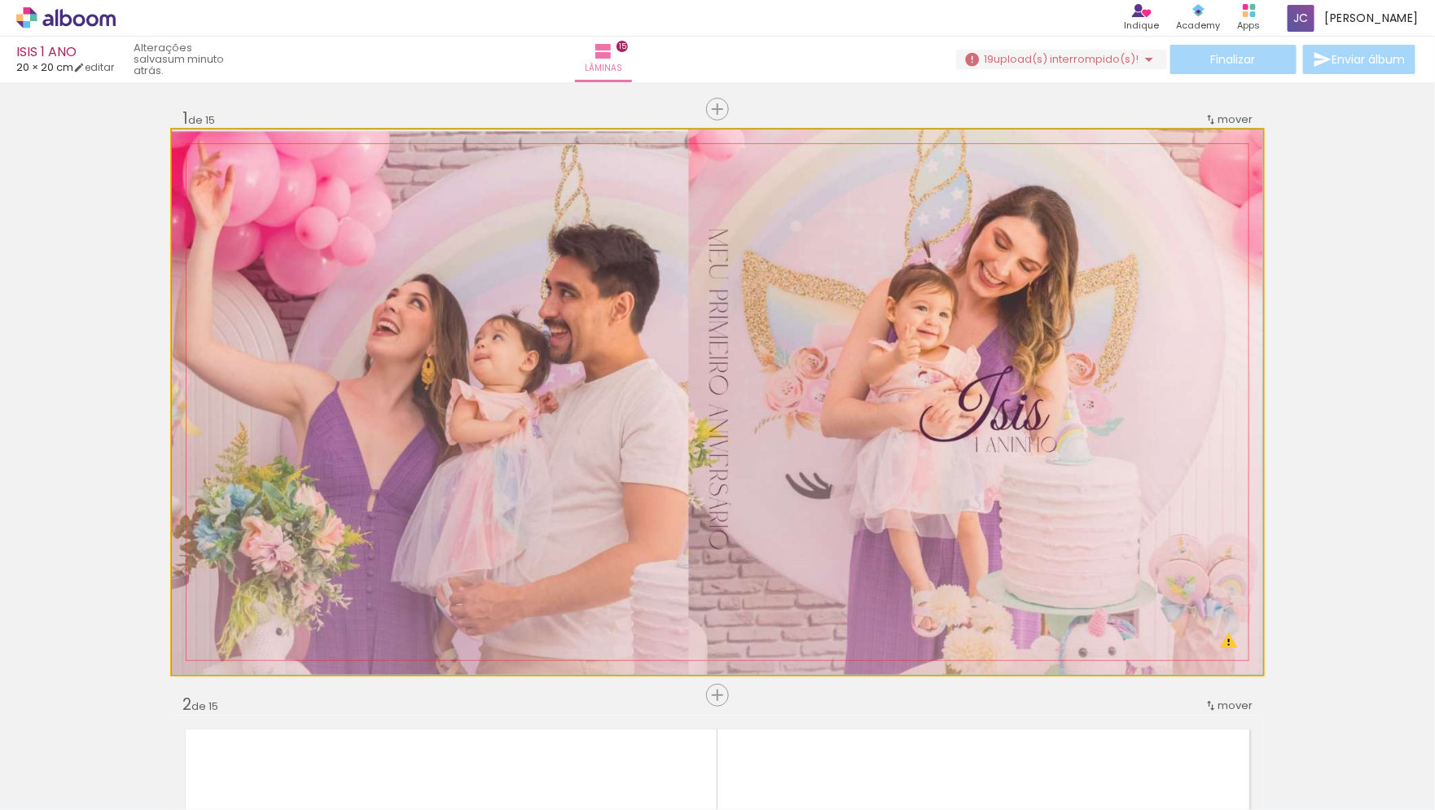
click at [1233, 643] on quentale-photo at bounding box center [717, 403] width 1091 height 546
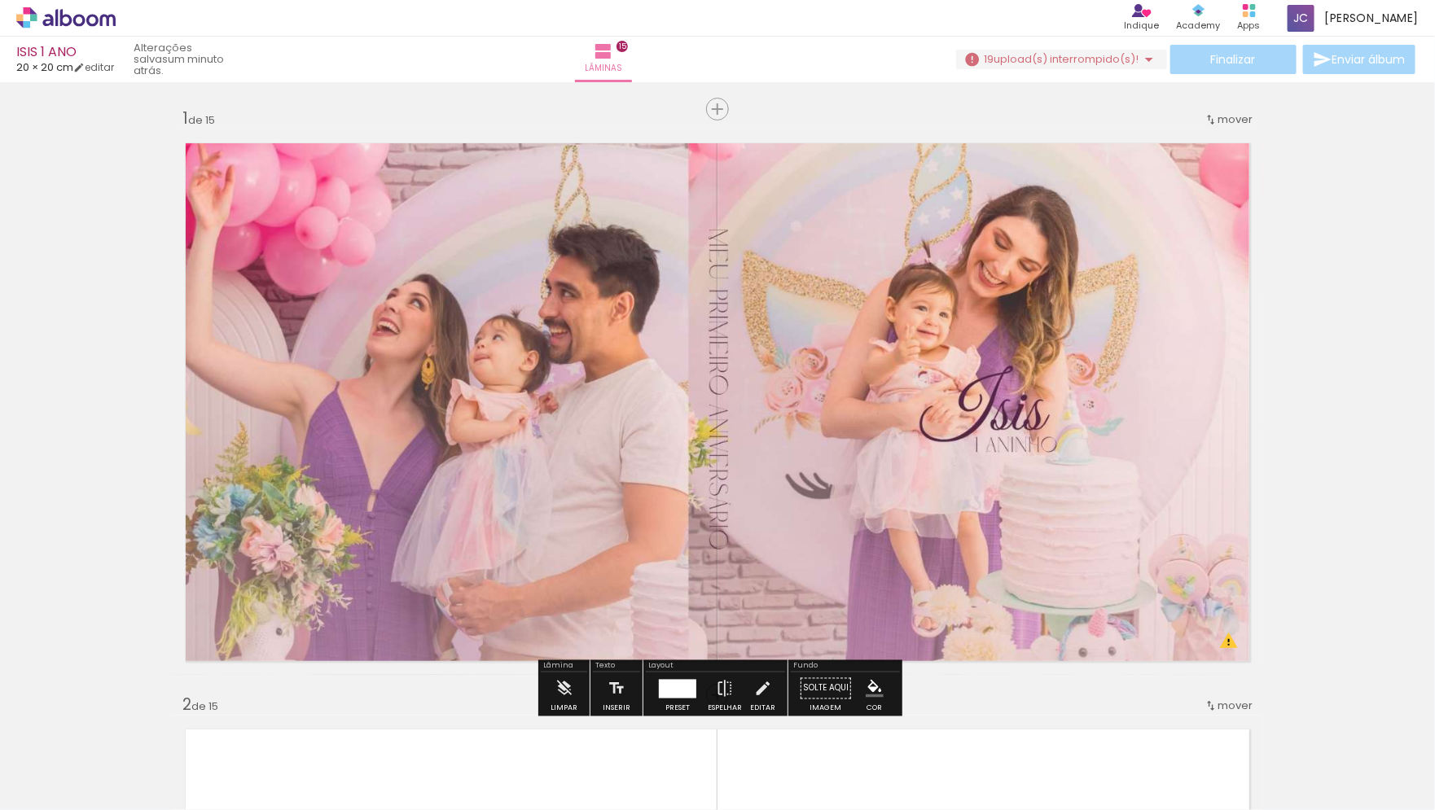
click at [1129, 57] on span "upload(s) interrompido(s)!" at bounding box center [1067, 58] width 145 height 15
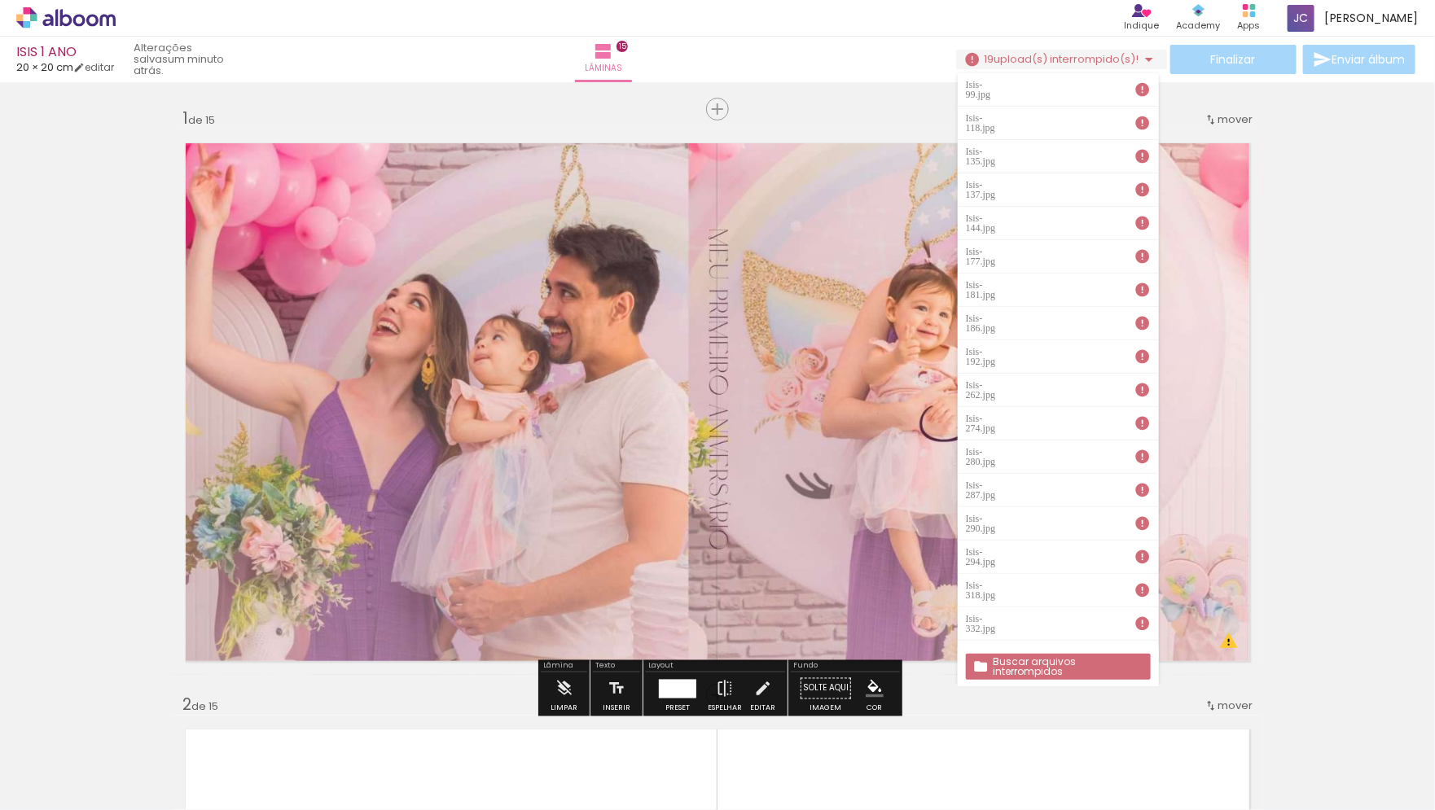
click at [0, 0] on slot "Buscar arquivos interrompidos" at bounding box center [0, 0] width 0 height 0
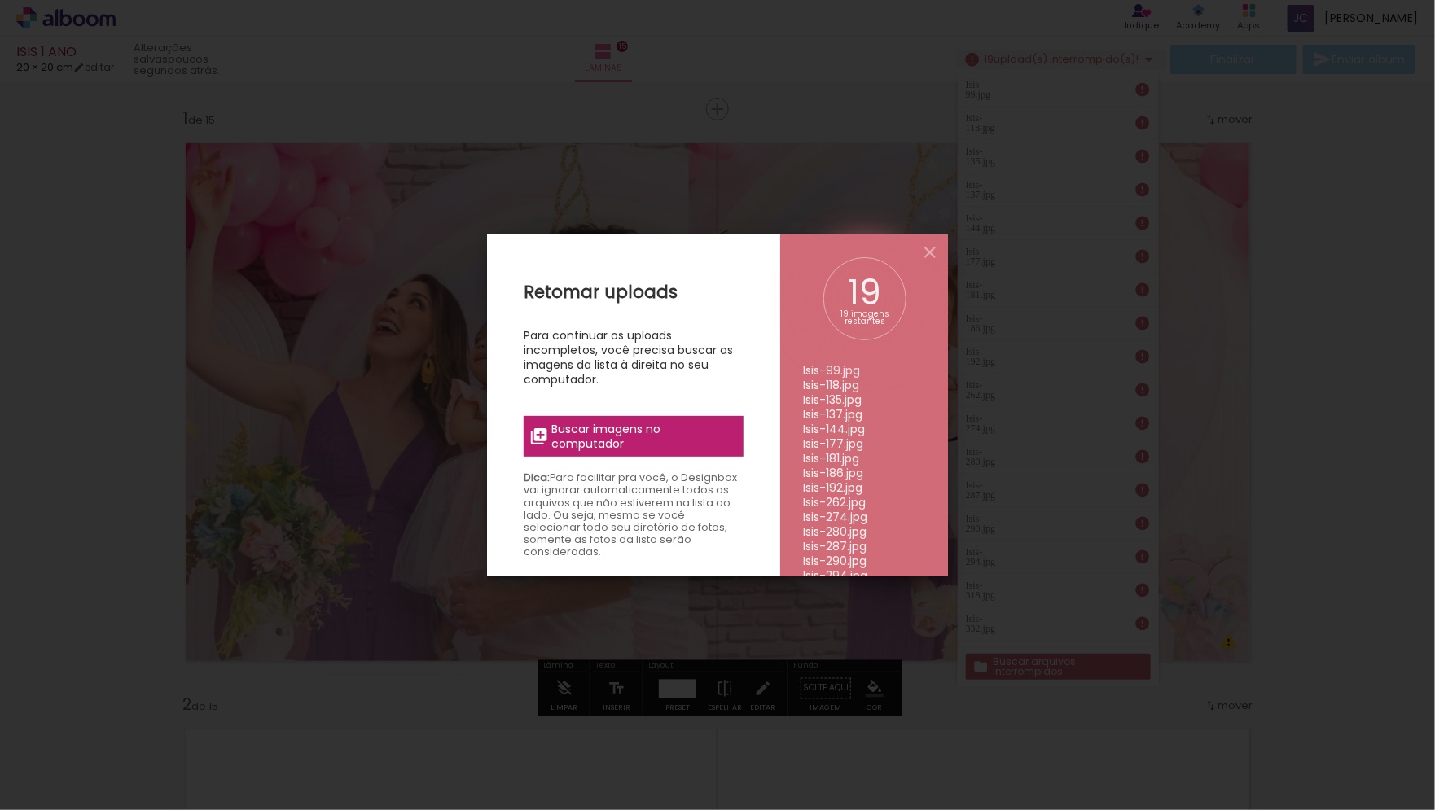
click at [706, 415] on div "Retomar uploads Para continuar os uploads incompletos, você precisa buscar as i…" at bounding box center [633, 640] width 293 height 810
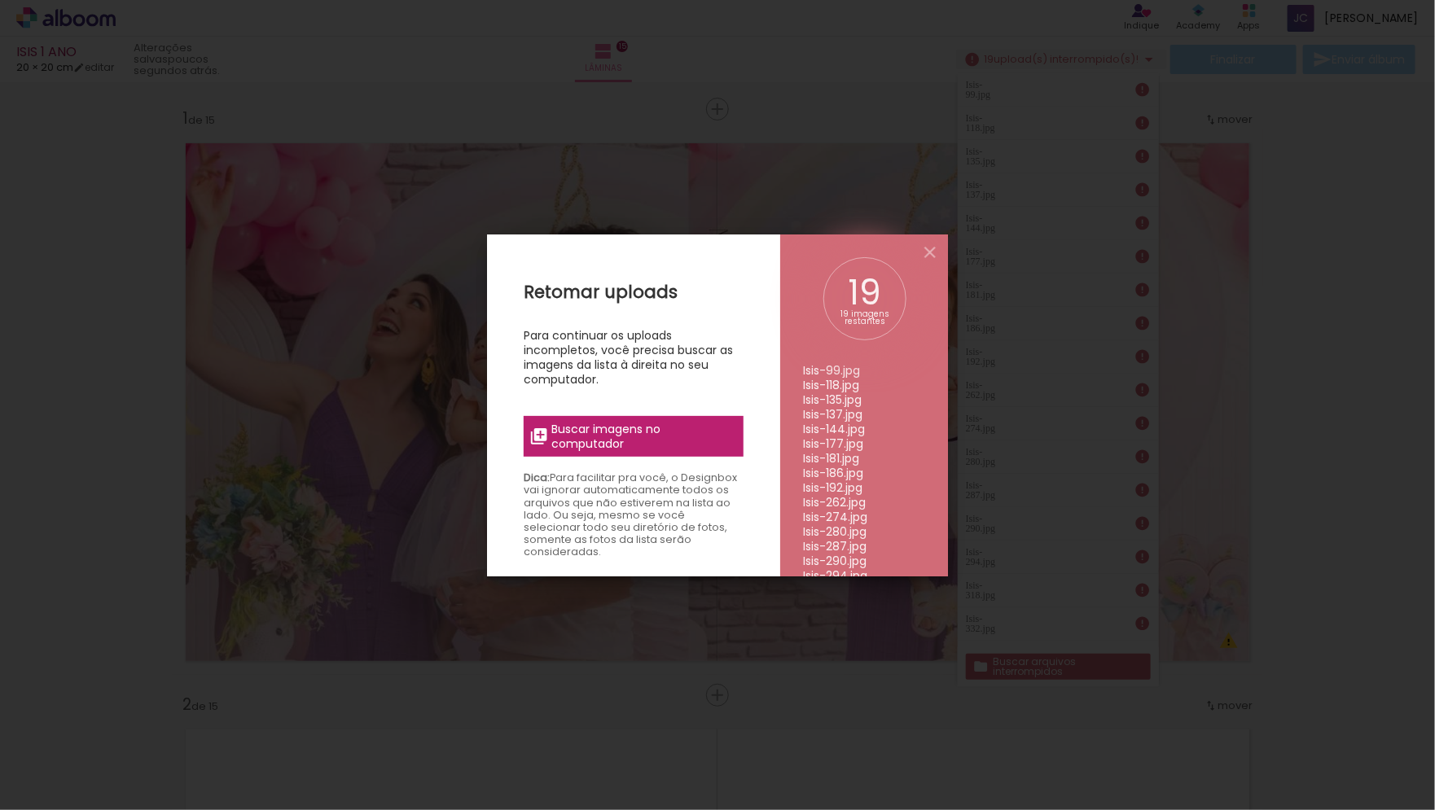
click at [670, 430] on span "Buscar imagens no computador" at bounding box center [643, 436] width 182 height 29
click at [0, 0] on input "file" at bounding box center [0, 0] width 0 height 0
click at [613, 433] on span "Buscar imagens no computador" at bounding box center [643, 436] width 182 height 29
click at [0, 0] on input "file" at bounding box center [0, 0] width 0 height 0
click at [1047, 429] on iron-overlay-backdrop at bounding box center [717, 405] width 1435 height 810
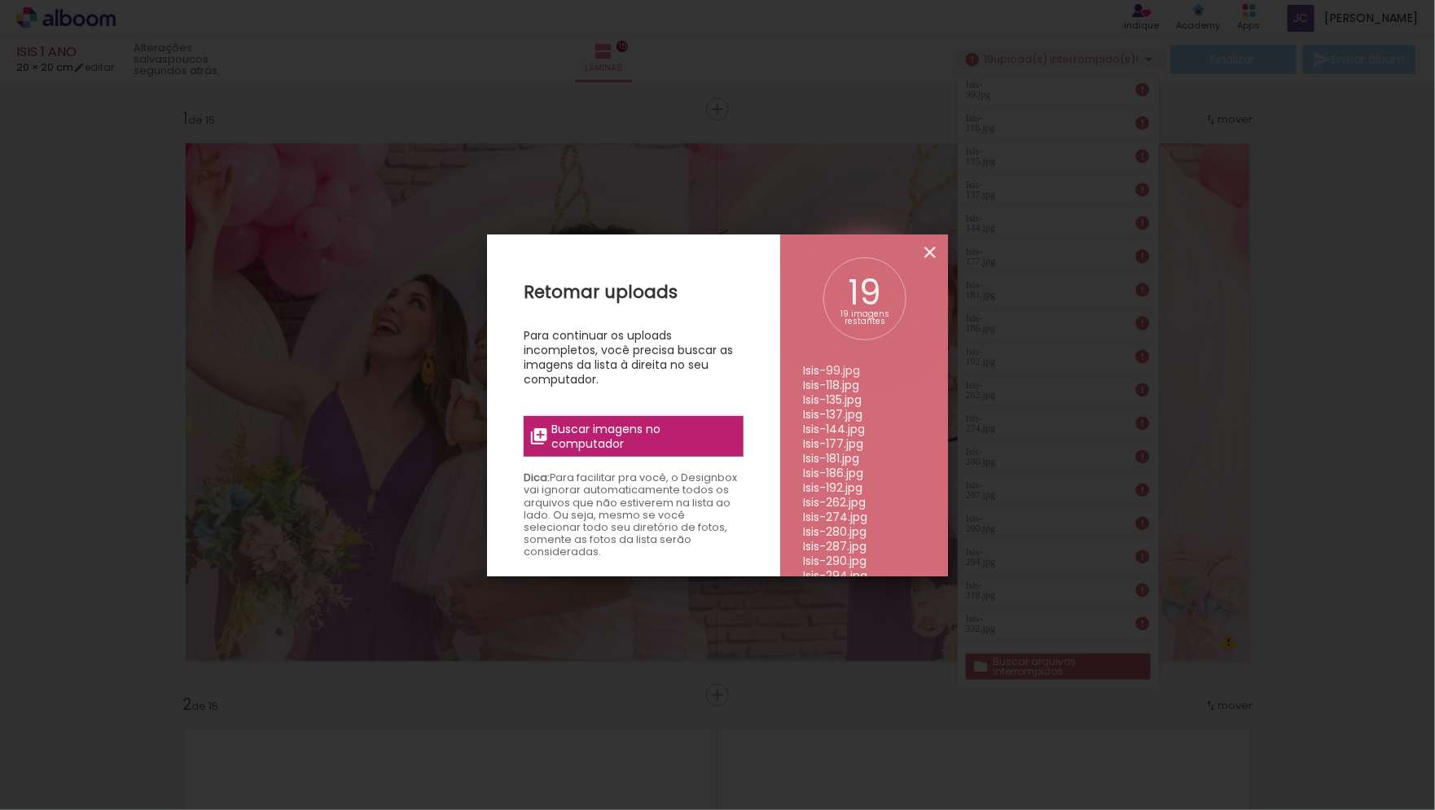
click at [935, 257] on iron-icon at bounding box center [930, 253] width 20 height 20
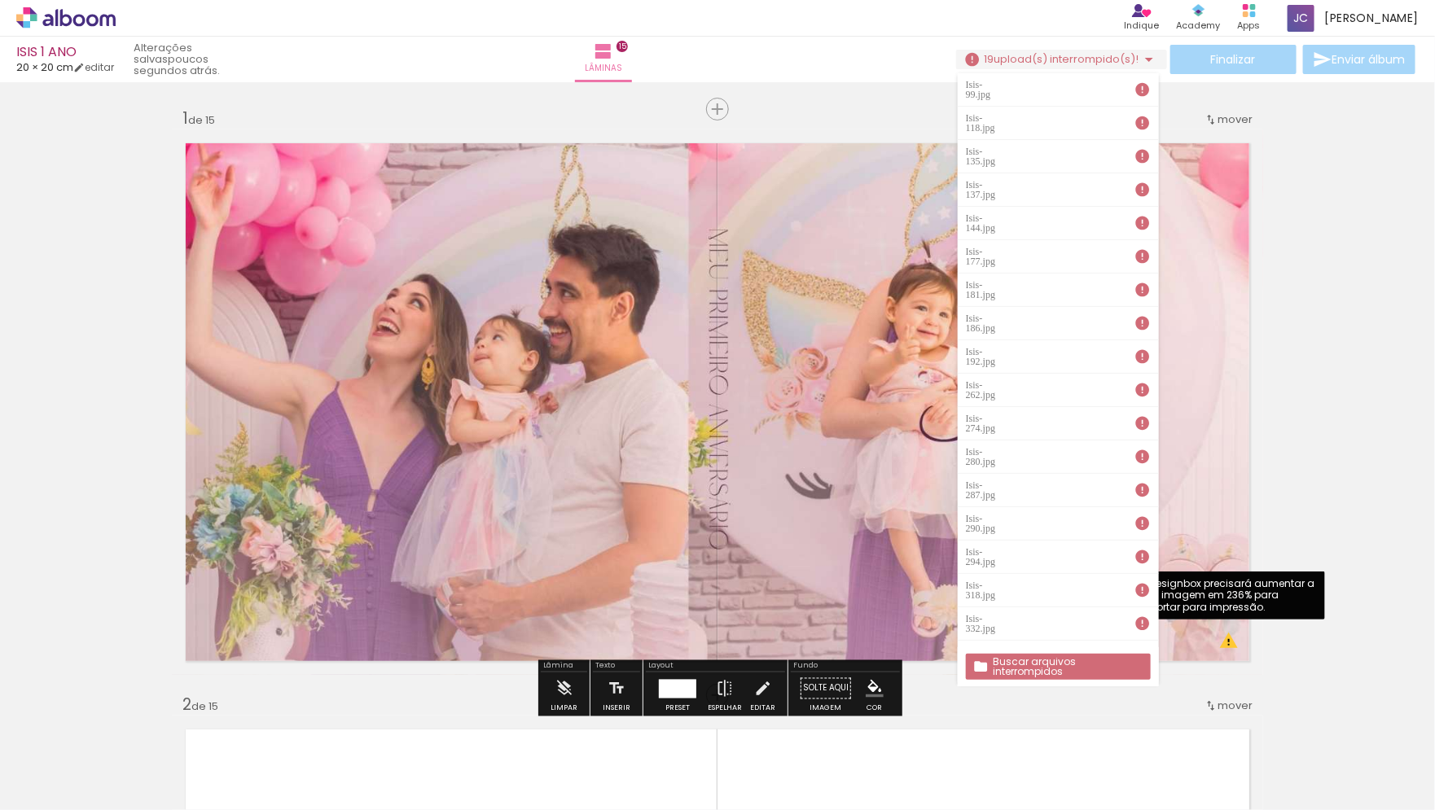
click at [1196, 648] on quentale-photo at bounding box center [717, 403] width 1091 height 546
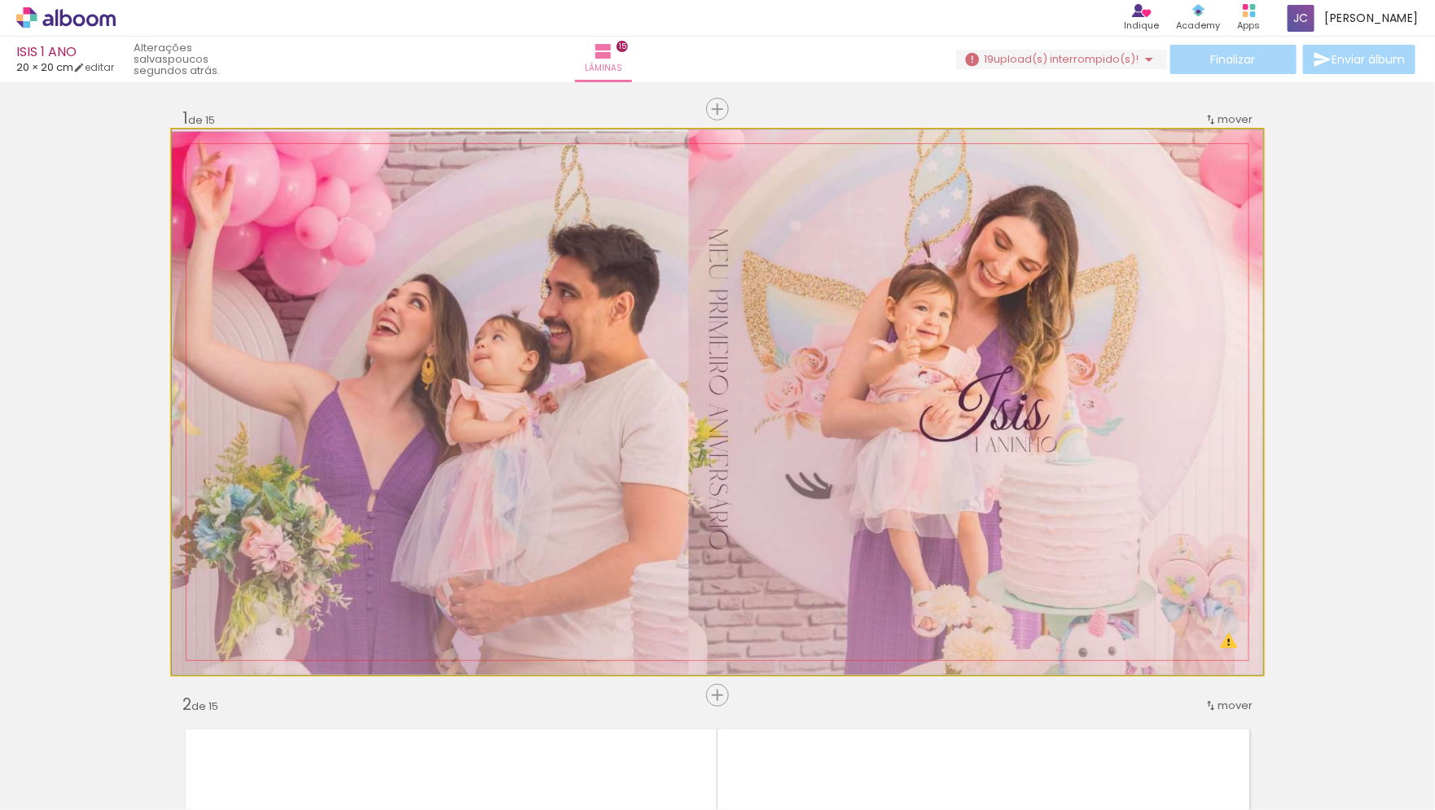
click at [1227, 648] on quentale-photo at bounding box center [717, 403] width 1091 height 546
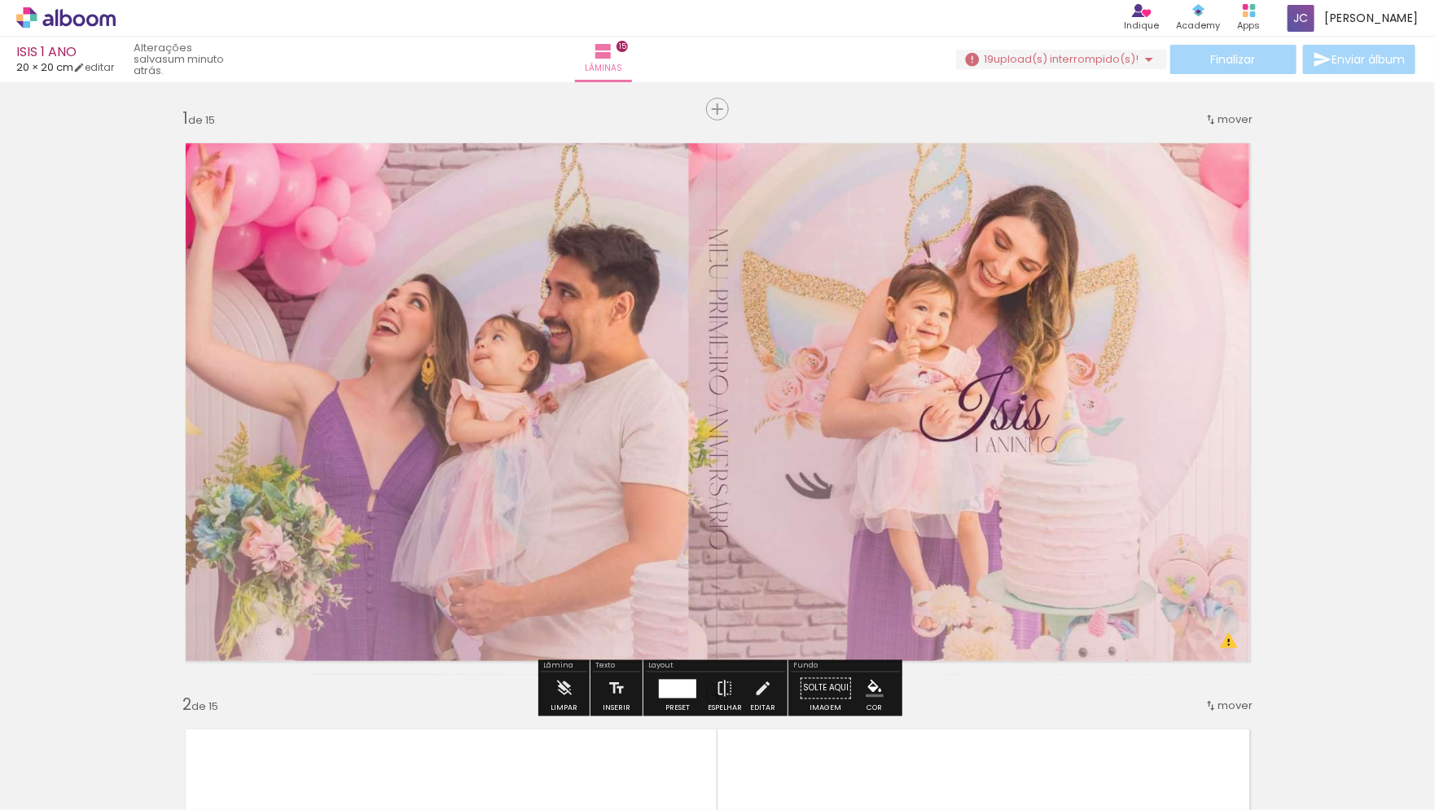
click at [318, 337] on quentale-photo at bounding box center [717, 403] width 1091 height 546
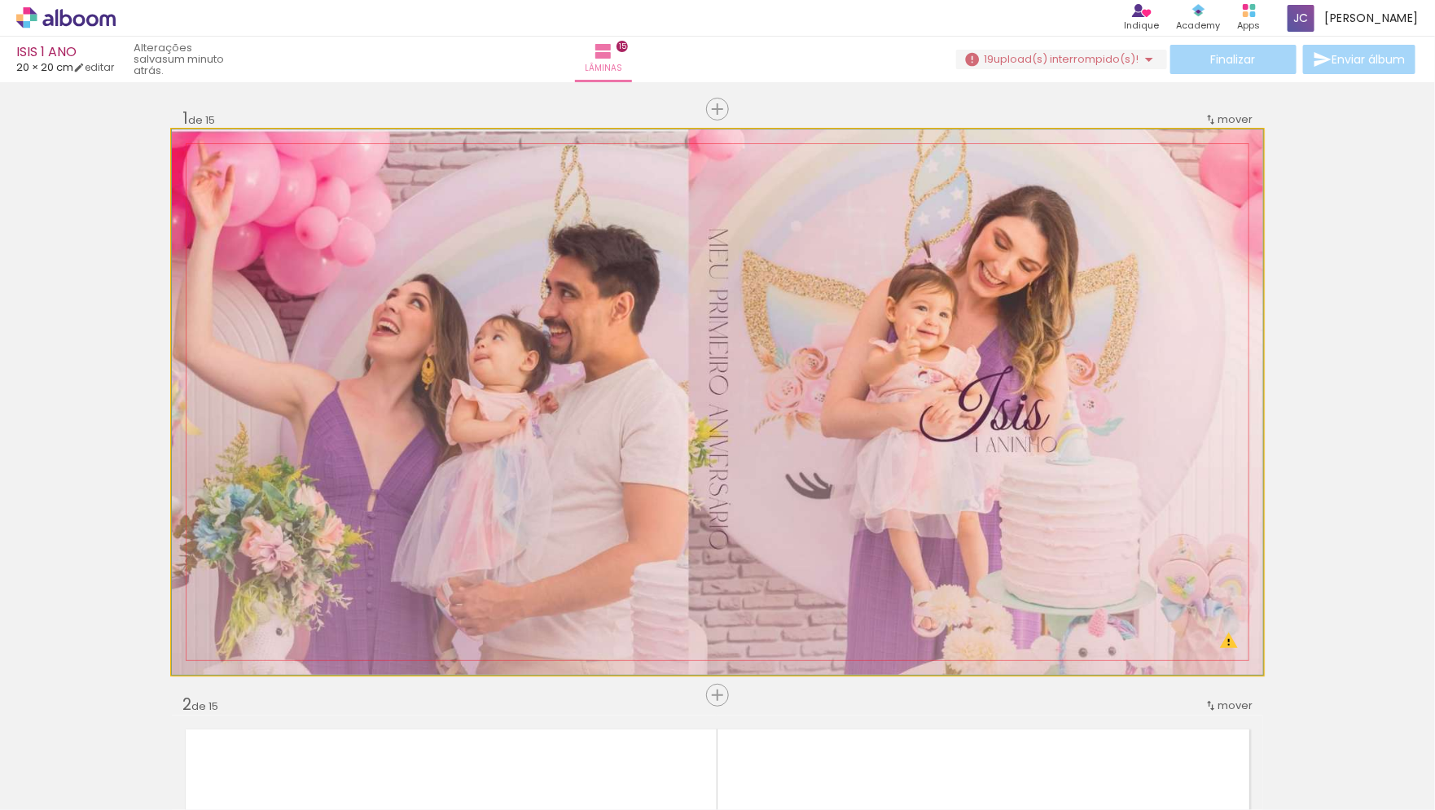
drag, startPoint x: 318, startPoint y: 337, endPoint x: 327, endPoint y: 340, distance: 9.3
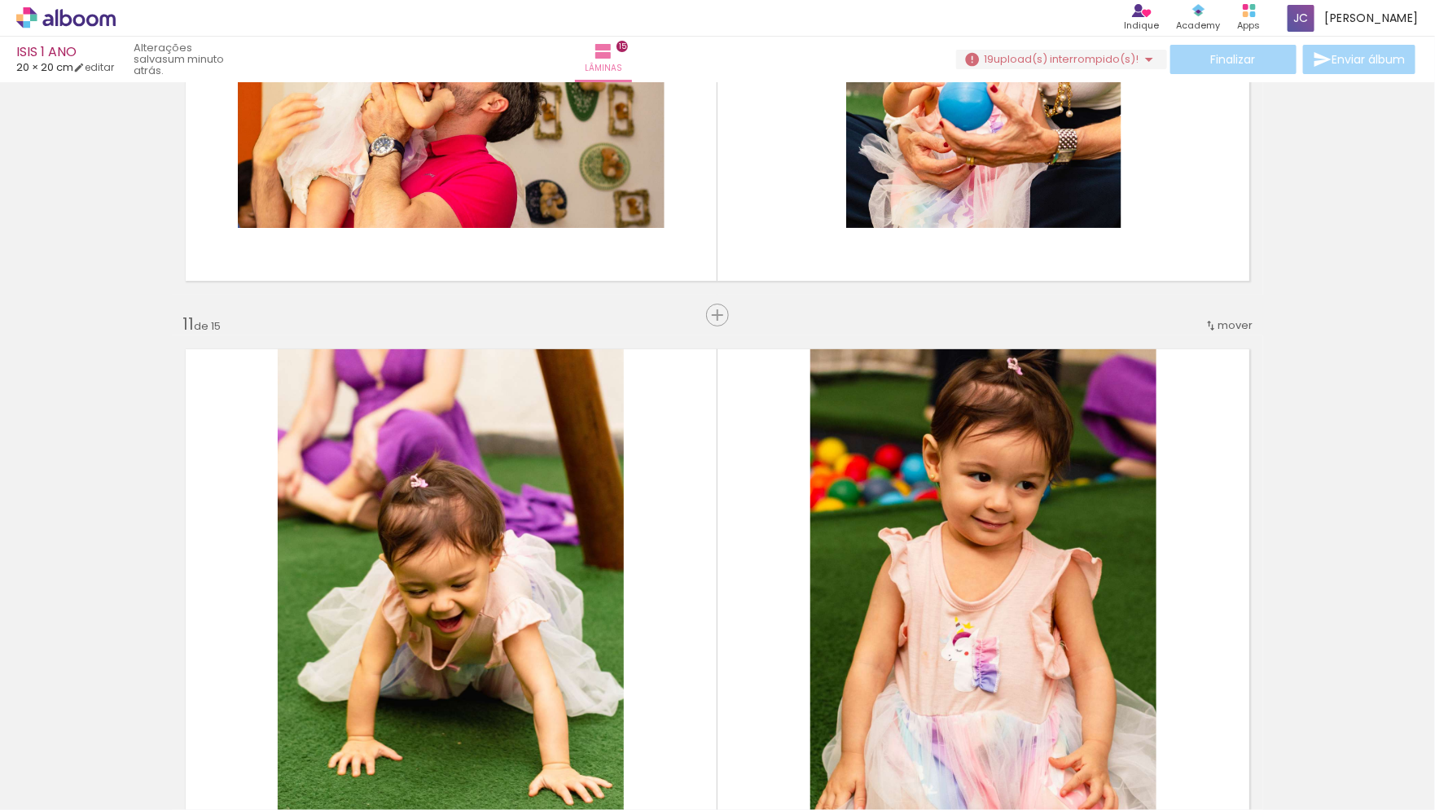
scroll to position [5720, 0]
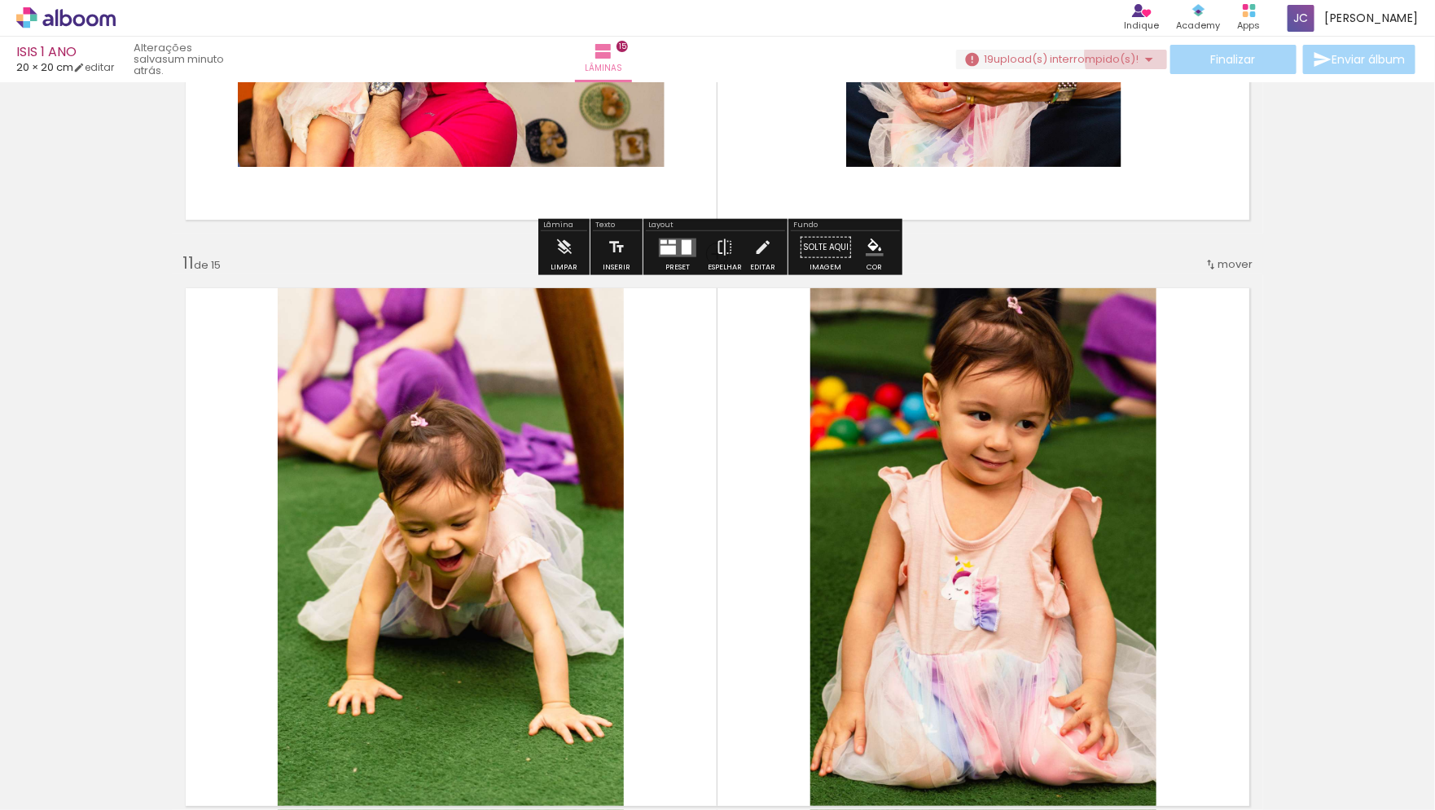
click at [1142, 55] on iron-icon at bounding box center [1150, 60] width 20 height 20
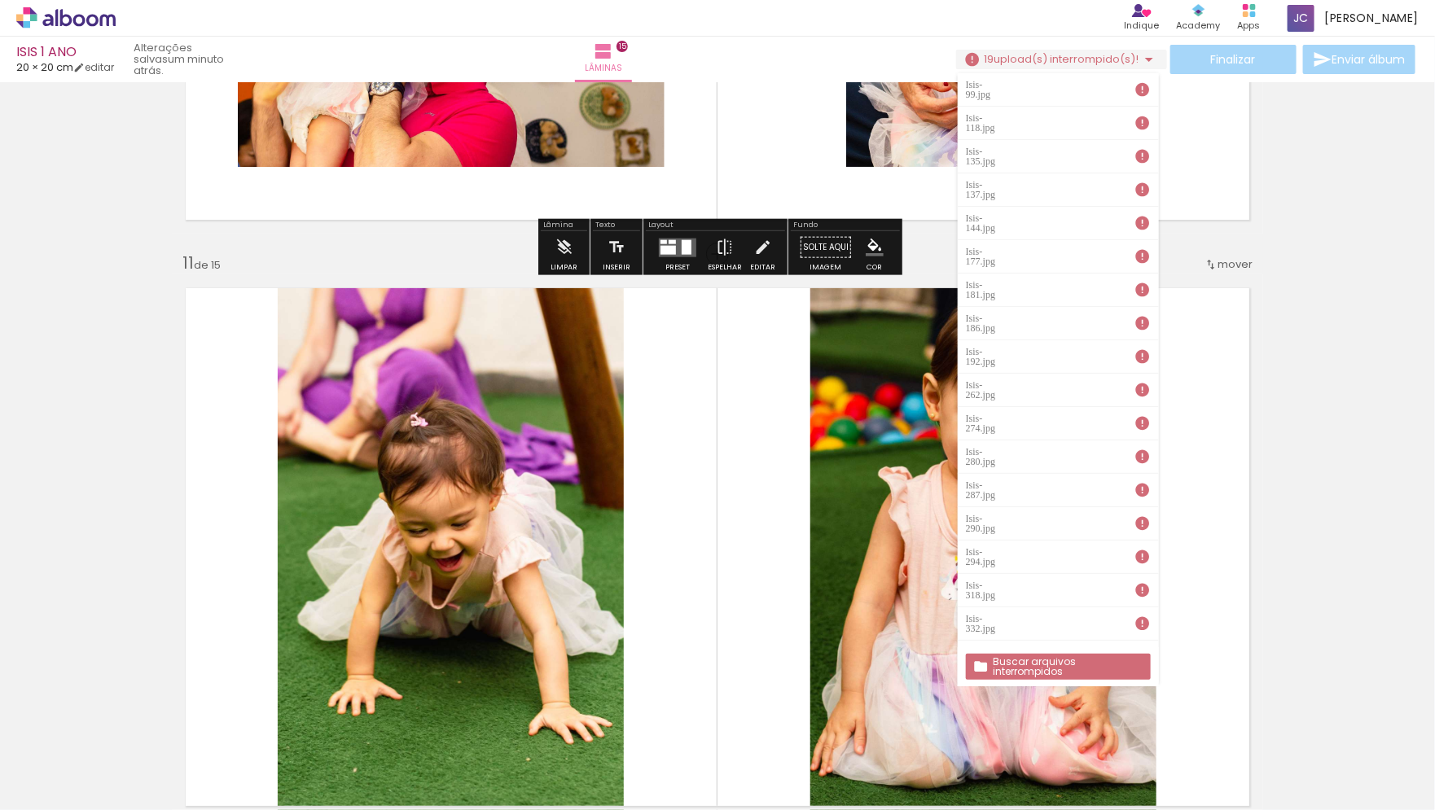
click at [1144, 82] on iron-icon at bounding box center [1143, 89] width 16 height 16
click at [1138, 89] on iron-icon at bounding box center [1143, 89] width 16 height 16
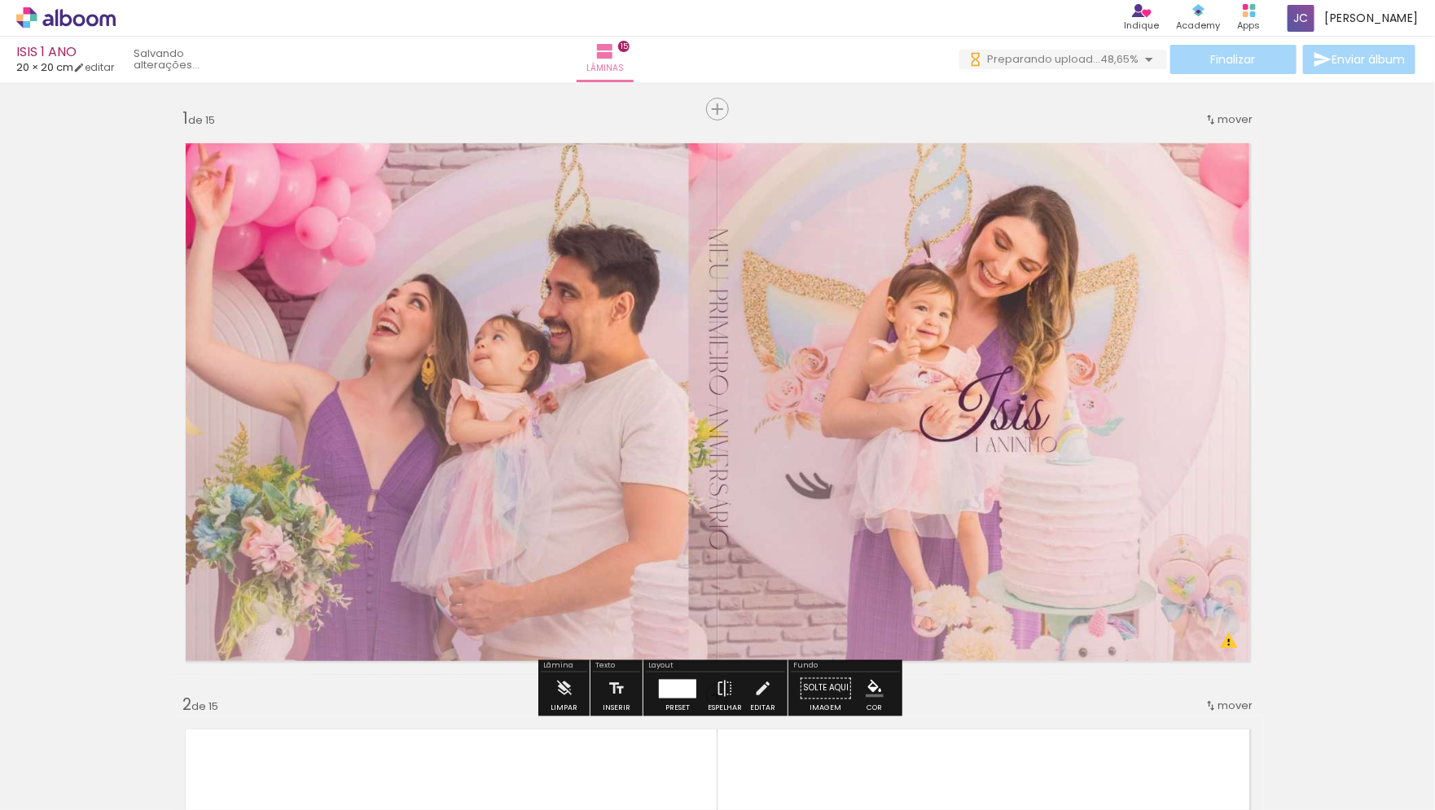
scroll to position [0, 0]
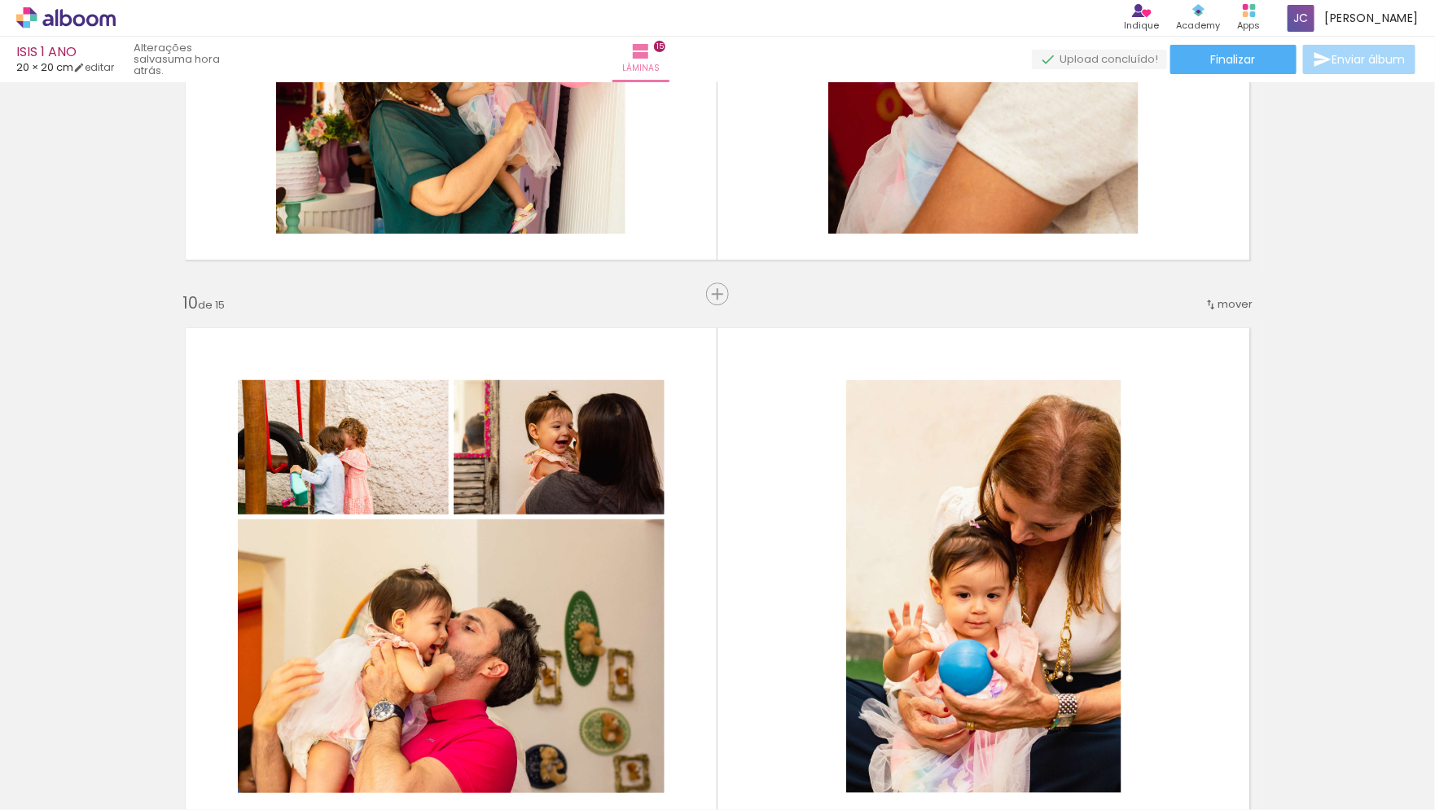
scroll to position [4270, 0]
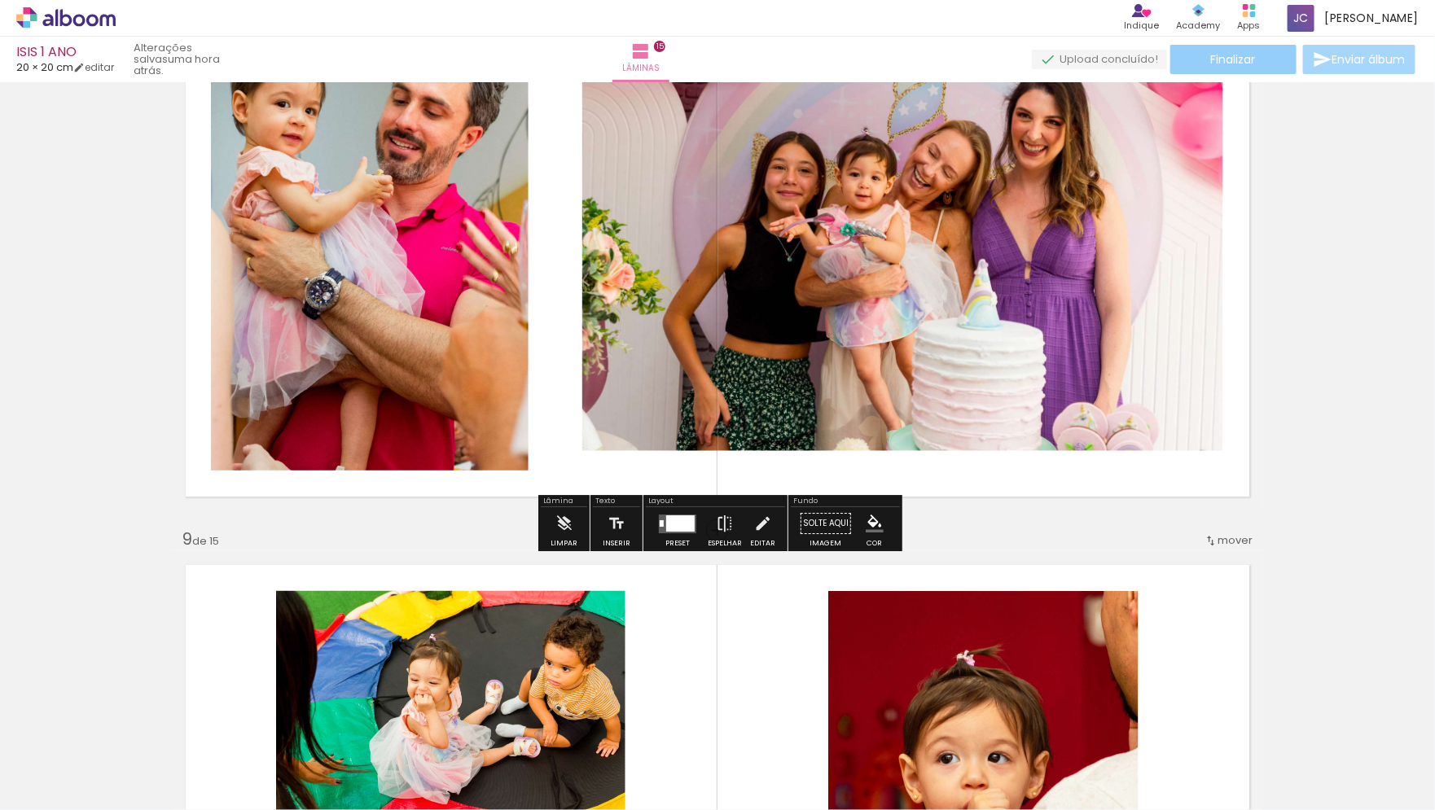
click at [1236, 54] on span "Finalizar" at bounding box center [1233, 59] width 45 height 11
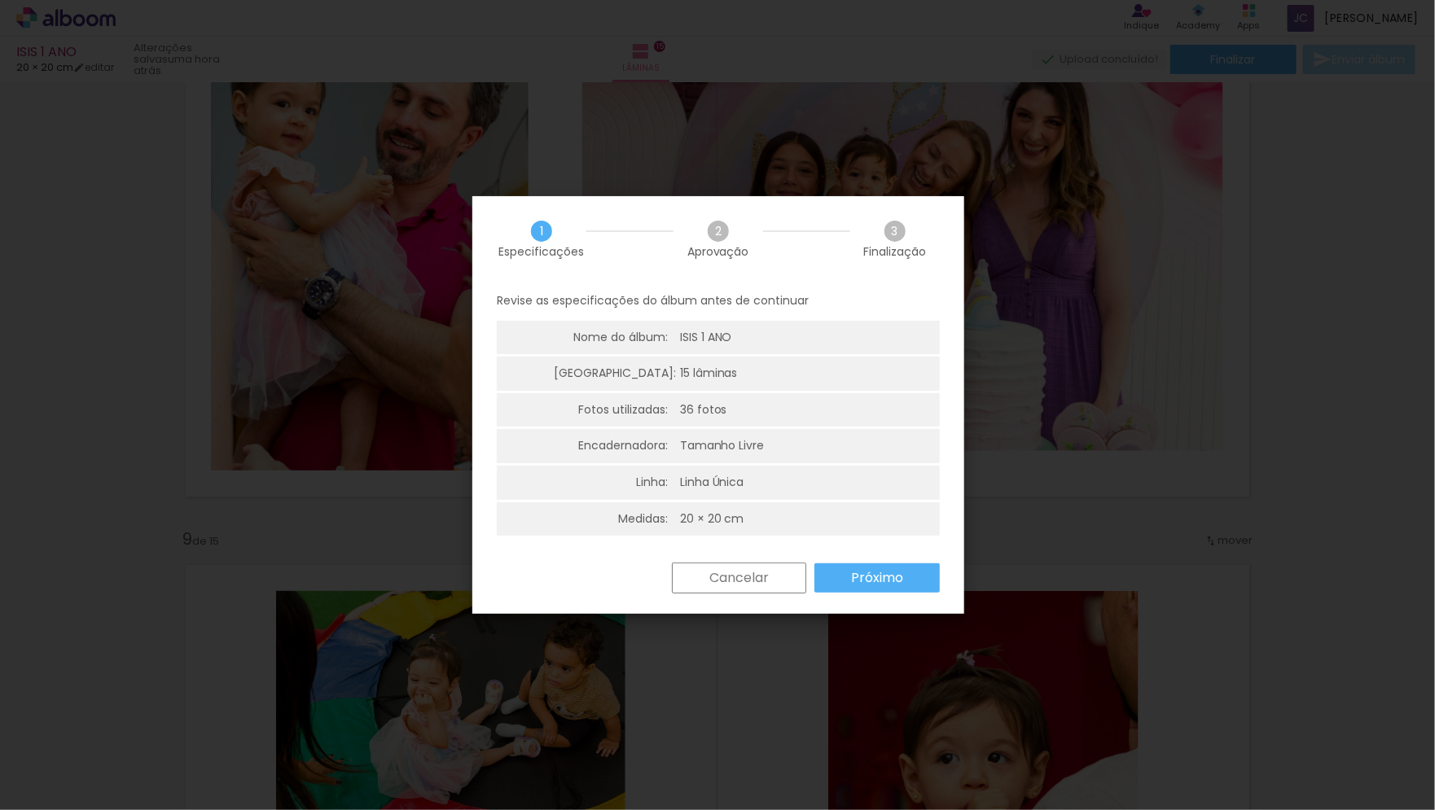
click at [0, 0] on slot "Próximo" at bounding box center [0, 0] width 0 height 0
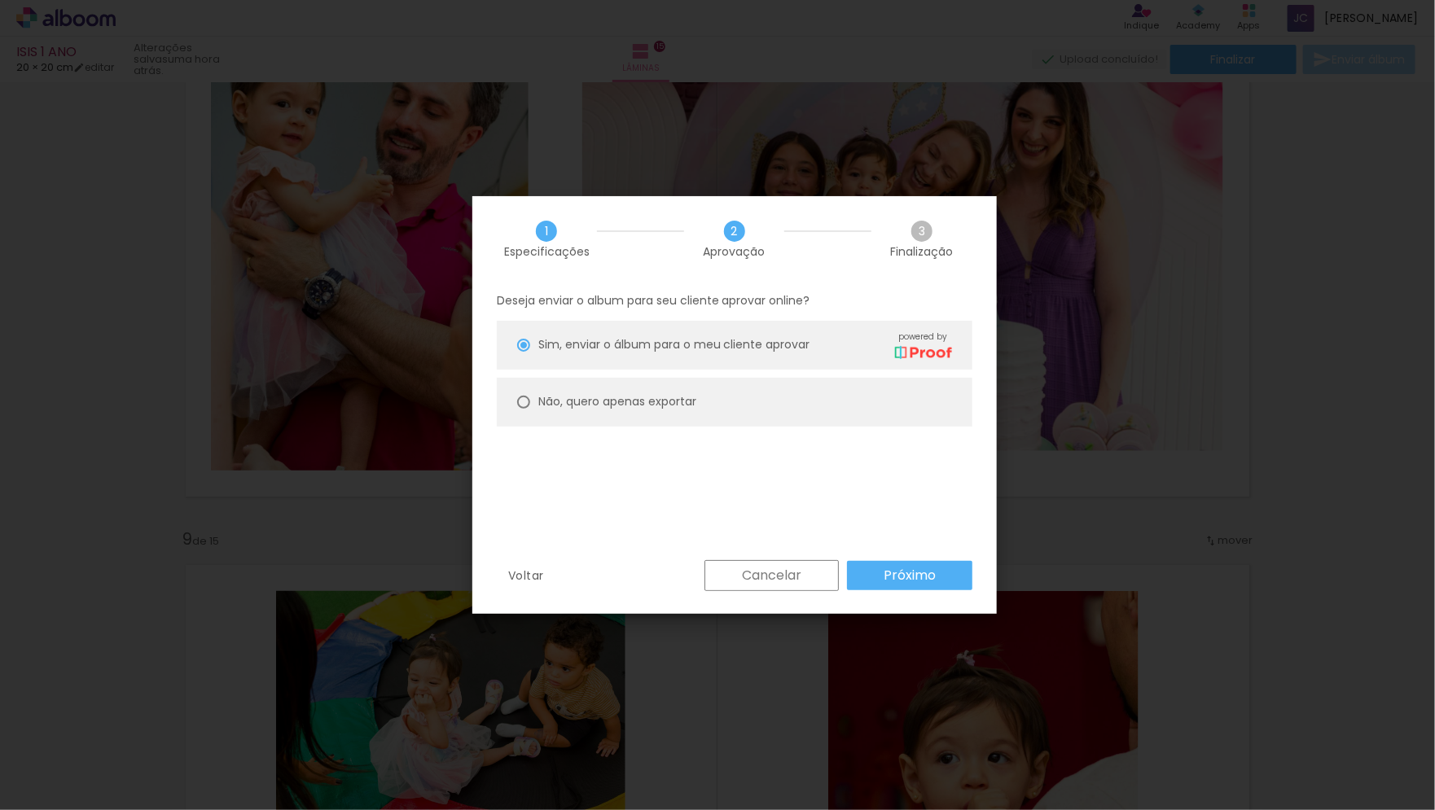
click at [812, 405] on paper-radio-button "Não, quero apenas exportar" at bounding box center [735, 402] width 476 height 49
type paper-radio-button "on"
click at [0, 0] on slot "Próximo" at bounding box center [0, 0] width 0 height 0
type input "Alta, 300 DPI"
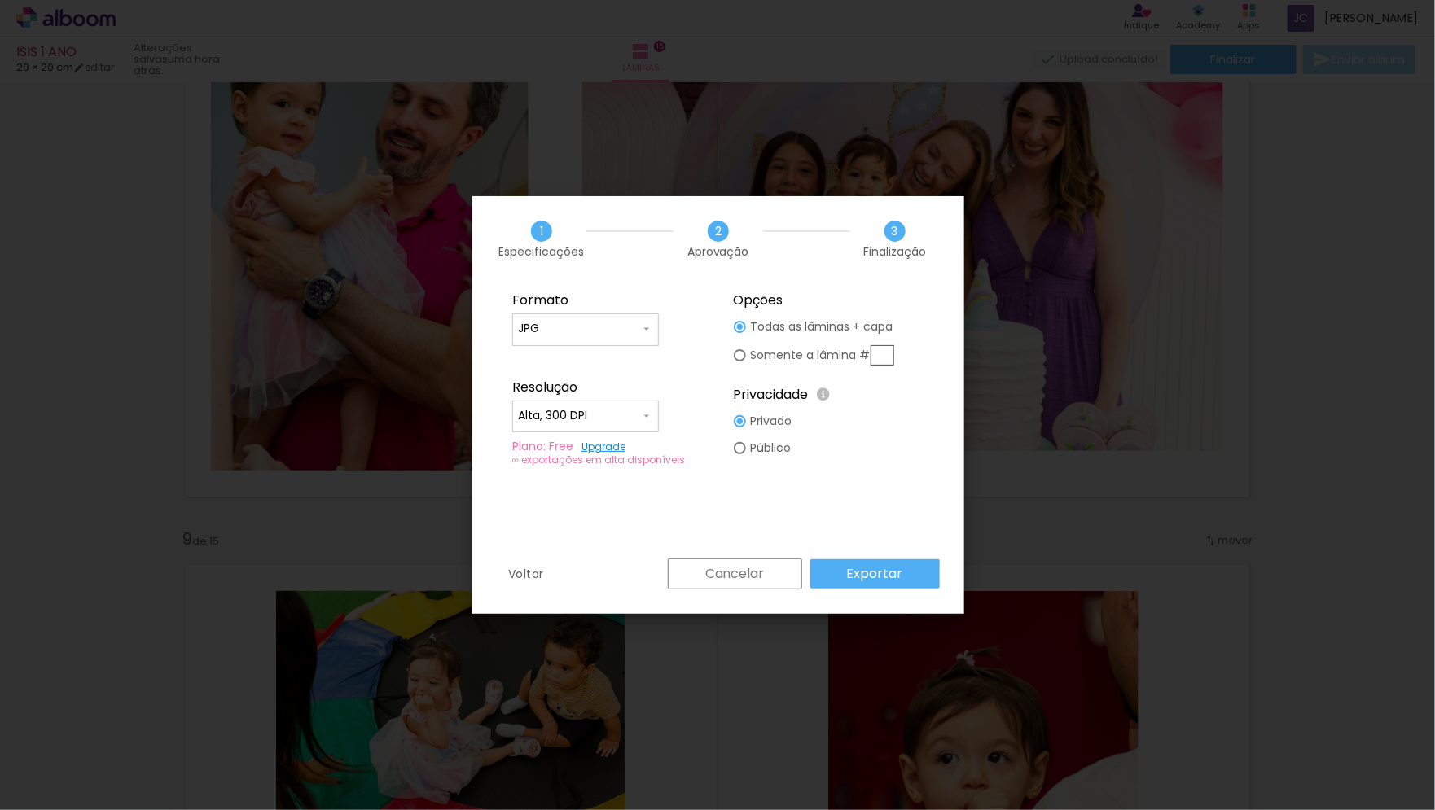
click at [641, 330] on iron-icon at bounding box center [646, 329] width 13 height 13
click at [630, 352] on paper-item "PDF" at bounding box center [585, 359] width 147 height 33
click at [648, 335] on iron-icon at bounding box center [646, 329] width 13 height 13
click at [633, 347] on paper-item "PDF" at bounding box center [585, 359] width 147 height 33
click at [630, 329] on input "PDF" at bounding box center [579, 329] width 122 height 16
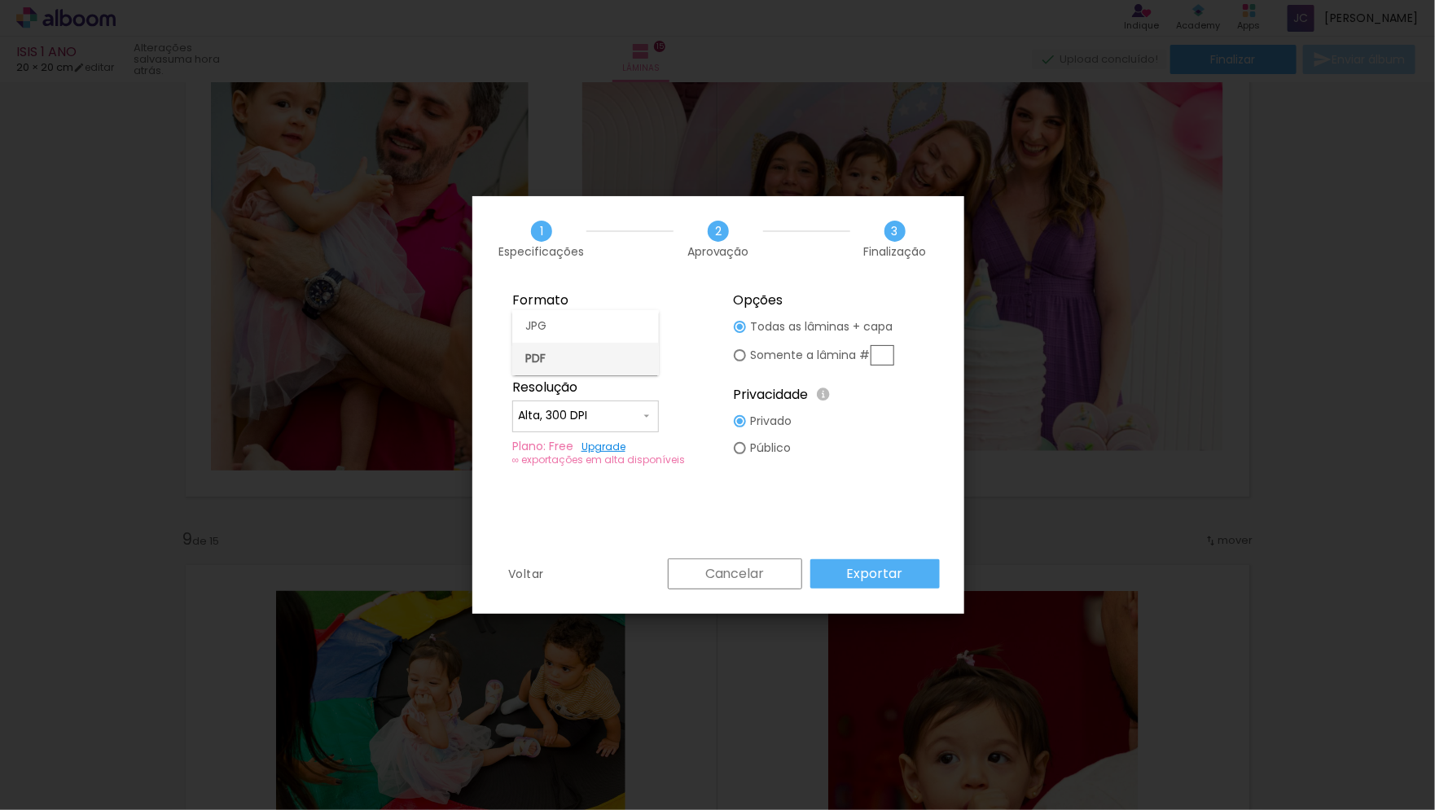
click at [626, 345] on paper-item "PDF" at bounding box center [585, 359] width 147 height 33
click at [626, 335] on input "PDF" at bounding box center [579, 329] width 122 height 16
click at [626, 335] on paper-item "JPG" at bounding box center [585, 326] width 147 height 33
type input "JPG"
click at [0, 0] on slot "Exportar" at bounding box center [0, 0] width 0 height 0
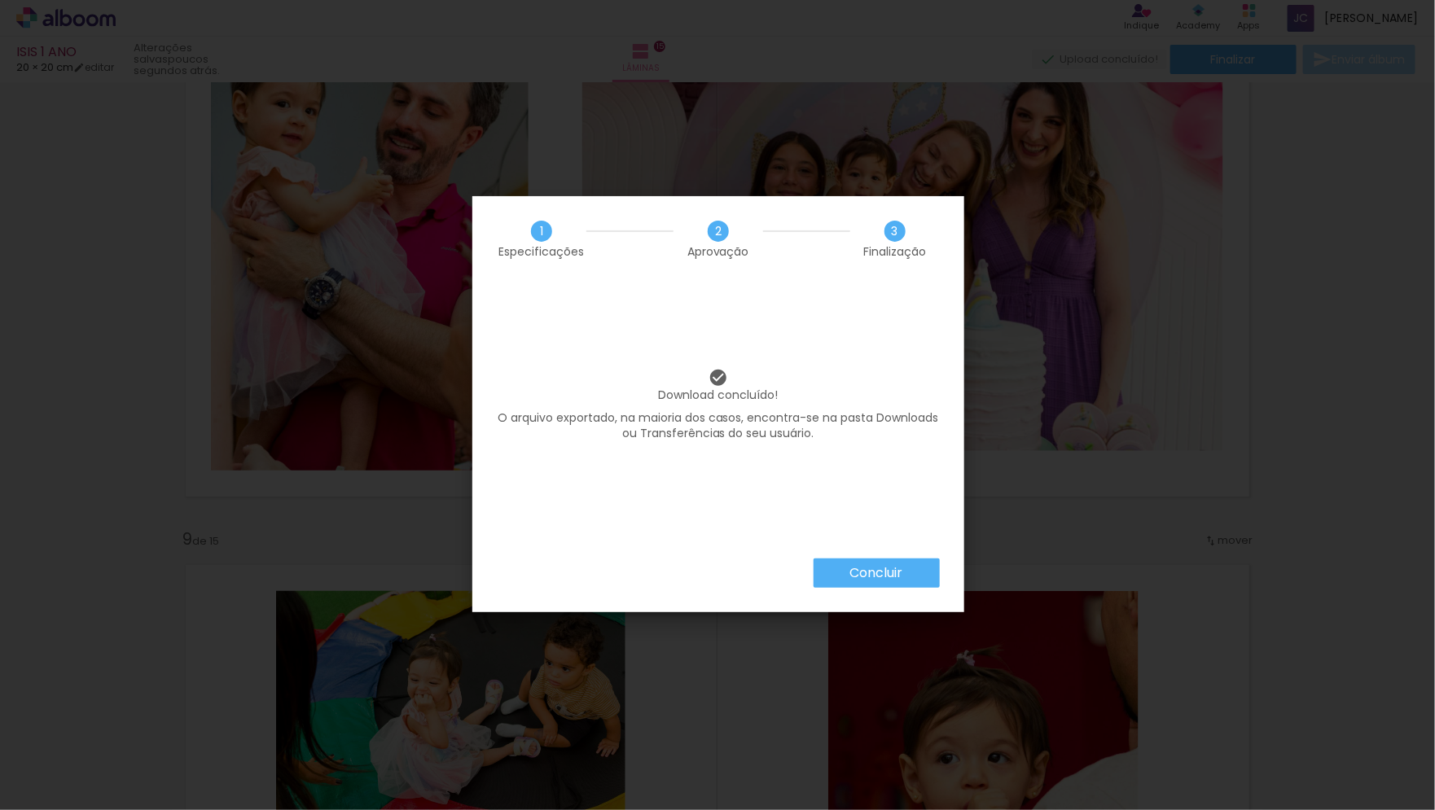
click at [887, 583] on paper-button "Concluir" at bounding box center [877, 573] width 126 height 29
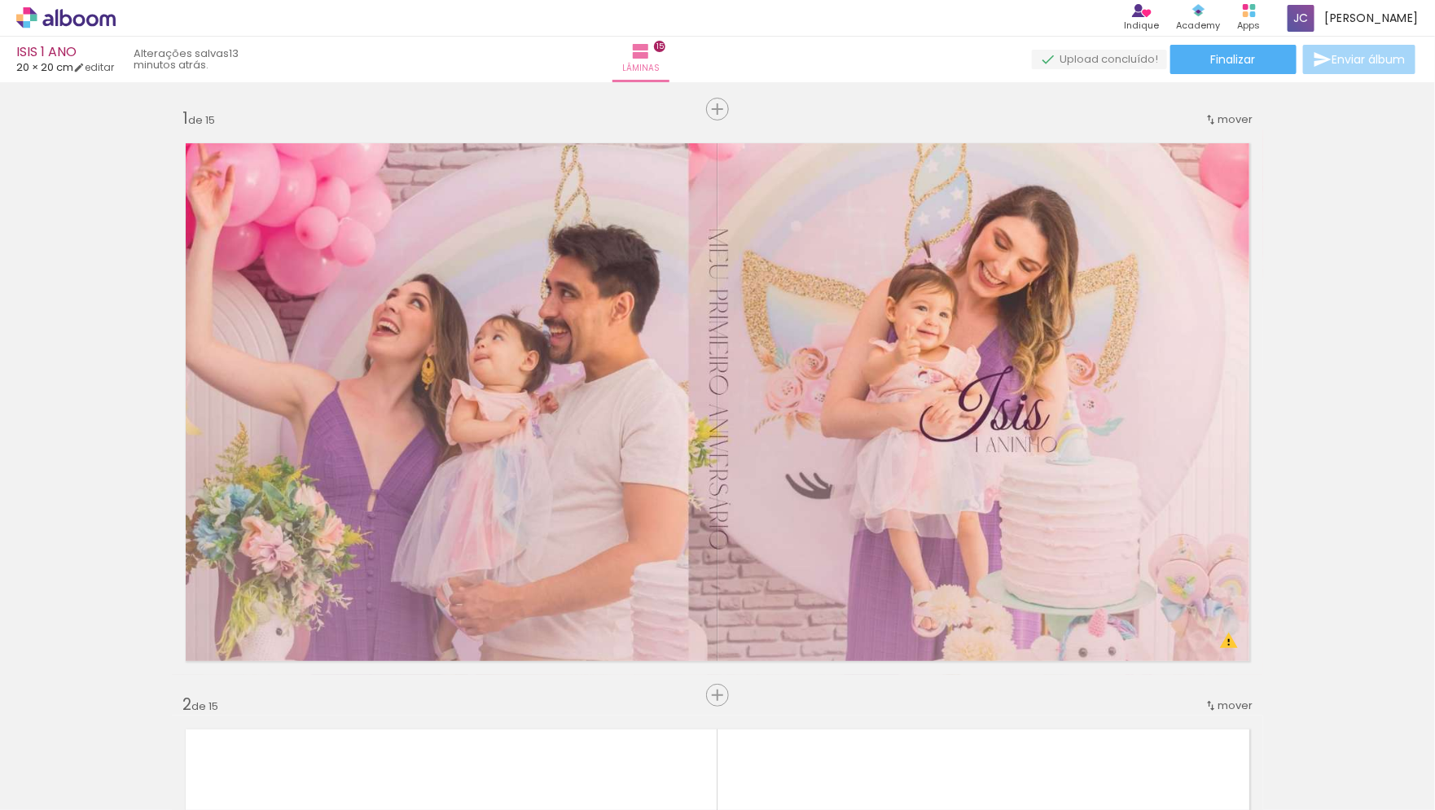
scroll to position [0, 2078]
